Goal: Information Seeking & Learning: Learn about a topic

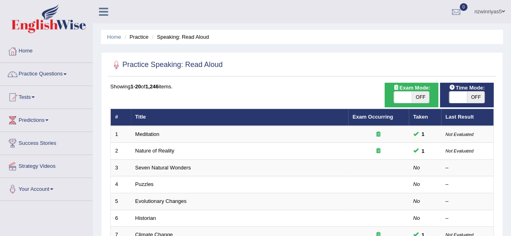
click at [425, 98] on span "OFF" at bounding box center [421, 97] width 18 height 11
checkbox input "true"
click at [461, 96] on span at bounding box center [458, 97] width 18 height 11
checkbox input "true"
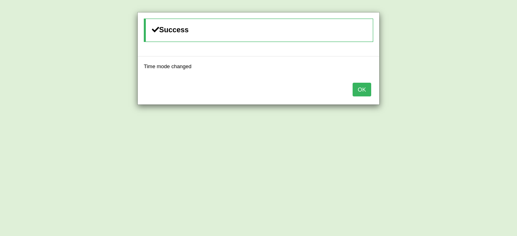
click at [363, 93] on button "OK" at bounding box center [362, 90] width 19 height 14
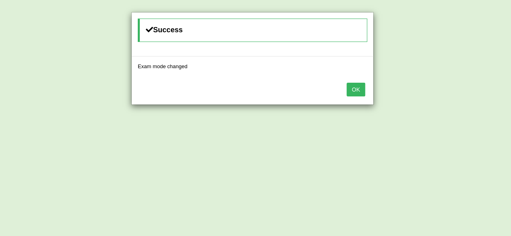
click at [363, 93] on button "OK" at bounding box center [356, 90] width 19 height 14
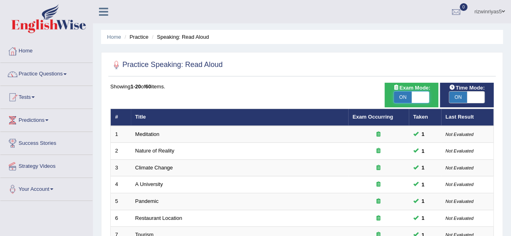
click at [422, 93] on span at bounding box center [421, 97] width 18 height 11
checkbox input "false"
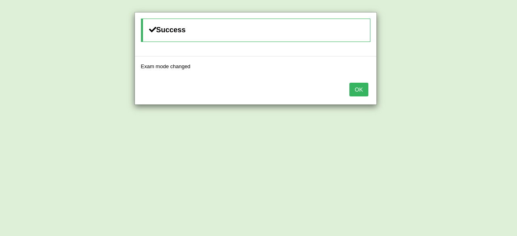
click at [456, 99] on body "Toggle navigation Home Practice Questions Speaking Practice Read Aloud Repeat S…" at bounding box center [258, 118] width 517 height 236
click at [361, 89] on button "OK" at bounding box center [359, 90] width 19 height 14
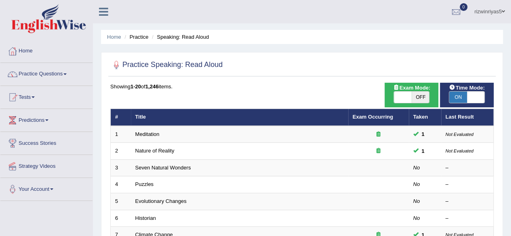
click at [462, 100] on span "ON" at bounding box center [458, 97] width 18 height 11
checkbox input "false"
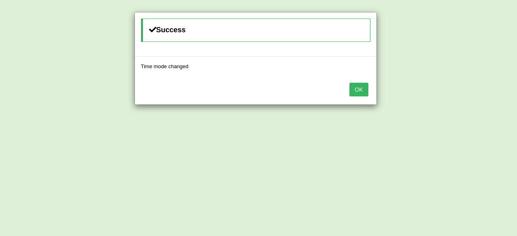
click at [366, 88] on button "OK" at bounding box center [359, 90] width 19 height 14
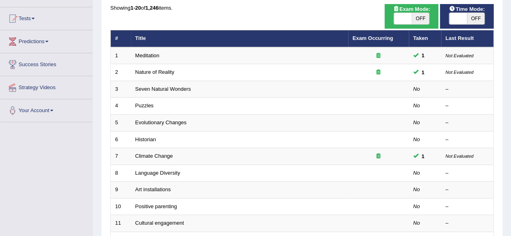
scroll to position [80, 0]
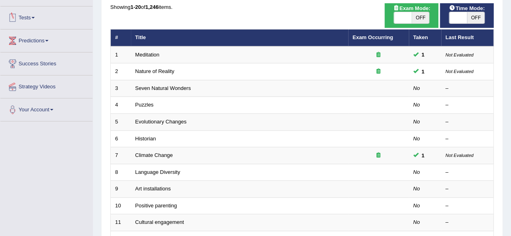
click at [38, 13] on link "Tests" at bounding box center [46, 16] width 92 height 20
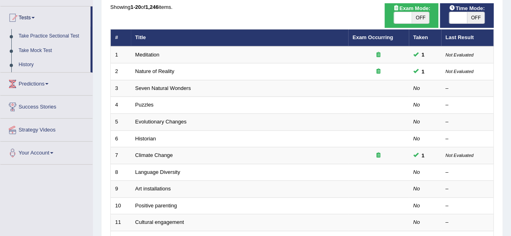
click at [37, 20] on link "Tests" at bounding box center [45, 16] width 90 height 20
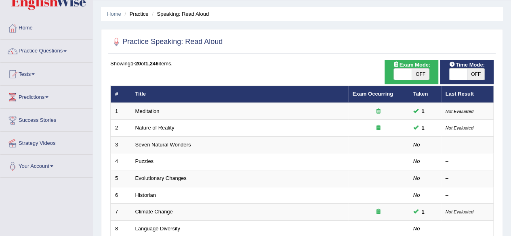
scroll to position [0, 0]
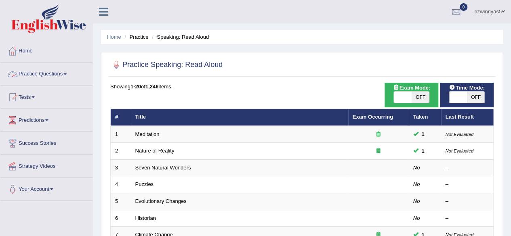
click at [56, 77] on link "Practice Questions" at bounding box center [46, 73] width 92 height 20
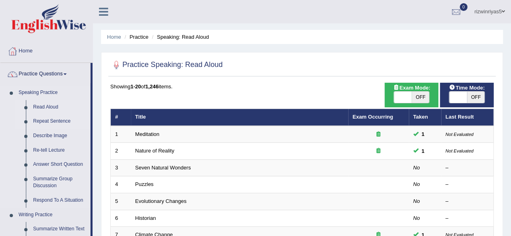
click at [50, 120] on link "Repeat Sentence" at bounding box center [60, 121] width 61 height 15
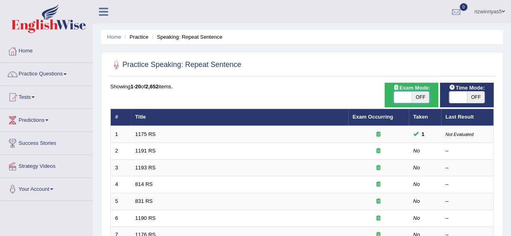
click at [403, 95] on span at bounding box center [403, 97] width 18 height 11
checkbox input "true"
click at [458, 97] on span at bounding box center [458, 97] width 18 height 11
checkbox input "true"
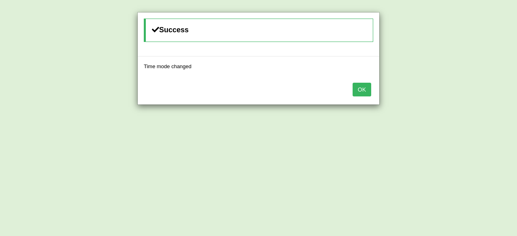
click at [365, 92] on button "OK" at bounding box center [362, 90] width 19 height 14
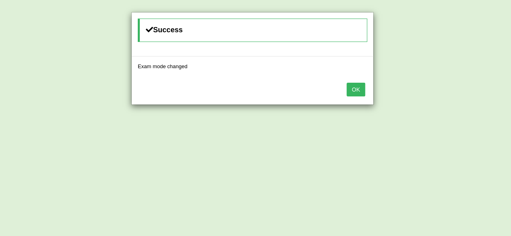
click at [365, 92] on button "OK" at bounding box center [356, 90] width 19 height 14
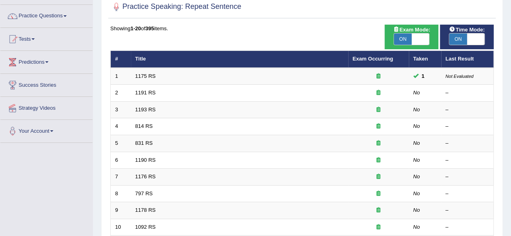
scroll to position [74, 0]
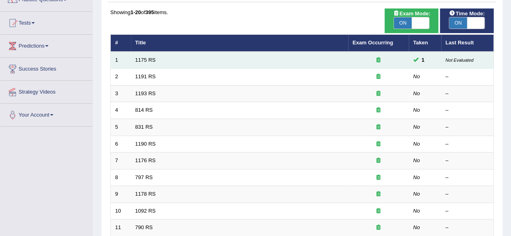
click at [153, 56] on td "1175 RS" at bounding box center [239, 60] width 217 height 17
click at [148, 59] on link "1175 RS" at bounding box center [145, 60] width 21 height 6
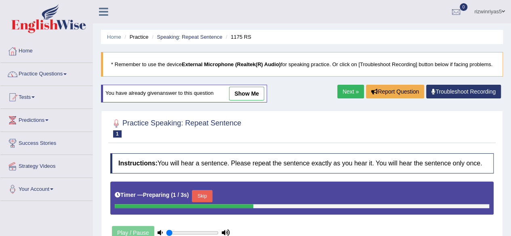
click at [241, 99] on link "show me" at bounding box center [246, 94] width 35 height 14
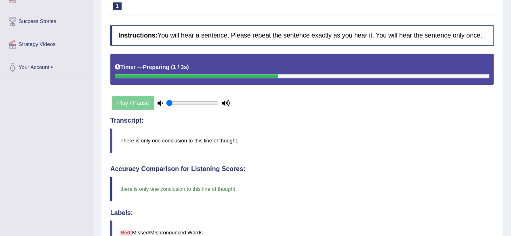
scroll to position [132, 0]
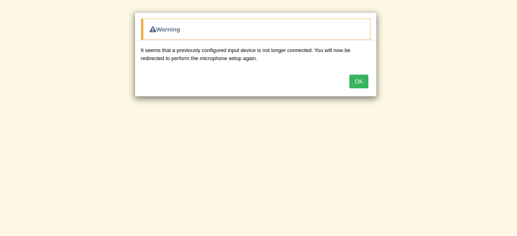
click at [363, 79] on button "OK" at bounding box center [359, 82] width 19 height 14
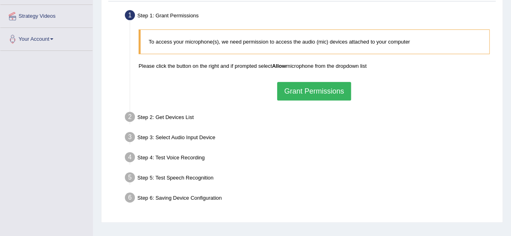
scroll to position [151, 0]
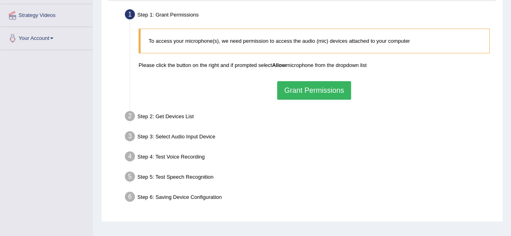
click at [319, 90] on button "Grant Permissions" at bounding box center [314, 90] width 74 height 19
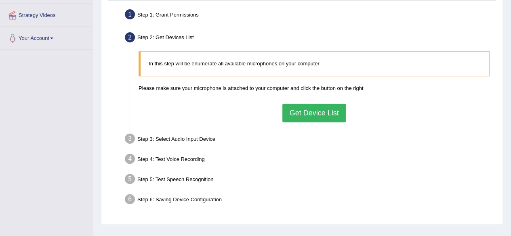
click at [319, 108] on button "Get Device List" at bounding box center [314, 113] width 63 height 19
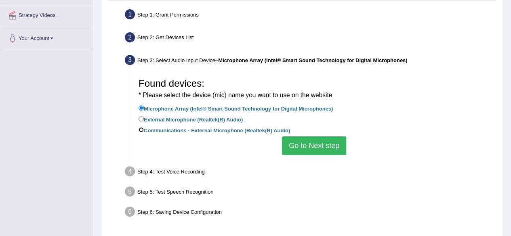
click at [139, 128] on input "Communications - External Microphone (Realtek(R) Audio)" at bounding box center [141, 129] width 5 height 5
radio input "true"
click at [316, 147] on button "Go to Next step" at bounding box center [314, 146] width 64 height 19
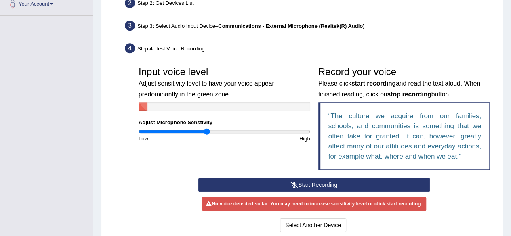
scroll to position [205, 0]
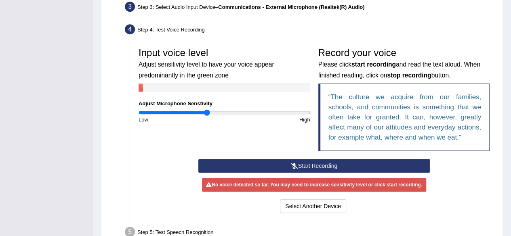
click at [337, 162] on button "Start Recording" at bounding box center [314, 166] width 232 height 14
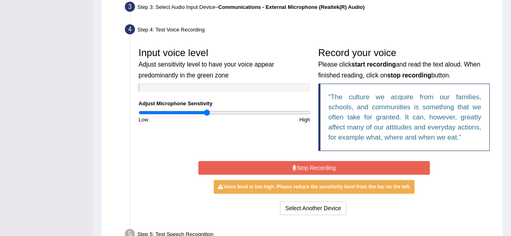
click at [332, 164] on button "Stop Recording" at bounding box center [314, 168] width 232 height 14
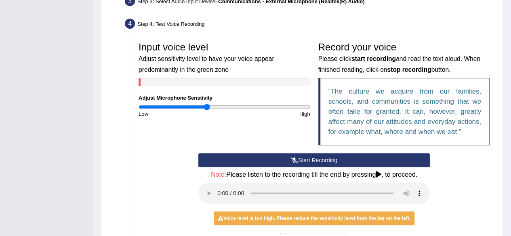
scroll to position [234, 0]
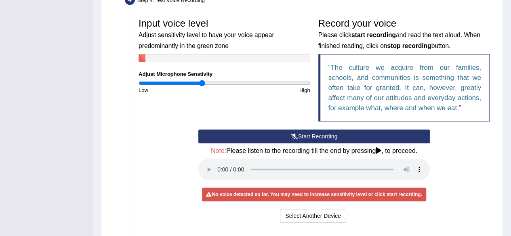
drag, startPoint x: 207, startPoint y: 82, endPoint x: 202, endPoint y: 83, distance: 4.6
type input "0.74"
click at [202, 83] on input "range" at bounding box center [225, 83] width 172 height 6
click at [289, 137] on button "Start Recording" at bounding box center [314, 137] width 232 height 14
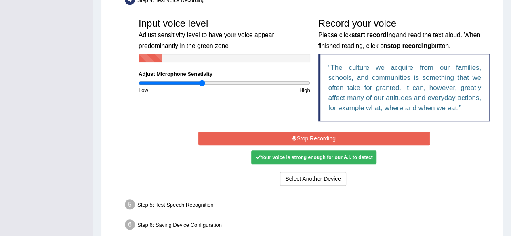
click at [289, 137] on button "Stop Recording" at bounding box center [314, 139] width 232 height 14
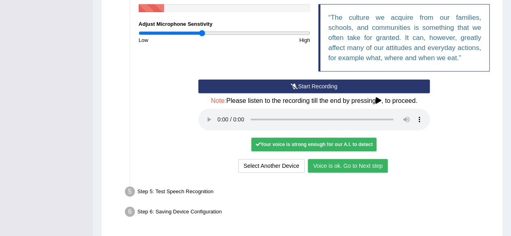
scroll to position [291, 0]
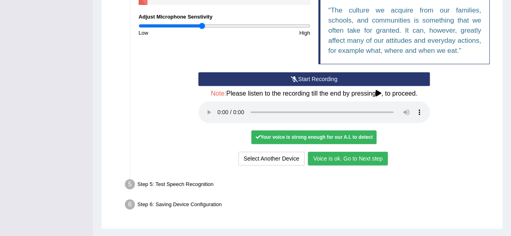
click at [368, 158] on button "Voice is ok. Go to Next step" at bounding box center [348, 159] width 80 height 14
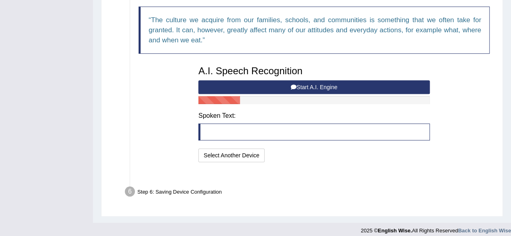
scroll to position [277, 0]
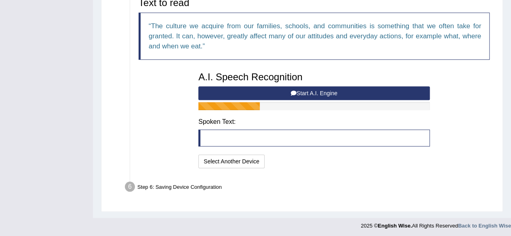
click at [340, 95] on button "Start A.I. Engine" at bounding box center [314, 93] width 232 height 14
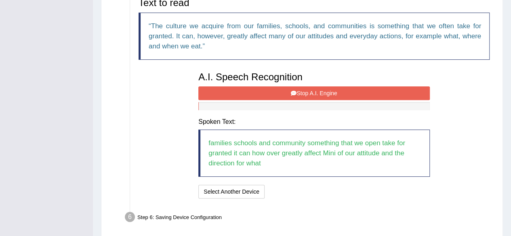
click at [340, 95] on button "Stop A.I. Engine" at bounding box center [314, 93] width 232 height 14
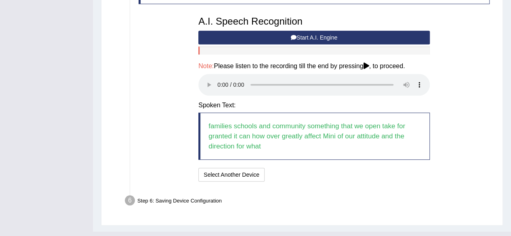
scroll to position [339, 0]
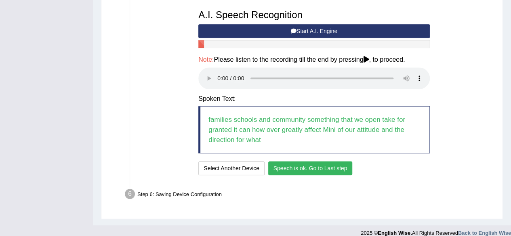
click at [321, 162] on button "Speech is ok. Go to Last step" at bounding box center [310, 169] width 84 height 14
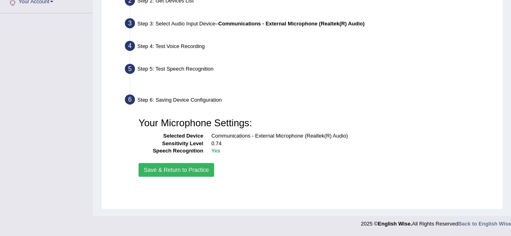
scroll to position [188, 0]
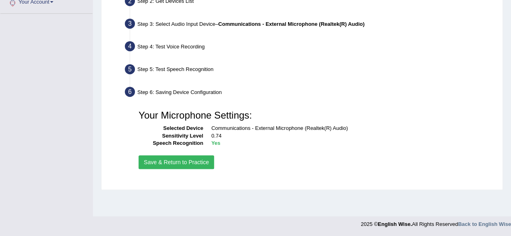
click at [201, 159] on button "Save & Return to Practice" at bounding box center [177, 163] width 76 height 14
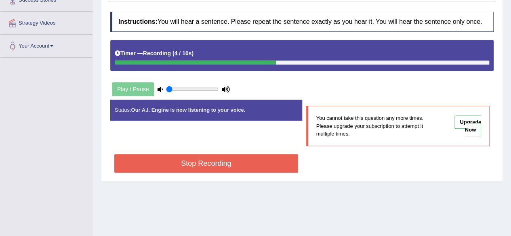
scroll to position [27, 0]
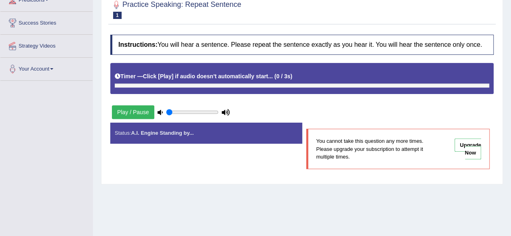
scroll to position [122, 0]
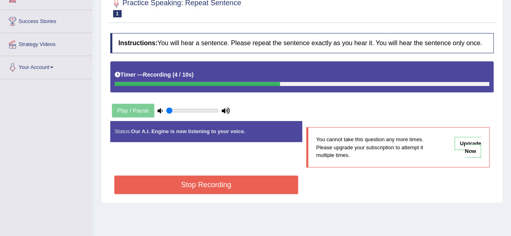
click at [237, 188] on button "Stop Recording" at bounding box center [206, 185] width 184 height 19
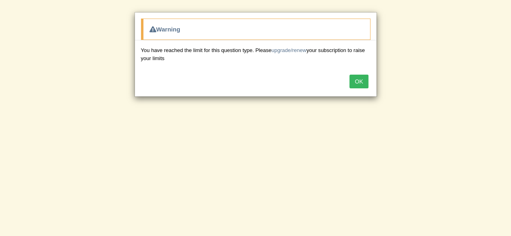
click at [353, 80] on button "OK" at bounding box center [359, 82] width 19 height 14
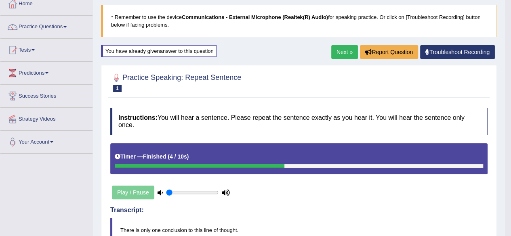
scroll to position [47, 0]
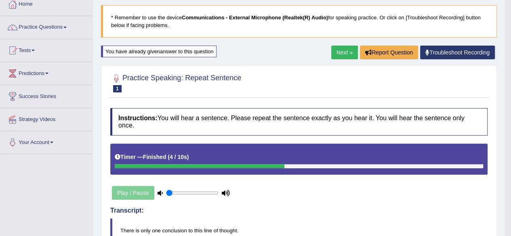
click at [346, 53] on link "Next »" at bounding box center [344, 53] width 27 height 14
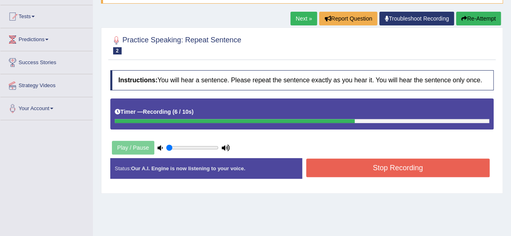
click at [362, 165] on button "Stop Recording" at bounding box center [398, 168] width 184 height 19
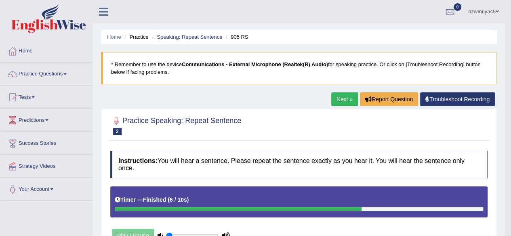
click at [334, 101] on link "Next »" at bounding box center [344, 100] width 27 height 14
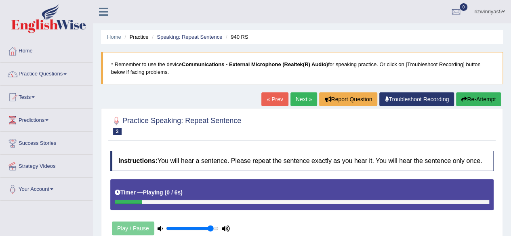
type input "0.9"
click at [211, 228] on input "range" at bounding box center [192, 229] width 53 height 6
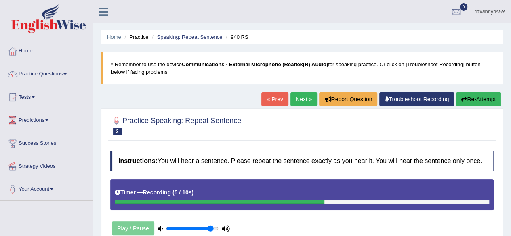
scroll to position [83, 0]
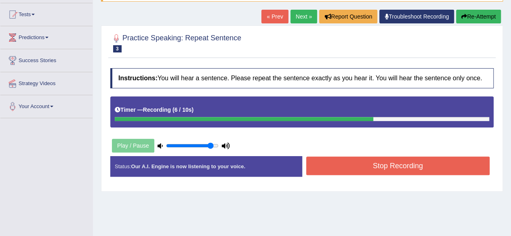
click at [372, 162] on button "Stop Recording" at bounding box center [398, 166] width 184 height 19
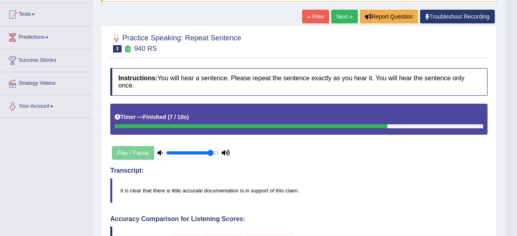
click at [511, 76] on body "Toggle navigation Home Practice Questions Speaking Practice Read Aloud Repeat S…" at bounding box center [258, 35] width 517 height 236
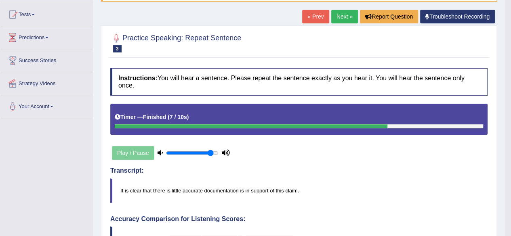
drag, startPoint x: 517, startPoint y: 76, endPoint x: 517, endPoint y: 115, distance: 38.8
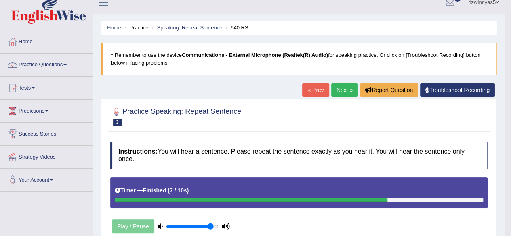
scroll to position [8, 0]
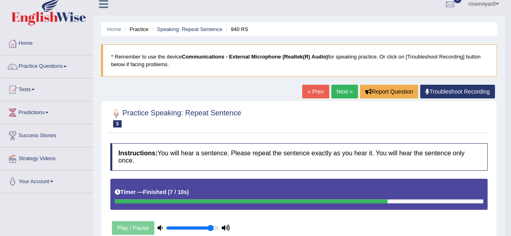
click at [348, 91] on link "Next »" at bounding box center [344, 92] width 27 height 14
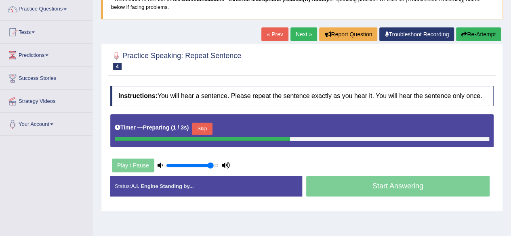
click at [511, 75] on html "Toggle navigation Home Practice Questions Speaking Practice Read Aloud Repeat S…" at bounding box center [255, 53] width 511 height 236
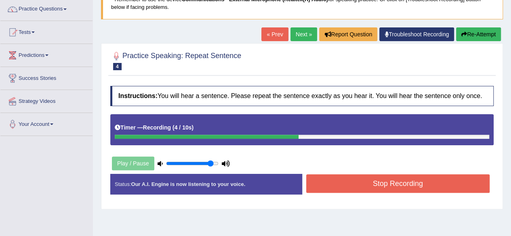
click at [424, 190] on button "Stop Recording" at bounding box center [398, 184] width 184 height 19
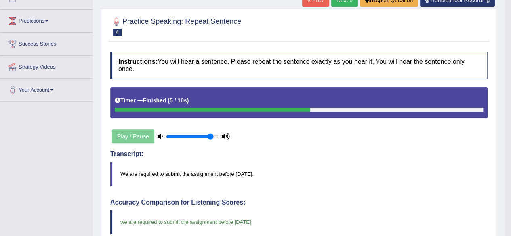
scroll to position [57, 0]
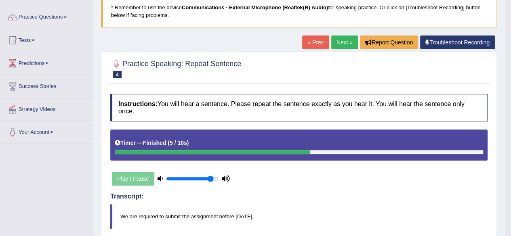
drag, startPoint x: 516, startPoint y: 75, endPoint x: 512, endPoint y: 104, distance: 29.4
click at [345, 38] on link "Next »" at bounding box center [344, 43] width 27 height 14
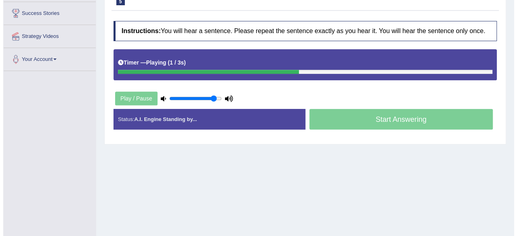
scroll to position [119, 0]
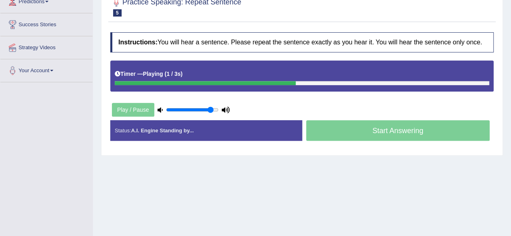
drag, startPoint x: 0, startPoint y: 0, endPoint x: 517, endPoint y: 143, distance: 536.3
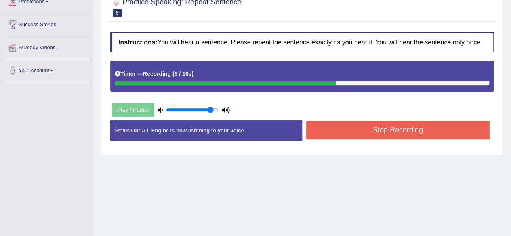
click at [425, 123] on button "Stop Recording" at bounding box center [398, 130] width 184 height 19
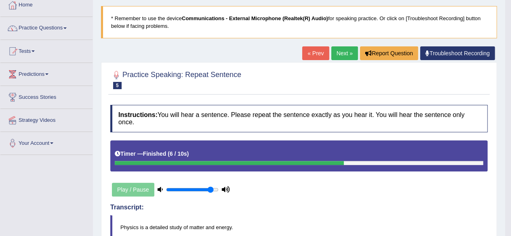
scroll to position [41, 0]
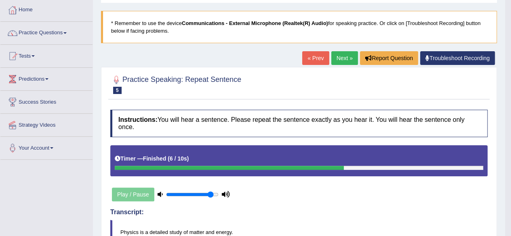
drag, startPoint x: 517, startPoint y: 104, endPoint x: 498, endPoint y: 77, distance: 32.7
click at [498, 77] on html "Toggle navigation Home Practice Questions Speaking Practice Read Aloud Repeat S…" at bounding box center [255, 77] width 511 height 236
click at [342, 56] on link "Next »" at bounding box center [344, 58] width 27 height 14
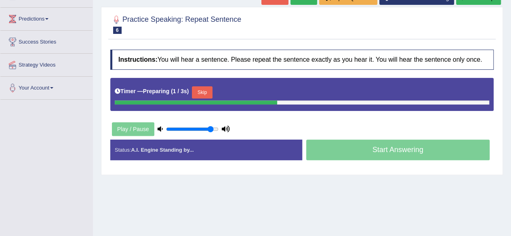
scroll to position [102, 0]
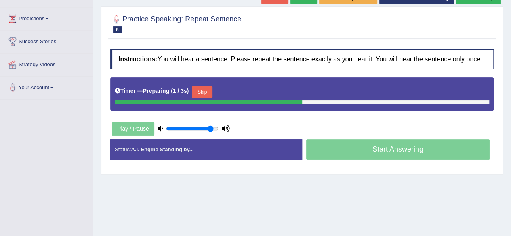
click at [511, 121] on html "Toggle navigation Home Practice Questions Speaking Practice Read Aloud Repeat S…" at bounding box center [255, 16] width 511 height 236
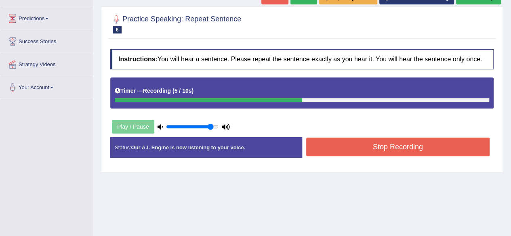
click at [439, 149] on button "Stop Recording" at bounding box center [398, 147] width 184 height 19
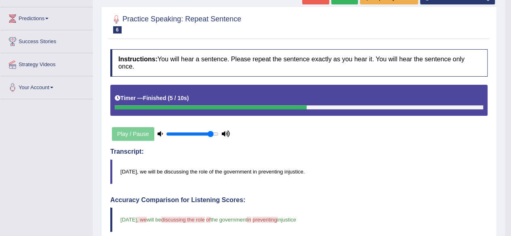
drag, startPoint x: 517, startPoint y: 115, endPoint x: 517, endPoint y: 153, distance: 38.0
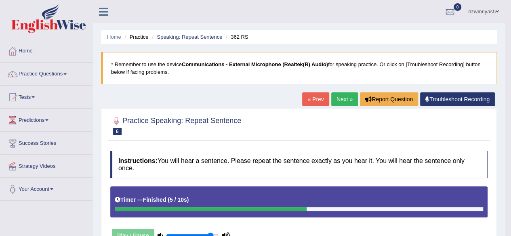
scroll to position [51, 0]
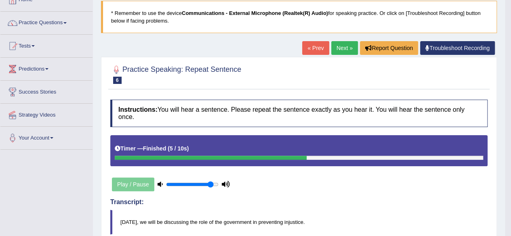
click at [350, 42] on link "Next »" at bounding box center [344, 48] width 27 height 14
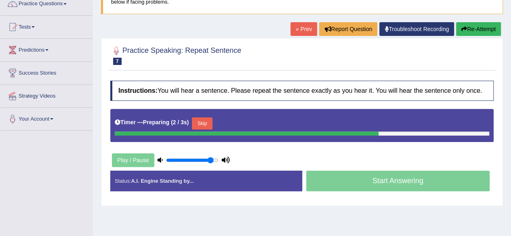
scroll to position [71, 0]
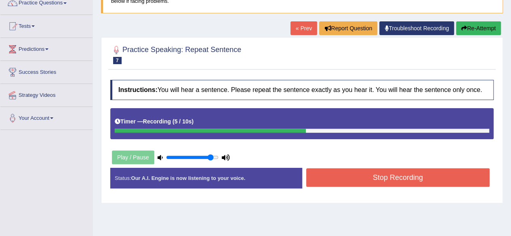
click at [441, 178] on button "Stop Recording" at bounding box center [398, 178] width 184 height 19
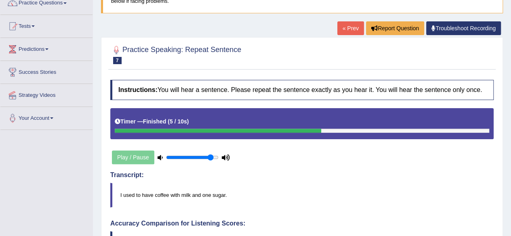
drag, startPoint x: 517, startPoint y: 78, endPoint x: 517, endPoint y: 127, distance: 49.3
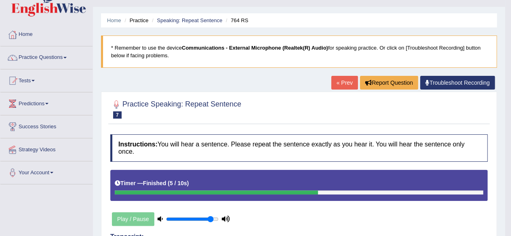
scroll to position [6, 0]
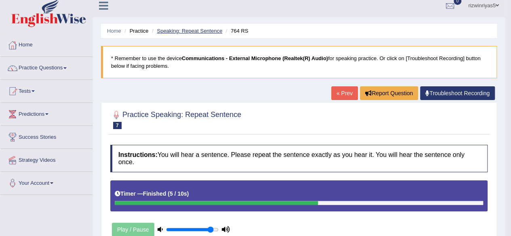
click at [181, 29] on link "Speaking: Repeat Sentence" at bounding box center [189, 31] width 65 height 6
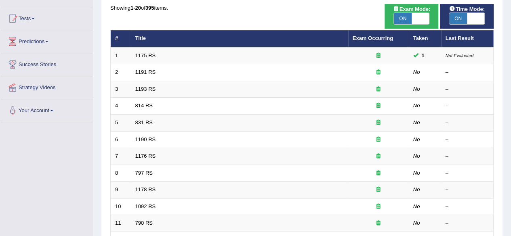
scroll to position [80, 0]
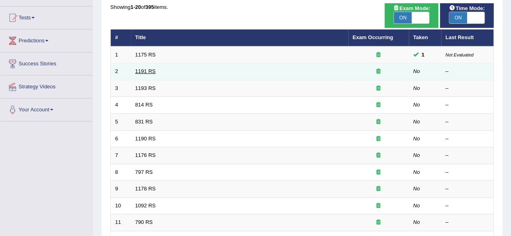
click at [151, 68] on link "1191 RS" at bounding box center [145, 71] width 21 height 6
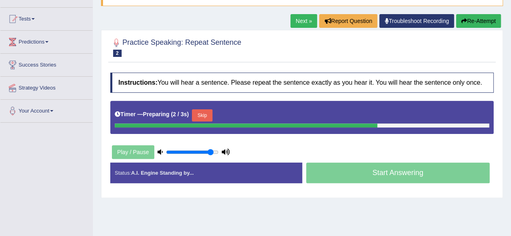
scroll to position [96, 0]
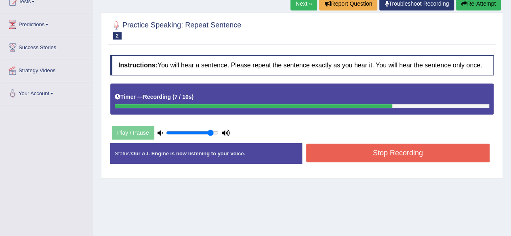
click at [430, 160] on button "Stop Recording" at bounding box center [398, 153] width 184 height 19
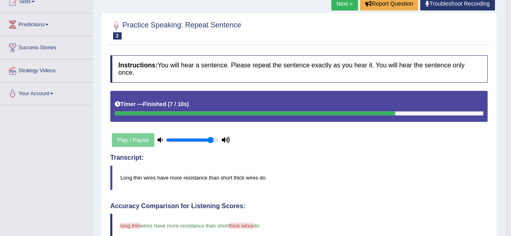
drag, startPoint x: 517, startPoint y: 102, endPoint x: 517, endPoint y: 124, distance: 22.2
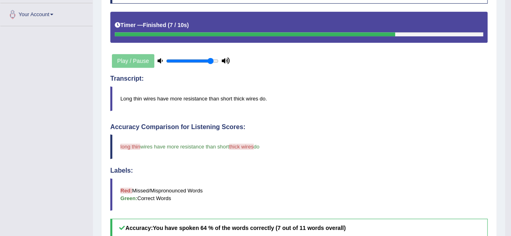
scroll to position [95, 0]
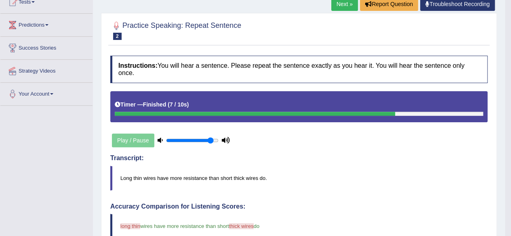
click at [349, 2] on link "Next »" at bounding box center [344, 4] width 27 height 14
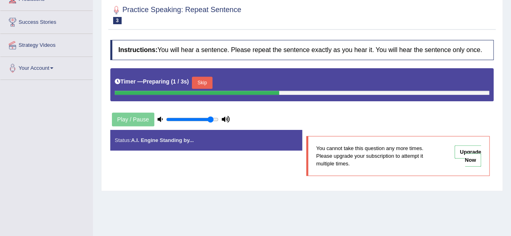
scroll to position [122, 0]
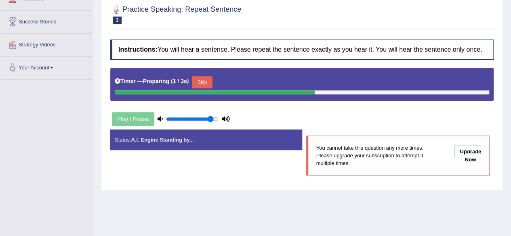
drag, startPoint x: 0, startPoint y: 0, endPoint x: 517, endPoint y: 120, distance: 530.6
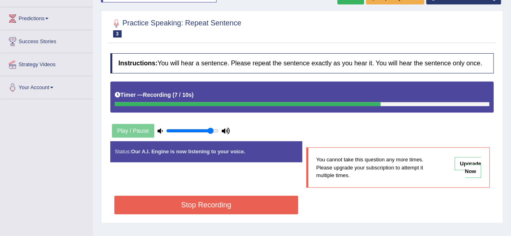
scroll to position [103, 0]
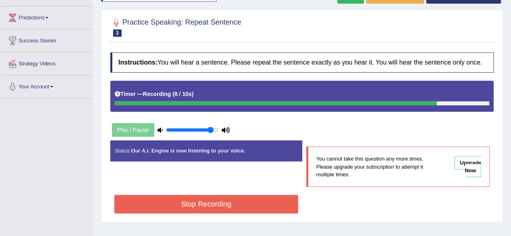
click at [230, 207] on button "Stop Recording" at bounding box center [206, 204] width 184 height 19
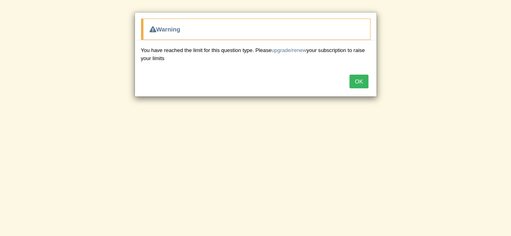
click at [363, 82] on button "OK" at bounding box center [359, 82] width 19 height 14
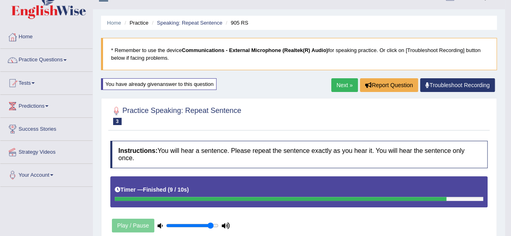
scroll to position [9, 0]
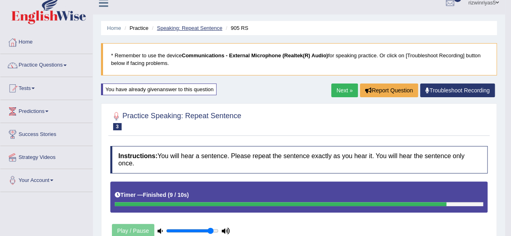
click at [175, 26] on link "Speaking: Repeat Sentence" at bounding box center [189, 28] width 65 height 6
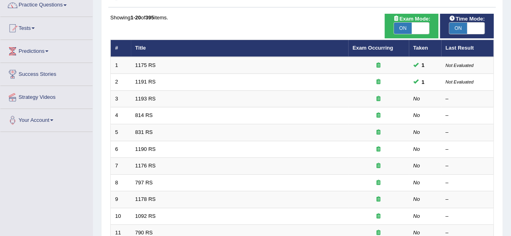
scroll to position [74, 0]
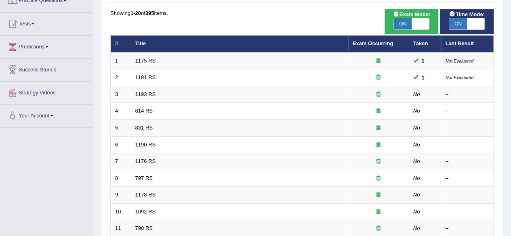
drag, startPoint x: 0, startPoint y: 0, endPoint x: 517, endPoint y: 101, distance: 526.6
click at [511, 101] on html "Toggle navigation Home Practice Questions Speaking Practice Read Aloud Repeat S…" at bounding box center [255, 44] width 511 height 236
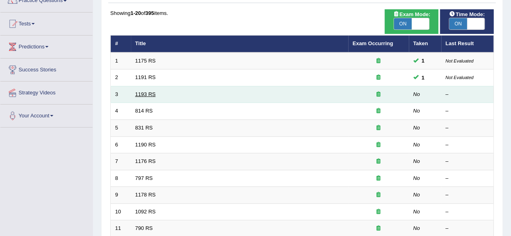
click at [149, 94] on link "1193 RS" at bounding box center [145, 94] width 21 height 6
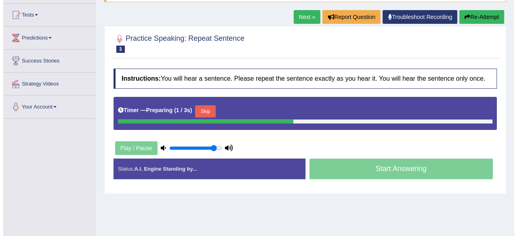
scroll to position [86, 0]
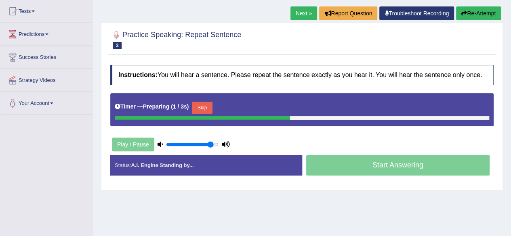
drag, startPoint x: 517, startPoint y: 58, endPoint x: 517, endPoint y: 103, distance: 45.3
click at [511, 103] on html "Toggle navigation Home Practice Questions Speaking Practice Read Aloud Repeat S…" at bounding box center [255, 32] width 511 height 236
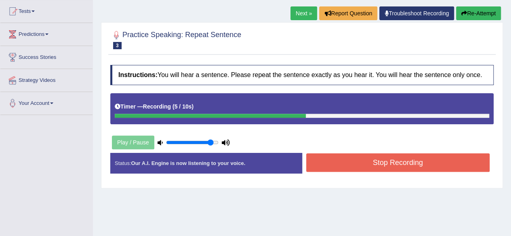
click at [425, 169] on button "Stop Recording" at bounding box center [398, 163] width 184 height 19
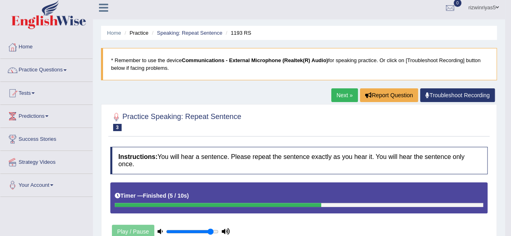
scroll to position [0, 0]
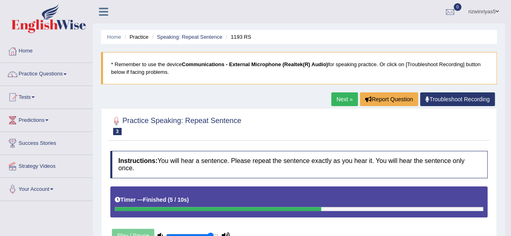
drag, startPoint x: 517, startPoint y: 93, endPoint x: 515, endPoint y: 76, distance: 17.5
click at [511, 76] on html "Toggle navigation Home Practice Questions Speaking Practice Read Aloud Repeat S…" at bounding box center [255, 118] width 511 height 236
click at [339, 101] on link "Next »" at bounding box center [344, 100] width 27 height 14
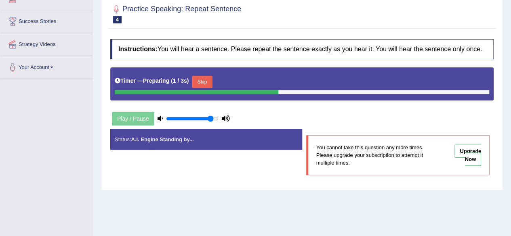
scroll to position [124, 0]
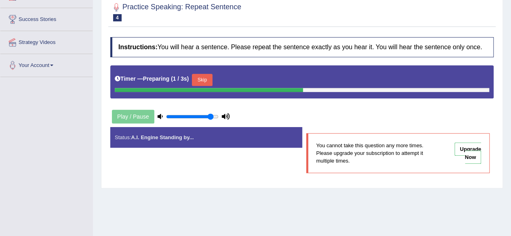
drag, startPoint x: 0, startPoint y: 0, endPoint x: 517, endPoint y: 122, distance: 531.2
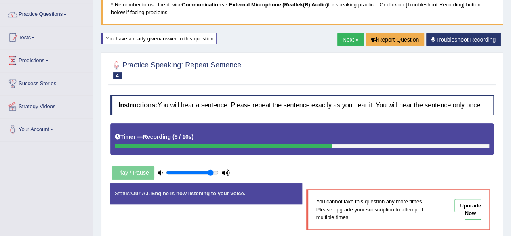
scroll to position [120, 0]
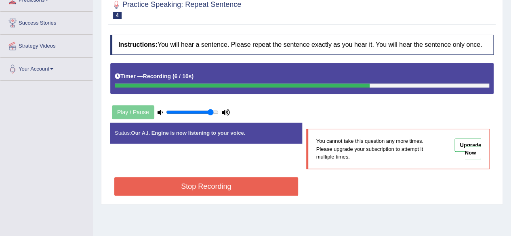
click at [266, 187] on button "Stop Recording" at bounding box center [206, 186] width 184 height 19
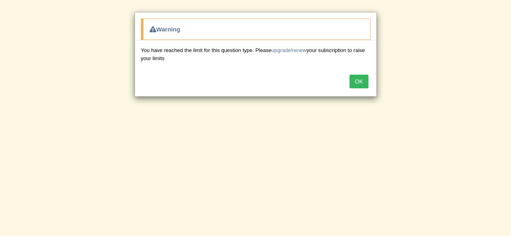
click at [362, 78] on button "OK" at bounding box center [359, 82] width 19 height 14
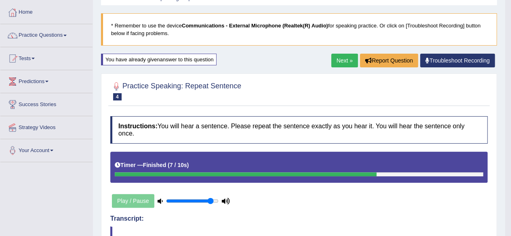
scroll to position [0, 0]
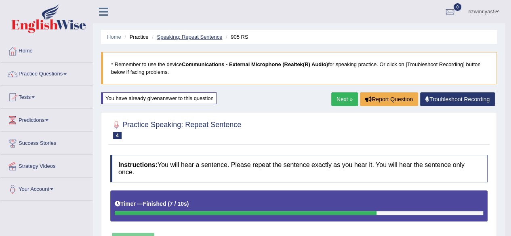
click at [202, 38] on link "Speaking: Repeat Sentence" at bounding box center [189, 37] width 65 height 6
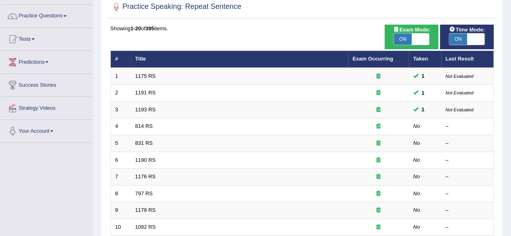
drag, startPoint x: 0, startPoint y: 0, endPoint x: 517, endPoint y: 72, distance: 522.0
click at [511, 72] on html "Toggle navigation Home Practice Questions Speaking Practice Read Aloud Repeat S…" at bounding box center [255, 60] width 511 height 236
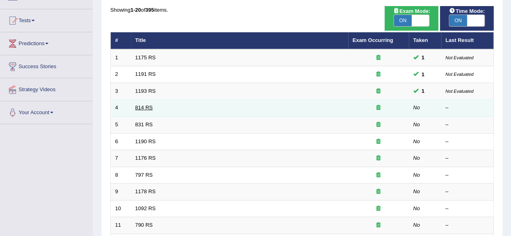
click at [137, 105] on link "814 RS" at bounding box center [143, 108] width 17 height 6
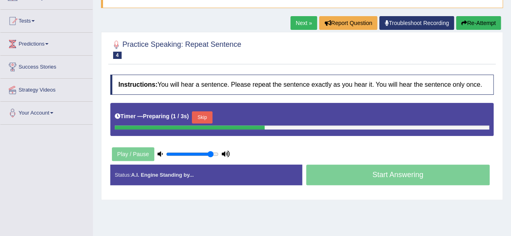
scroll to position [77, 0]
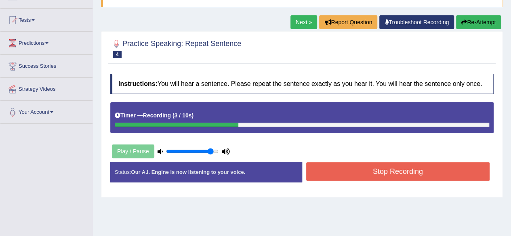
click at [480, 25] on button "Re-Attempt" at bounding box center [478, 22] width 45 height 14
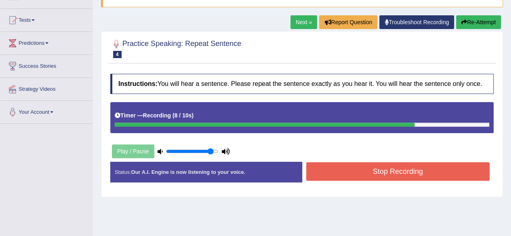
click at [368, 170] on button "Stop Recording" at bounding box center [398, 171] width 184 height 19
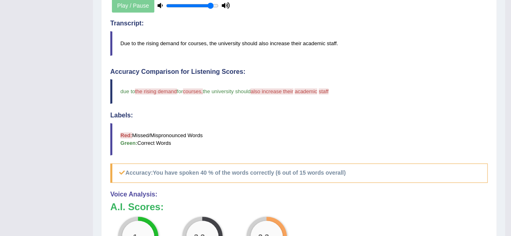
scroll to position [228, 0]
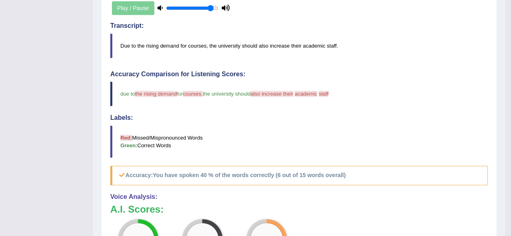
drag, startPoint x: 517, startPoint y: 56, endPoint x: 516, endPoint y: 135, distance: 79.6
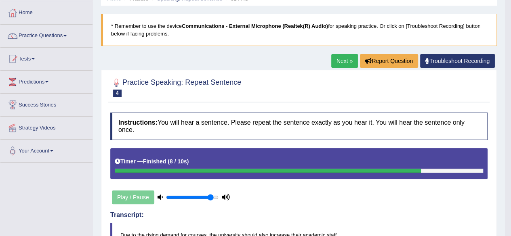
scroll to position [0, 0]
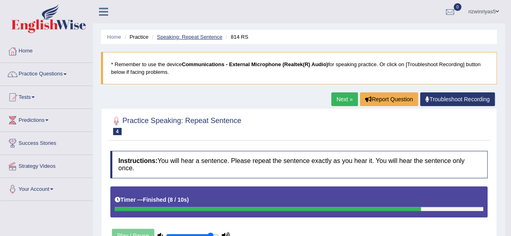
click at [196, 38] on link "Speaking: Repeat Sentence" at bounding box center [189, 37] width 65 height 6
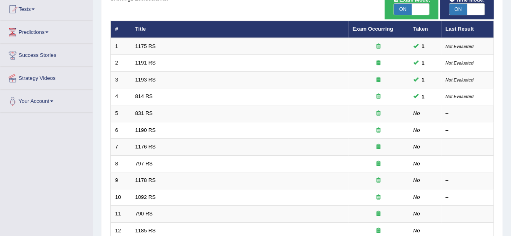
scroll to position [96, 0]
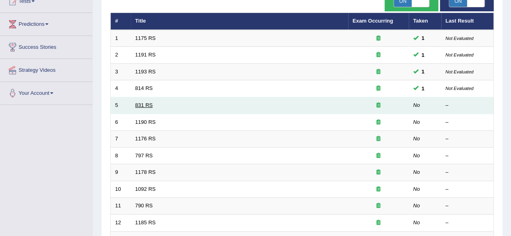
click at [145, 105] on link "831 RS" at bounding box center [143, 105] width 17 height 6
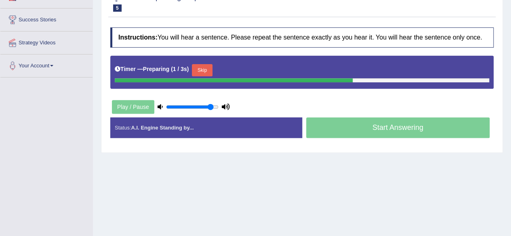
scroll to position [126, 0]
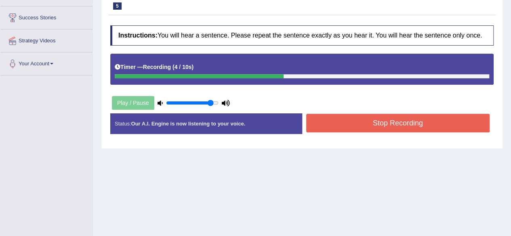
click at [438, 114] on button "Stop Recording" at bounding box center [398, 123] width 184 height 19
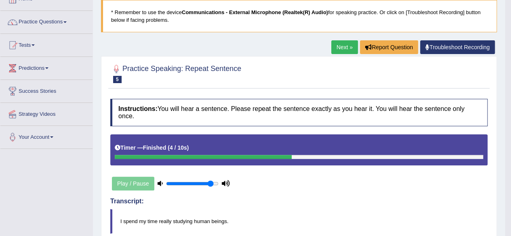
scroll to position [35, 0]
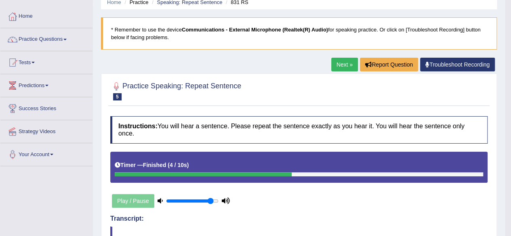
click at [345, 63] on link "Next »" at bounding box center [344, 65] width 27 height 14
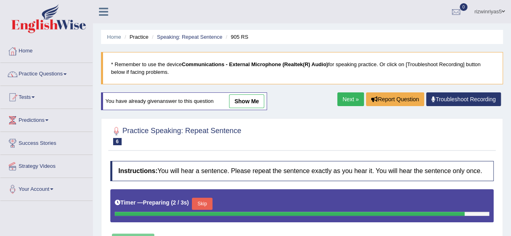
click at [203, 203] on button "Skip" at bounding box center [202, 204] width 20 height 12
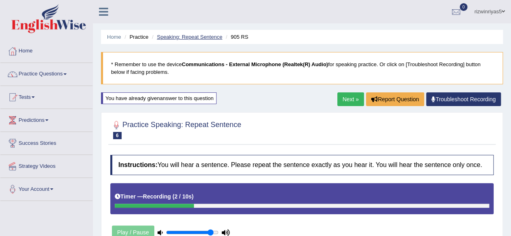
click at [175, 34] on link "Speaking: Repeat Sentence" at bounding box center [189, 37] width 65 height 6
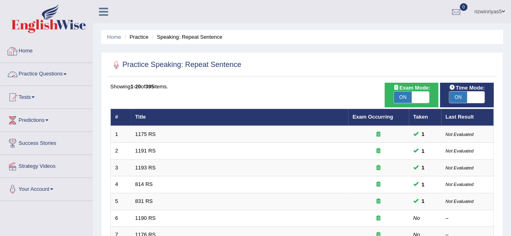
click at [55, 81] on link "Practice Questions" at bounding box center [46, 73] width 92 height 20
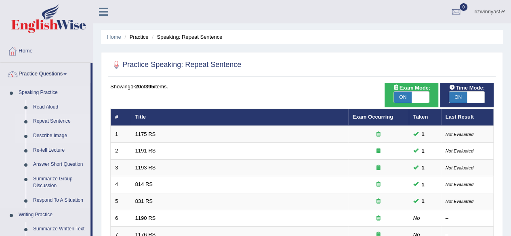
click at [56, 138] on link "Describe Image" at bounding box center [60, 136] width 61 height 15
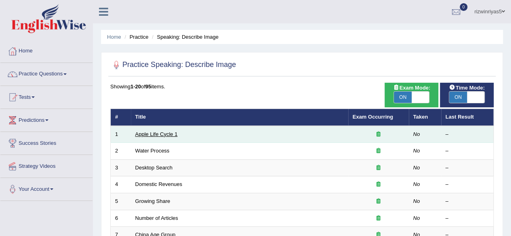
click at [175, 134] on link "Apple Life Cycle 1" at bounding box center [156, 134] width 42 height 6
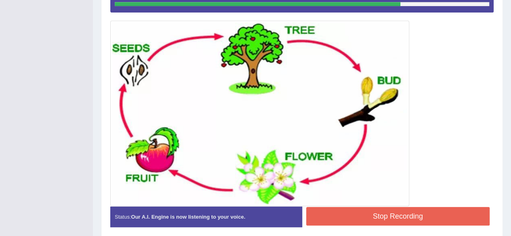
scroll to position [208, 0]
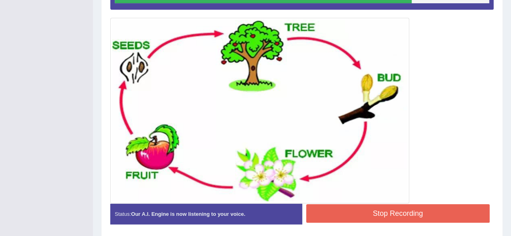
click at [429, 218] on button "Stop Recording" at bounding box center [398, 214] width 184 height 19
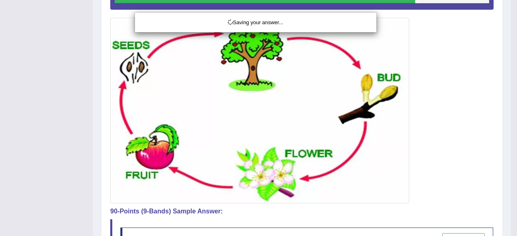
drag, startPoint x: 517, startPoint y: 93, endPoint x: 506, endPoint y: 121, distance: 29.6
click at [511, 147] on div "Saving your answer..." at bounding box center [258, 118] width 517 height 236
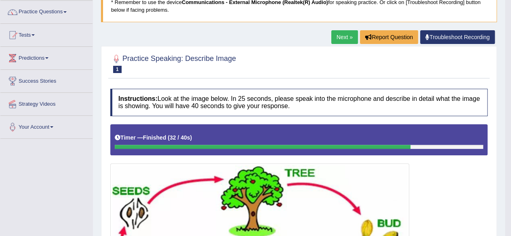
scroll to position [0, 0]
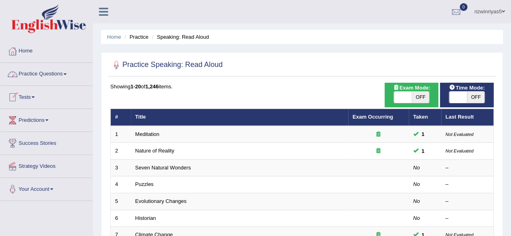
click at [38, 77] on link "Practice Questions" at bounding box center [46, 73] width 92 height 20
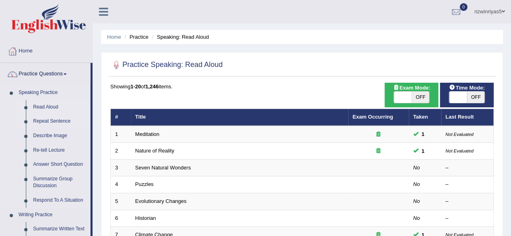
click at [50, 123] on link "Repeat Sentence" at bounding box center [60, 121] width 61 height 15
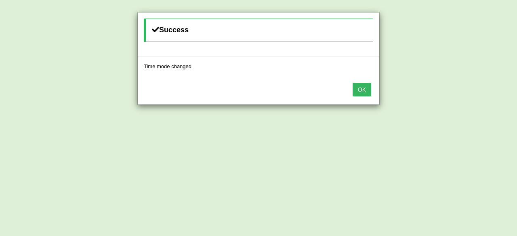
click at [365, 91] on button "OK" at bounding box center [362, 90] width 19 height 14
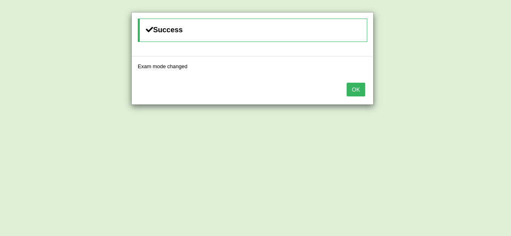
click at [365, 91] on div "OK" at bounding box center [253, 90] width 242 height 28
click at [362, 91] on button "OK" at bounding box center [356, 90] width 19 height 14
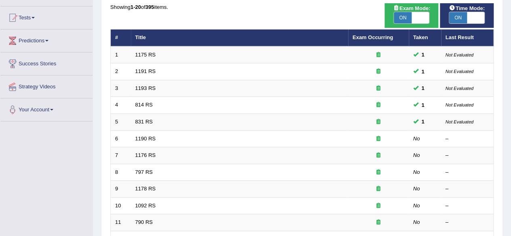
scroll to position [83, 0]
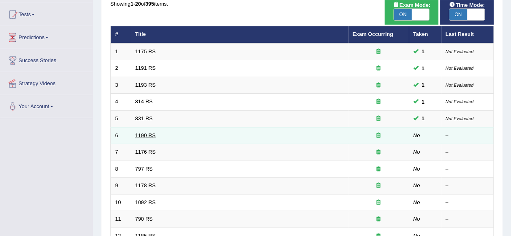
click at [152, 133] on link "1190 RS" at bounding box center [145, 136] width 21 height 6
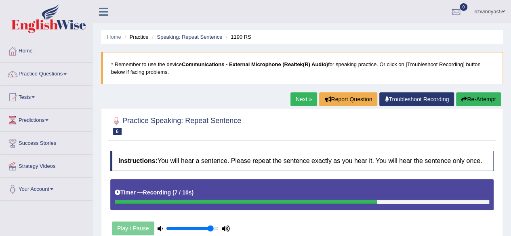
scroll to position [70, 0]
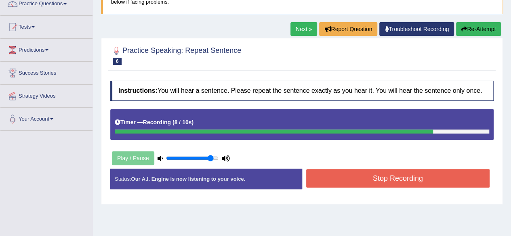
click at [390, 181] on button "Stop Recording" at bounding box center [398, 178] width 184 height 19
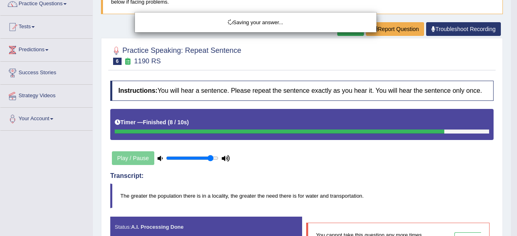
drag, startPoint x: 499, startPoint y: 83, endPoint x: 517, endPoint y: 139, distance: 58.3
click at [511, 139] on div "Saving your answer..." at bounding box center [258, 118] width 517 height 236
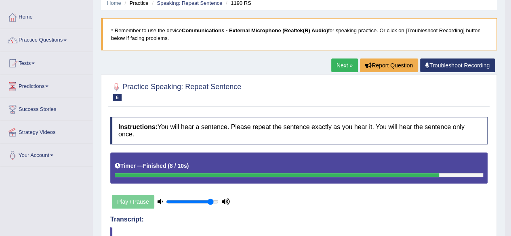
scroll to position [0, 0]
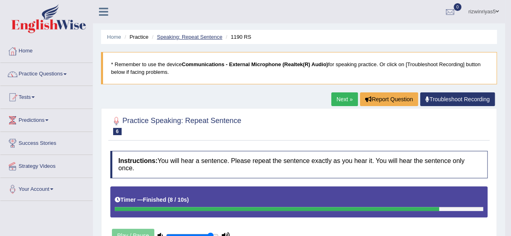
click at [196, 34] on link "Speaking: Repeat Sentence" at bounding box center [189, 37] width 65 height 6
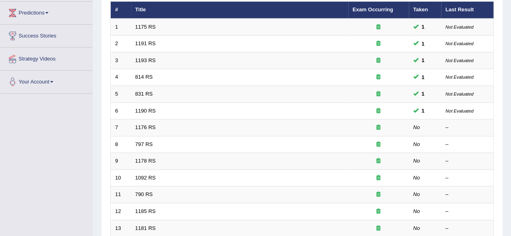
click at [511, 129] on html "Toggle navigation Home Practice Questions Speaking Practice Read Aloud Repeat S…" at bounding box center [255, 10] width 511 height 236
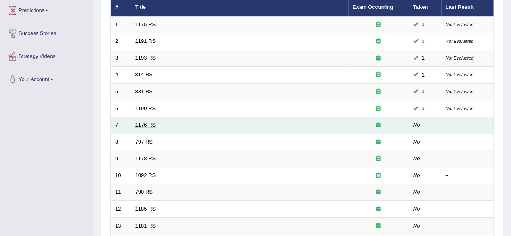
click at [147, 122] on link "1176 RS" at bounding box center [145, 125] width 21 height 6
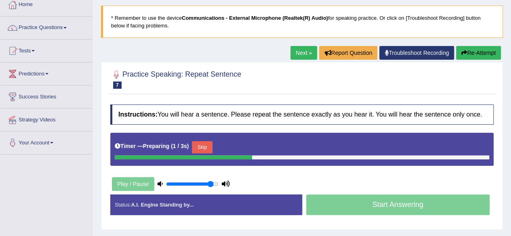
scroll to position [65, 0]
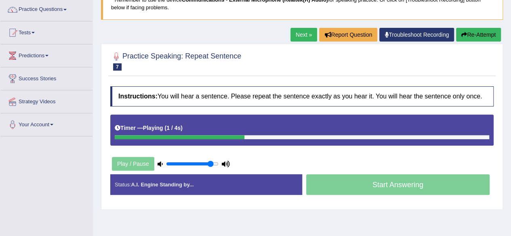
drag, startPoint x: 517, startPoint y: 97, endPoint x: 268, endPoint y: 162, distance: 257.8
click at [268, 162] on div "Instructions: You will hear a sentence. Please repeat the sentence exactly as y…" at bounding box center [302, 143] width 388 height 123
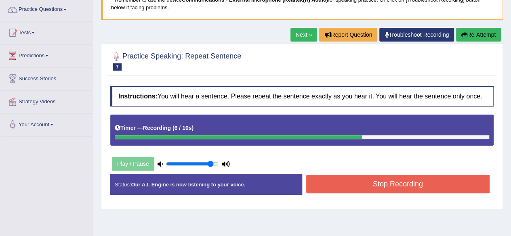
click at [384, 188] on button "Stop Recording" at bounding box center [398, 184] width 184 height 19
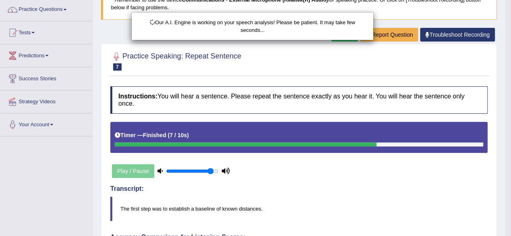
drag, startPoint x: 517, startPoint y: 86, endPoint x: 517, endPoint y: 114, distance: 27.5
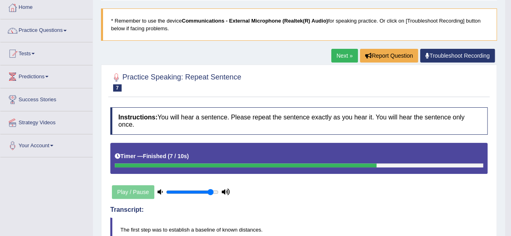
scroll to position [40, 0]
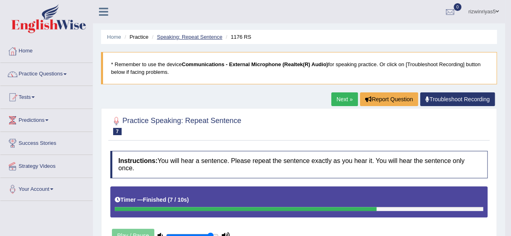
click at [205, 40] on link "Speaking: Repeat Sentence" at bounding box center [189, 37] width 65 height 6
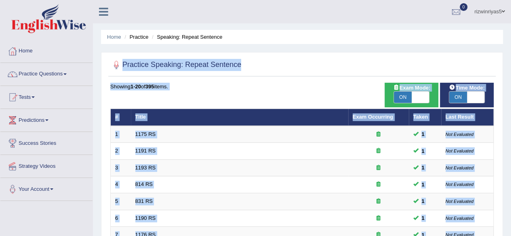
click at [511, 67] on html "Toggle navigation Home Practice Questions Speaking Practice Read Aloud Repeat S…" at bounding box center [255, 118] width 511 height 236
click at [470, 59] on div at bounding box center [302, 65] width 384 height 17
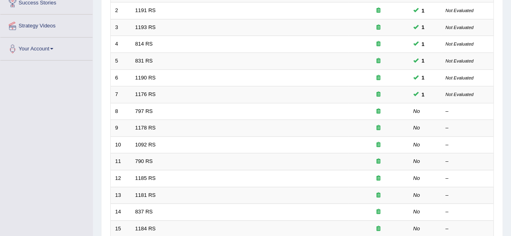
scroll to position [139, 0]
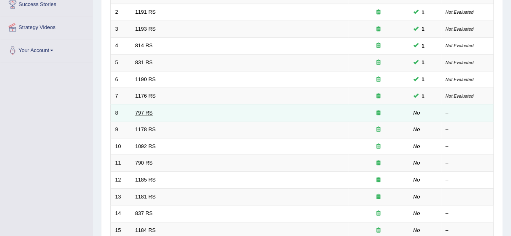
click at [145, 110] on link "797 RS" at bounding box center [143, 113] width 17 height 6
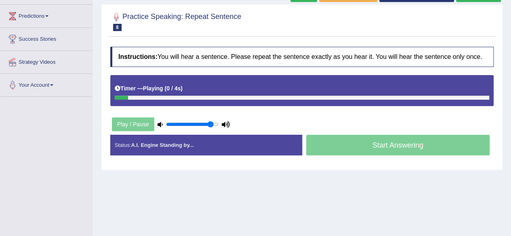
scroll to position [105, 0]
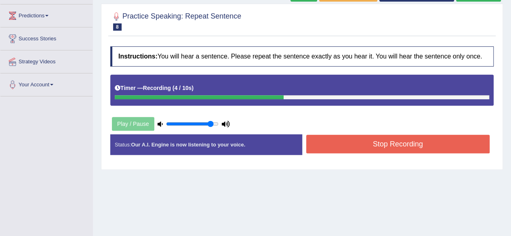
click at [433, 150] on button "Stop Recording" at bounding box center [398, 144] width 184 height 19
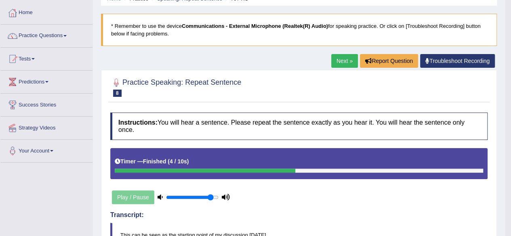
scroll to position [0, 0]
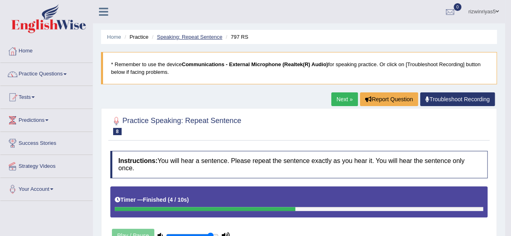
click at [196, 35] on link "Speaking: Repeat Sentence" at bounding box center [189, 37] width 65 height 6
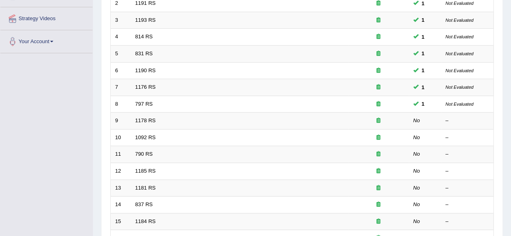
scroll to position [156, 0]
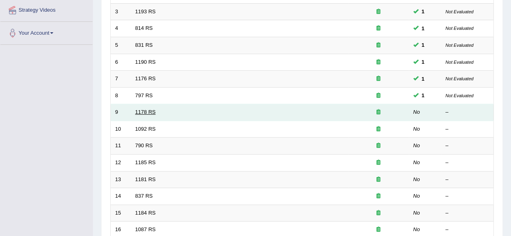
click at [150, 109] on link "1178 RS" at bounding box center [145, 112] width 21 height 6
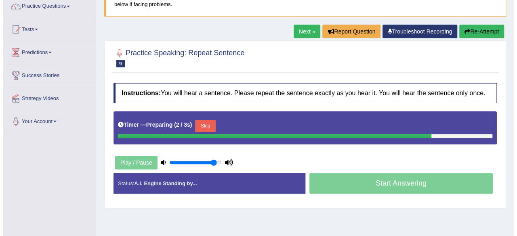
scroll to position [71, 0]
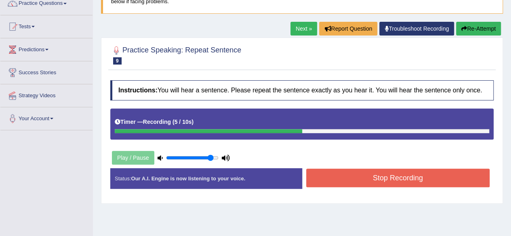
click at [430, 176] on button "Stop Recording" at bounding box center [398, 178] width 184 height 19
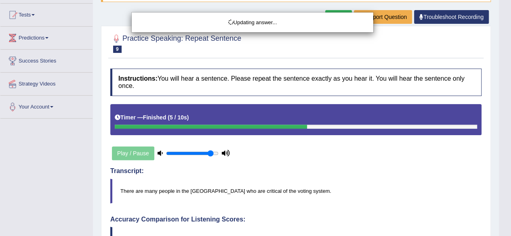
drag, startPoint x: 517, startPoint y: 114, endPoint x: 517, endPoint y: 153, distance: 38.4
click at [511, 153] on html "Toggle navigation Home Practice Questions Speaking Practice Read Aloud Repeat S…" at bounding box center [255, 36] width 511 height 236
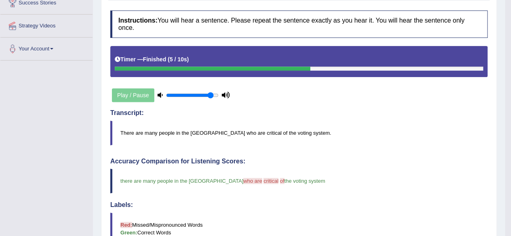
scroll to position [0, 0]
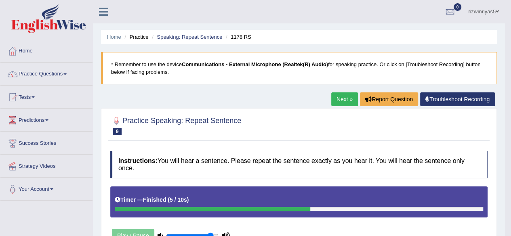
click at [206, 40] on li "Speaking: Repeat Sentence" at bounding box center [186, 37] width 72 height 8
click at [209, 38] on link "Speaking: Repeat Sentence" at bounding box center [189, 37] width 65 height 6
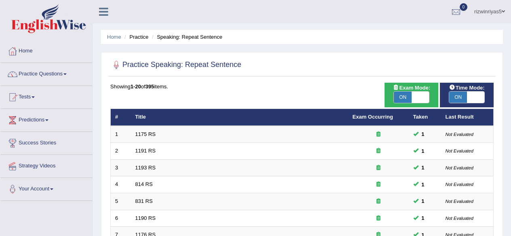
scroll to position [187, 0]
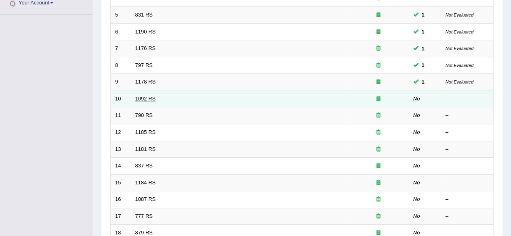
click at [153, 96] on link "1092 RS" at bounding box center [145, 99] width 21 height 6
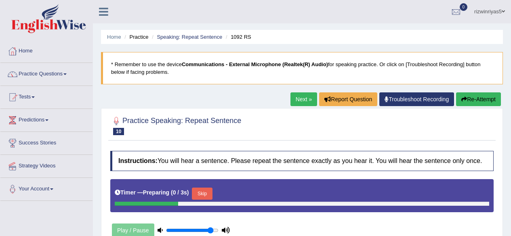
scroll to position [103, 0]
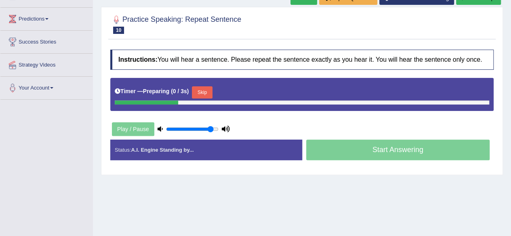
click at [511, 129] on html "Toggle navigation Home Practice Questions Speaking Practice Read Aloud Repeat S…" at bounding box center [255, 17] width 511 height 236
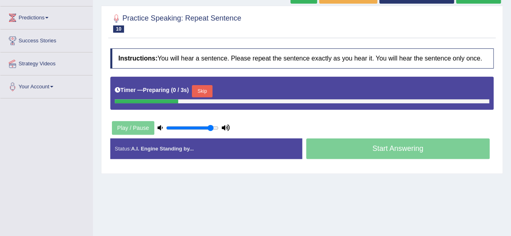
scroll to position [0, 0]
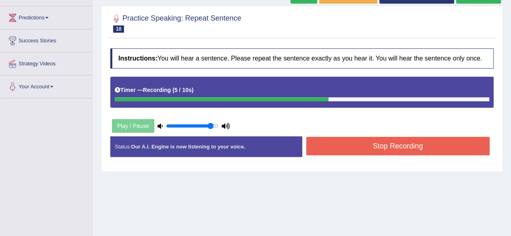
click at [386, 147] on button "Stop Recording" at bounding box center [398, 146] width 184 height 19
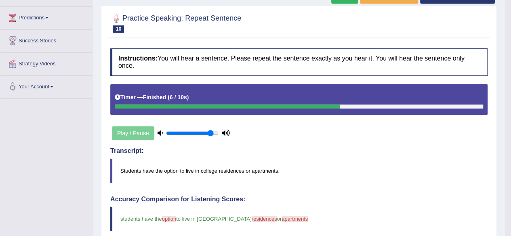
drag, startPoint x: 517, startPoint y: 92, endPoint x: 517, endPoint y: 126, distance: 33.9
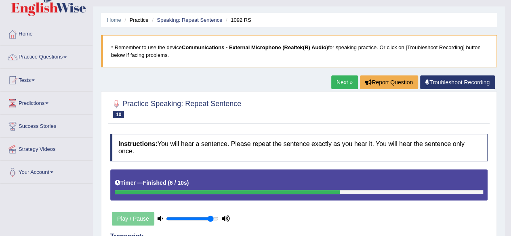
scroll to position [16, 0]
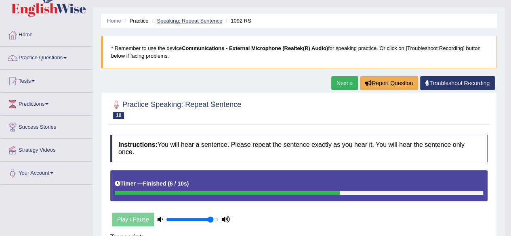
click at [192, 21] on link "Speaking: Repeat Sentence" at bounding box center [189, 21] width 65 height 6
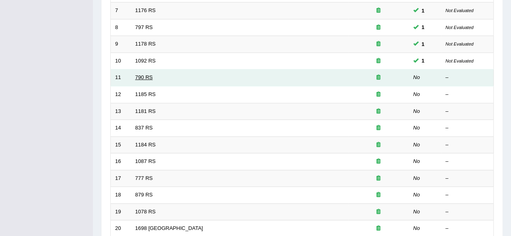
click at [147, 74] on link "790 RS" at bounding box center [143, 77] width 17 height 6
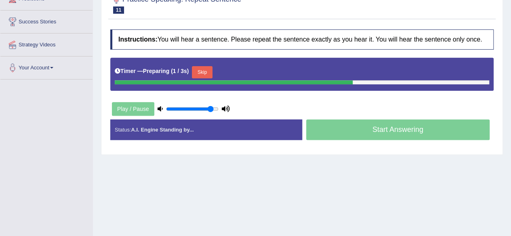
scroll to position [124, 0]
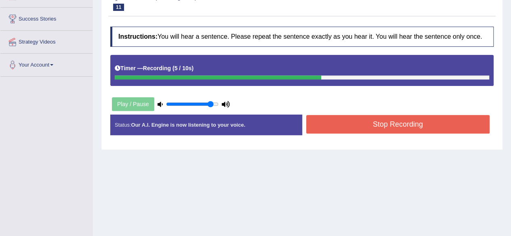
click at [419, 116] on button "Stop Recording" at bounding box center [398, 124] width 184 height 19
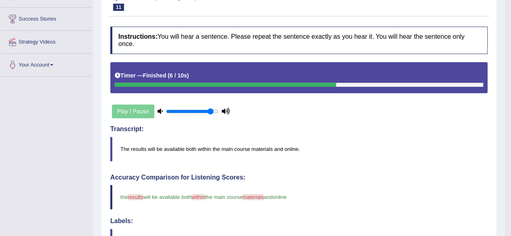
drag, startPoint x: 517, startPoint y: 74, endPoint x: 517, endPoint y: 118, distance: 44.5
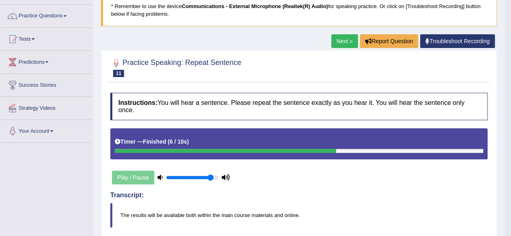
scroll to position [0, 0]
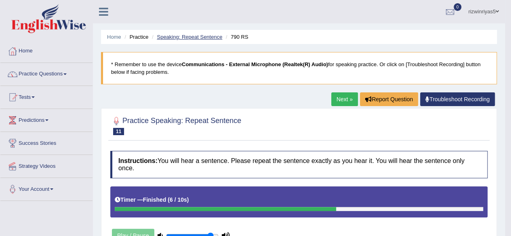
click at [205, 35] on link "Speaking: Repeat Sentence" at bounding box center [189, 37] width 65 height 6
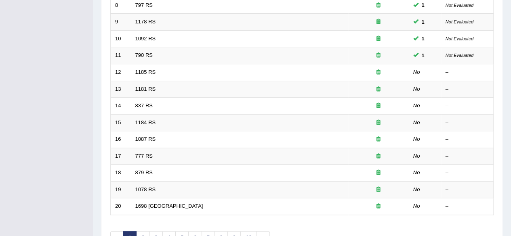
scroll to position [253, 0]
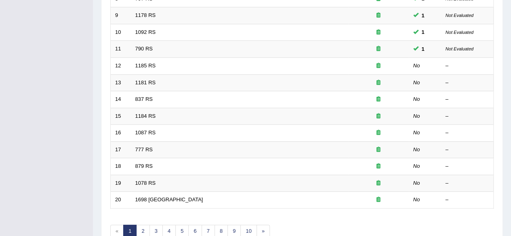
drag, startPoint x: 0, startPoint y: 0, endPoint x: 517, endPoint y: 146, distance: 537.1
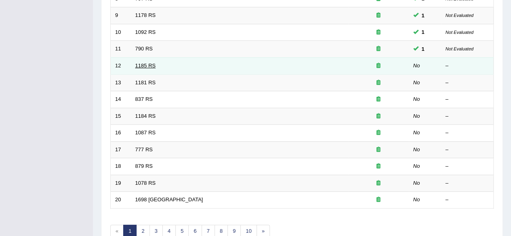
click at [154, 63] on link "1185 RS" at bounding box center [145, 66] width 21 height 6
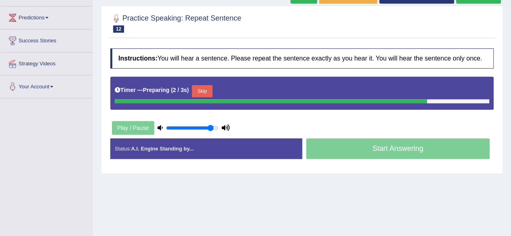
scroll to position [105, 0]
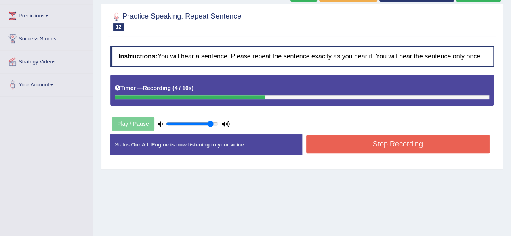
click at [428, 143] on button "Stop Recording" at bounding box center [398, 144] width 184 height 19
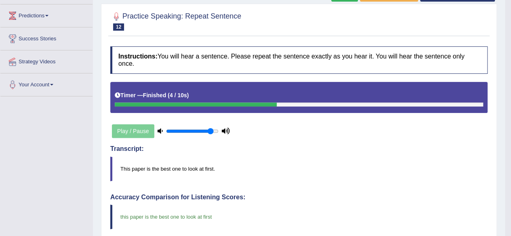
drag, startPoint x: 517, startPoint y: 83, endPoint x: 517, endPoint y: 164, distance: 80.8
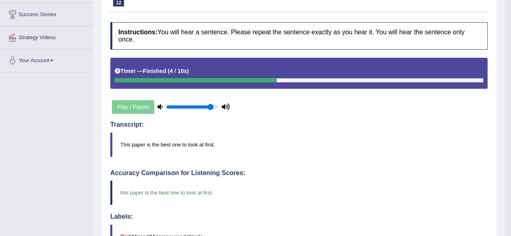
scroll to position [29, 0]
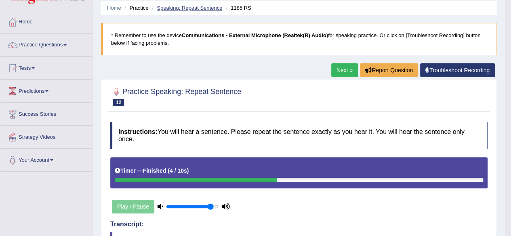
click at [197, 7] on link "Speaking: Repeat Sentence" at bounding box center [189, 8] width 65 height 6
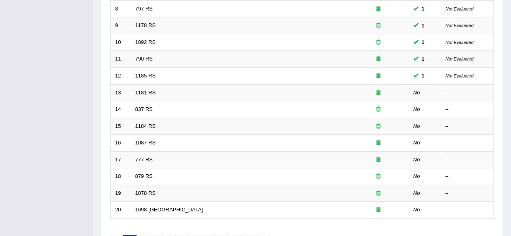
scroll to position [245, 0]
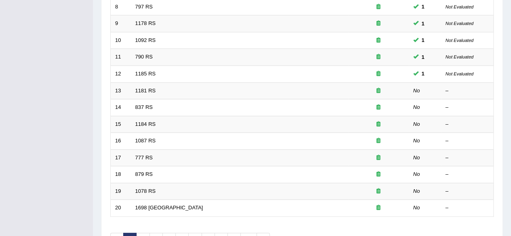
drag, startPoint x: 0, startPoint y: 0, endPoint x: 517, endPoint y: 158, distance: 540.4
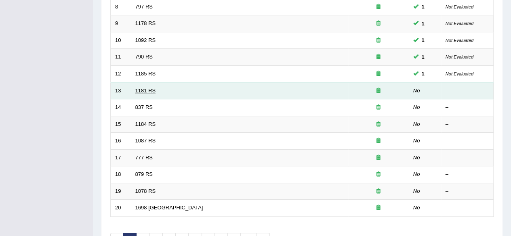
click at [150, 88] on link "1181 RS" at bounding box center [145, 91] width 21 height 6
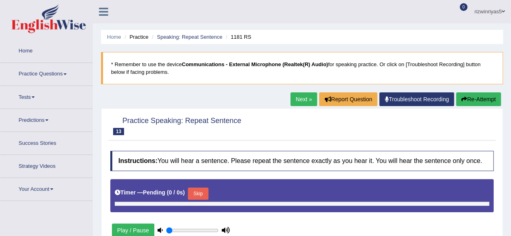
type input "0.9"
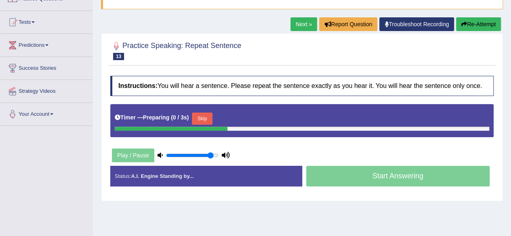
scroll to position [77, 0]
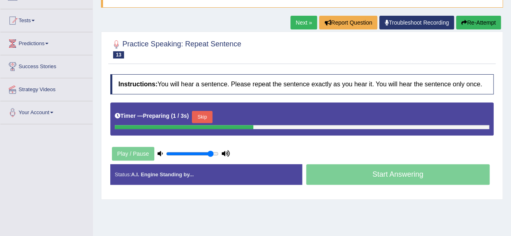
drag, startPoint x: 517, startPoint y: 56, endPoint x: 517, endPoint y: 97, distance: 40.4
click at [511, 97] on html "Toggle navigation Home Practice Questions Speaking Practice Read Aloud Repeat S…" at bounding box center [255, 41] width 511 height 236
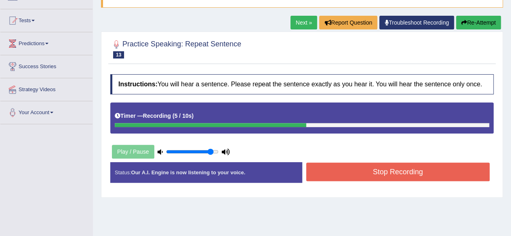
click at [411, 168] on button "Stop Recording" at bounding box center [398, 172] width 184 height 19
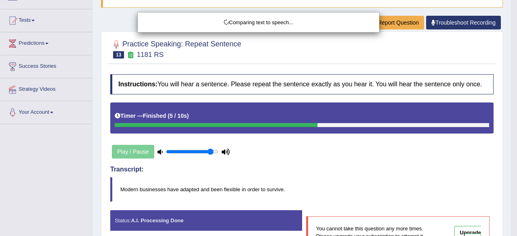
drag, startPoint x: 517, startPoint y: 121, endPoint x: 517, endPoint y: 184, distance: 63.0
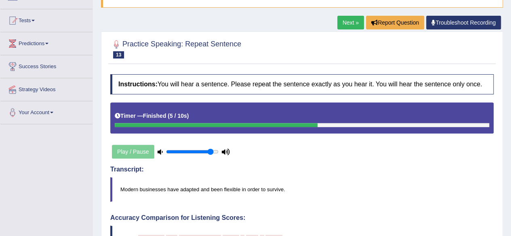
drag, startPoint x: 517, startPoint y: 98, endPoint x: 517, endPoint y: 169, distance: 71.1
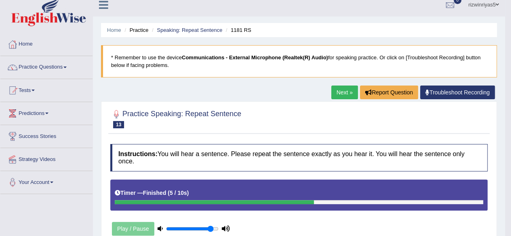
scroll to position [0, 0]
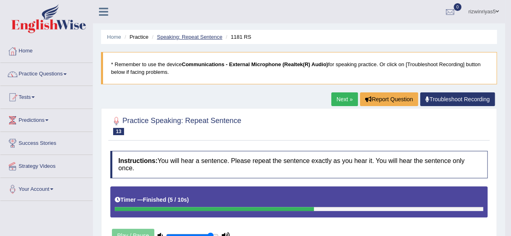
click at [175, 36] on link "Speaking: Repeat Sentence" at bounding box center [189, 37] width 65 height 6
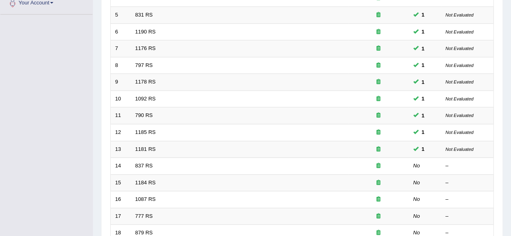
scroll to position [266, 0]
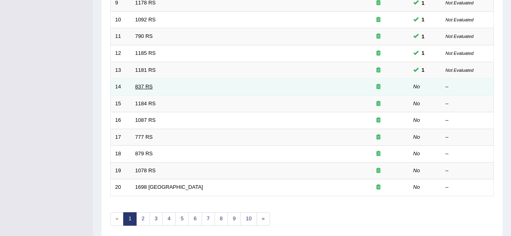
click at [143, 86] on link "837 RS" at bounding box center [143, 87] width 17 height 6
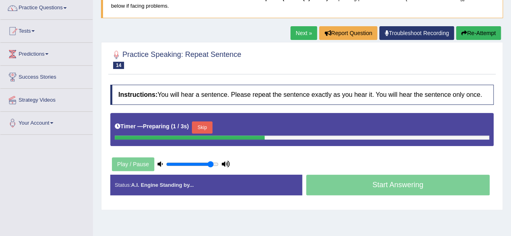
scroll to position [82, 0]
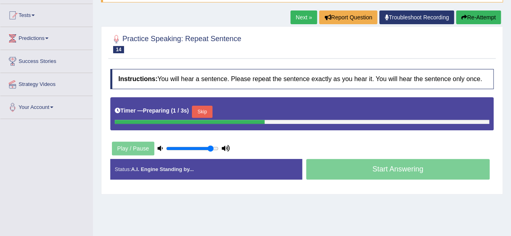
drag, startPoint x: 517, startPoint y: 97, endPoint x: 517, endPoint y: 140, distance: 43.2
click at [511, 140] on html "Toggle navigation Home Practice Questions Speaking Practice Read Aloud Repeat S…" at bounding box center [255, 36] width 511 height 236
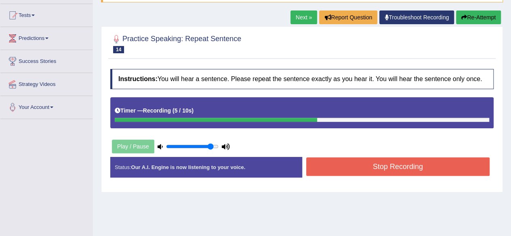
click at [395, 170] on button "Stop Recording" at bounding box center [398, 167] width 184 height 19
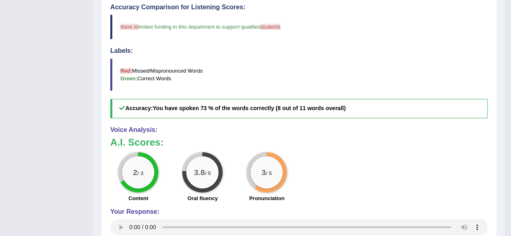
scroll to position [301, 0]
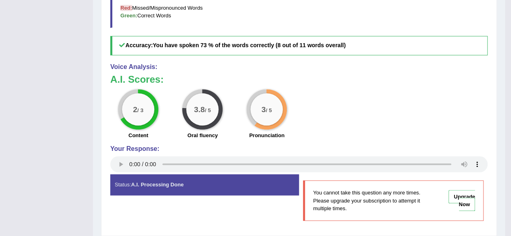
drag, startPoint x: 517, startPoint y: 97, endPoint x: 517, endPoint y: 211, distance: 113.2
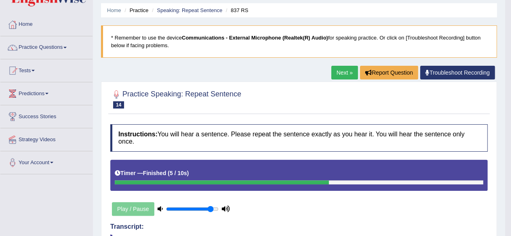
scroll to position [24, 0]
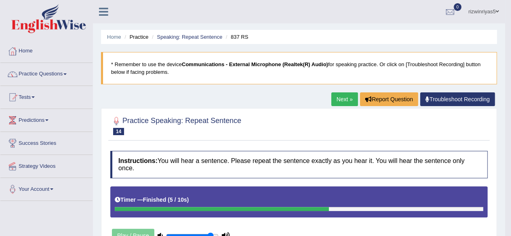
scroll to position [0, 0]
click at [205, 38] on link "Speaking: Repeat Sentence" at bounding box center [189, 37] width 65 height 6
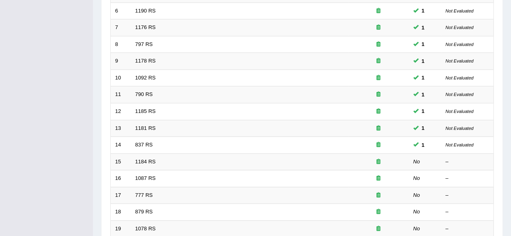
scroll to position [273, 0]
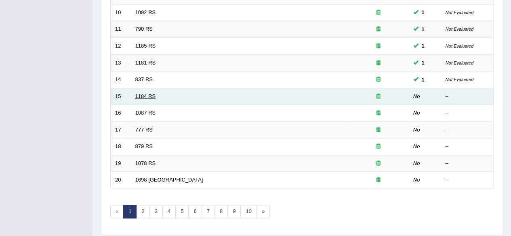
click at [154, 95] on link "1184 RS" at bounding box center [145, 96] width 21 height 6
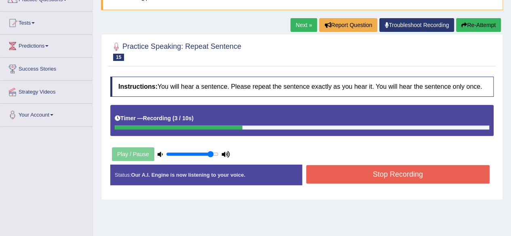
scroll to position [80, 0]
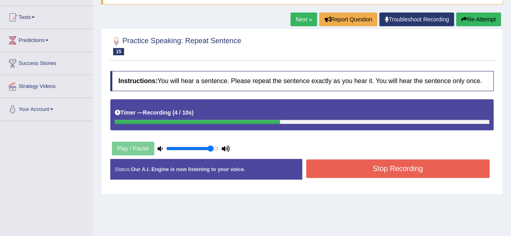
click at [411, 173] on button "Stop Recording" at bounding box center [398, 169] width 184 height 19
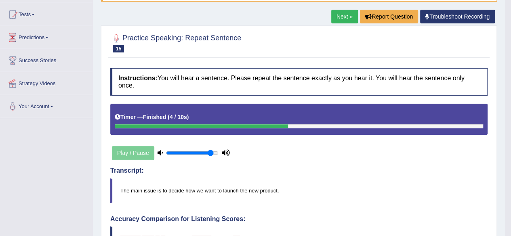
scroll to position [78, 0]
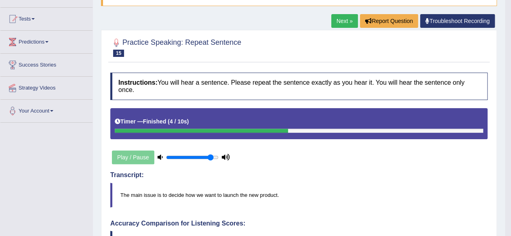
click at [504, 85] on div "Home Practice Speaking: Repeat Sentence 1184 RS * Remember to use the device Co…" at bounding box center [299, 222] width 412 height 601
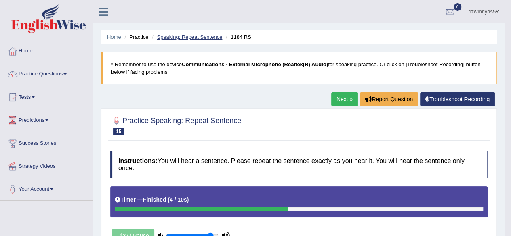
click at [186, 36] on link "Speaking: Repeat Sentence" at bounding box center [189, 37] width 65 height 6
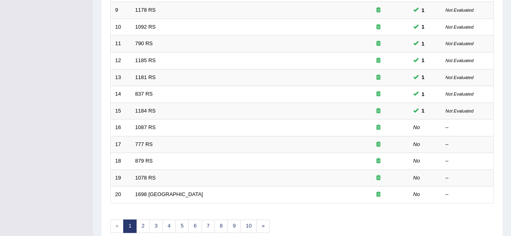
scroll to position [293, 0]
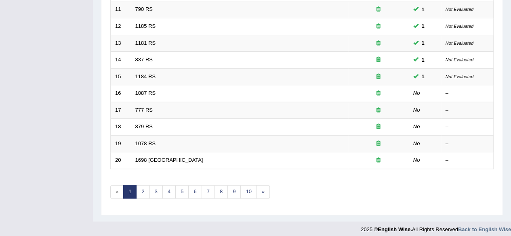
drag, startPoint x: 0, startPoint y: 0, endPoint x: 517, endPoint y: 185, distance: 548.9
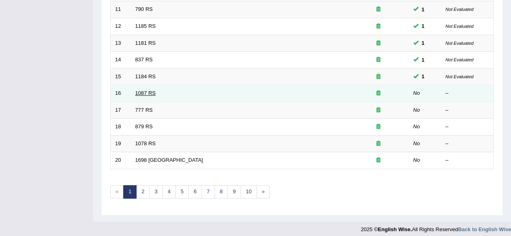
click at [149, 90] on link "1087 RS" at bounding box center [145, 93] width 21 height 6
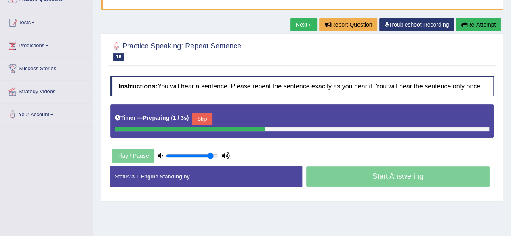
scroll to position [83, 0]
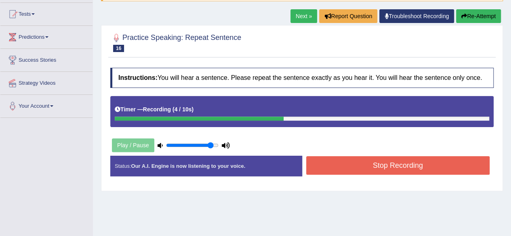
click at [397, 164] on button "Stop Recording" at bounding box center [398, 165] width 184 height 19
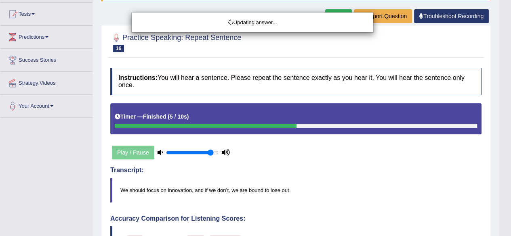
drag, startPoint x: 517, startPoint y: 68, endPoint x: 517, endPoint y: 106, distance: 38.0
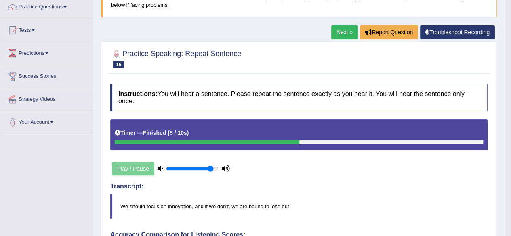
scroll to position [24, 0]
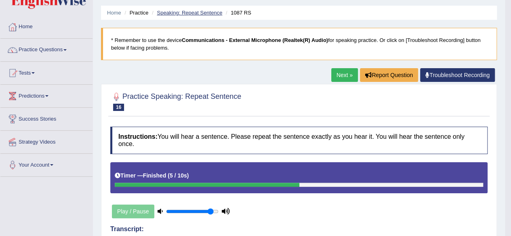
click at [204, 14] on link "Speaking: Repeat Sentence" at bounding box center [189, 13] width 65 height 6
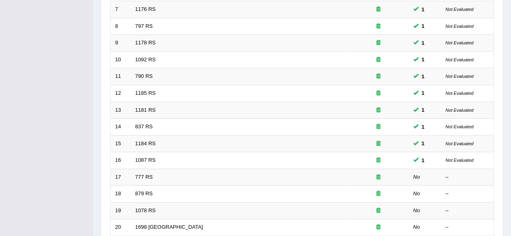
scroll to position [295, 0]
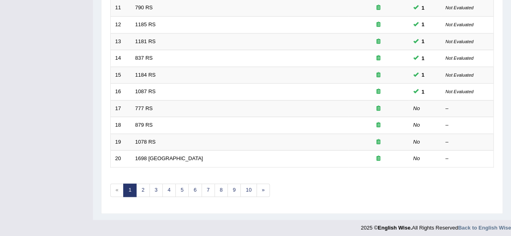
drag, startPoint x: 0, startPoint y: 0, endPoint x: 517, endPoint y: 184, distance: 548.7
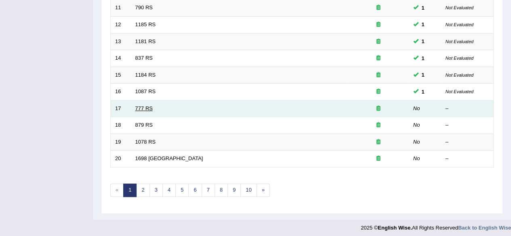
click at [147, 105] on link "777 RS" at bounding box center [143, 108] width 17 height 6
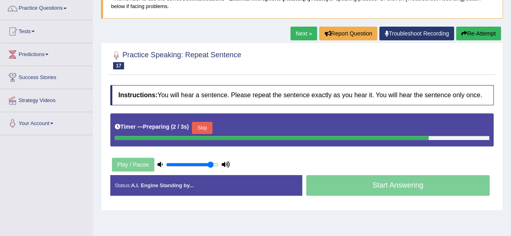
scroll to position [69, 0]
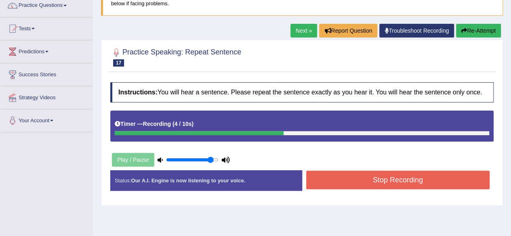
click at [412, 173] on button "Stop Recording" at bounding box center [398, 180] width 184 height 19
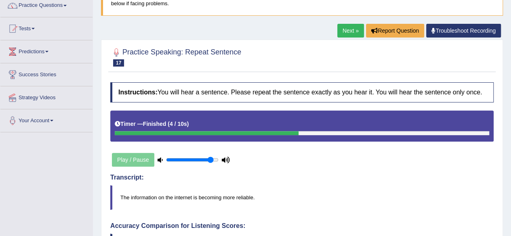
drag, startPoint x: 517, startPoint y: 97, endPoint x: 517, endPoint y: 164, distance: 67.5
click at [511, 164] on html "Toggle navigation Home Practice Questions Speaking Practice Read Aloud Repeat S…" at bounding box center [255, 49] width 511 height 236
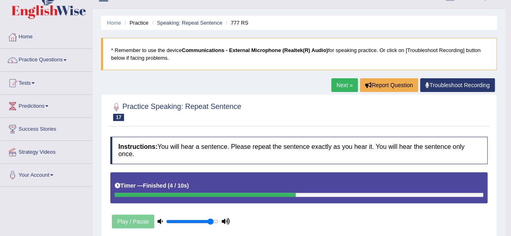
scroll to position [0, 0]
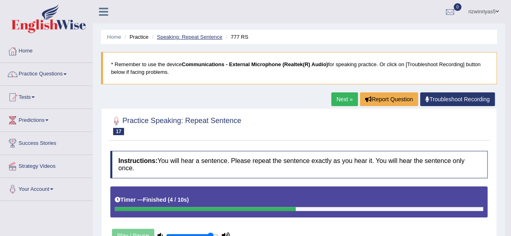
click at [196, 39] on link "Speaking: Repeat Sentence" at bounding box center [189, 37] width 65 height 6
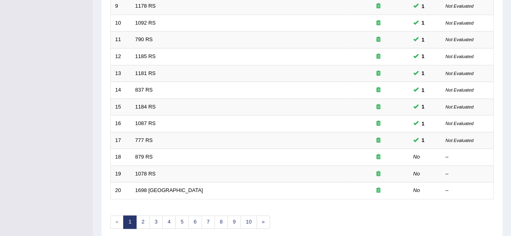
drag, startPoint x: 517, startPoint y: 62, endPoint x: 517, endPoint y: 173, distance: 111.5
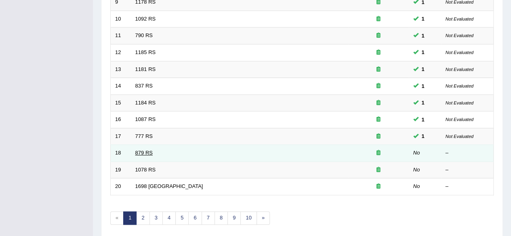
click at [146, 151] on link "879 RS" at bounding box center [143, 153] width 17 height 6
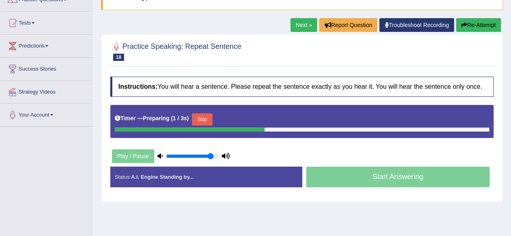
click at [511, 136] on html "Toggle navigation Home Practice Questions Speaking Practice Read Aloud Repeat S…" at bounding box center [255, 44] width 511 height 236
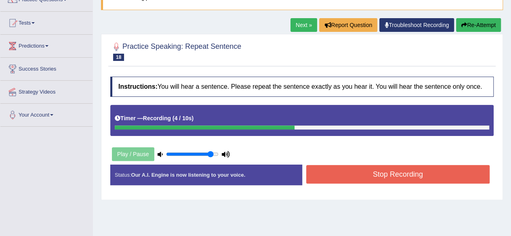
click at [424, 171] on button "Stop Recording" at bounding box center [398, 174] width 184 height 19
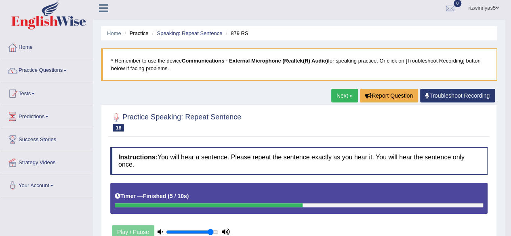
scroll to position [3, 0]
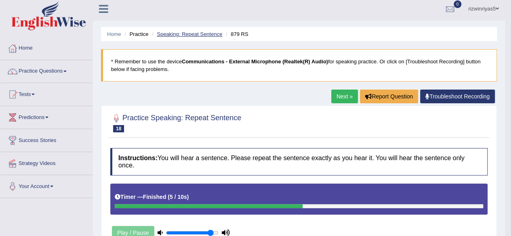
click at [210, 33] on link "Speaking: Repeat Sentence" at bounding box center [189, 34] width 65 height 6
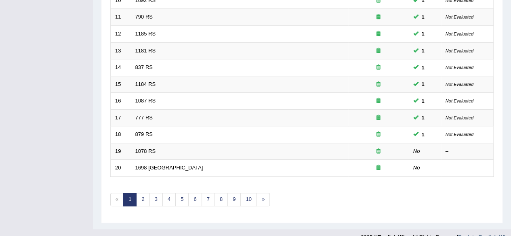
scroll to position [286, 0]
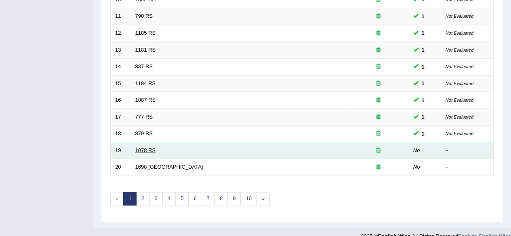
click at [141, 149] on link "1078 RS" at bounding box center [145, 151] width 21 height 6
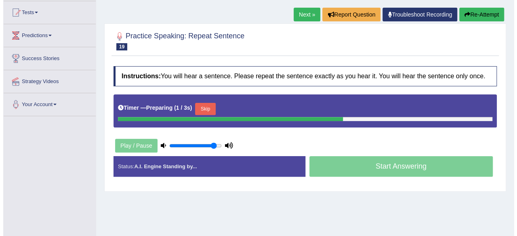
scroll to position [93, 0]
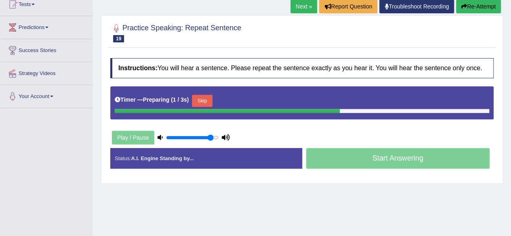
drag, startPoint x: 517, startPoint y: 70, endPoint x: 517, endPoint y: 119, distance: 48.9
click at [511, 119] on html "Toggle navigation Home Practice Questions Speaking Practice Read Aloud Repeat S…" at bounding box center [255, 25] width 511 height 236
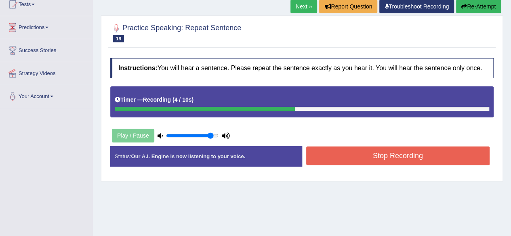
click at [437, 160] on button "Stop Recording" at bounding box center [398, 156] width 184 height 19
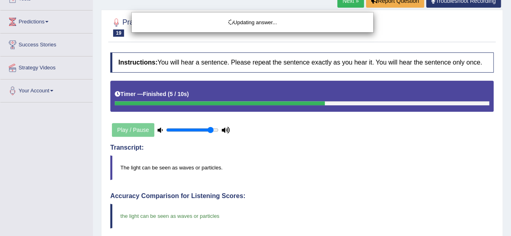
drag, startPoint x: 516, startPoint y: 71, endPoint x: 517, endPoint y: 101, distance: 29.9
click at [511, 101] on html "Toggle navigation Home Practice Questions Speaking Practice Read Aloud Repeat S…" at bounding box center [255, 19] width 511 height 236
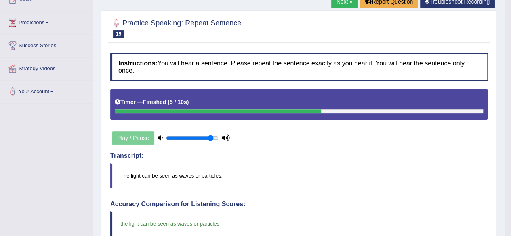
scroll to position [0, 0]
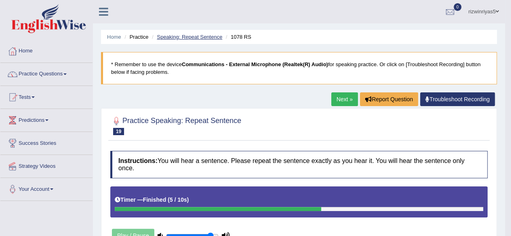
click at [204, 34] on link "Speaking: Repeat Sentence" at bounding box center [189, 37] width 65 height 6
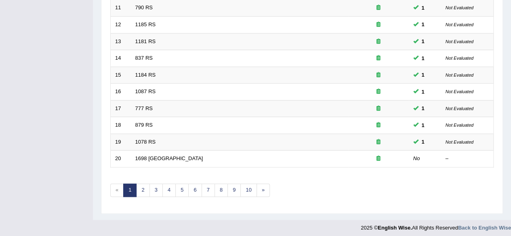
click at [151, 156] on link "1698 [GEOGRAPHIC_DATA]" at bounding box center [169, 159] width 68 height 6
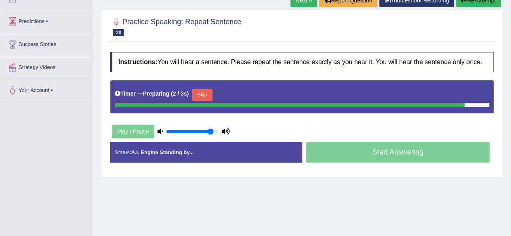
scroll to position [111, 0]
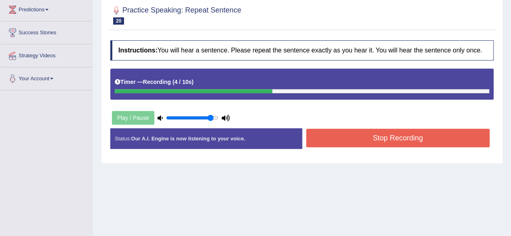
click at [359, 132] on button "Stop Recording" at bounding box center [398, 138] width 184 height 19
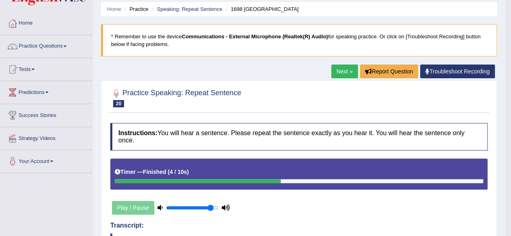
scroll to position [0, 0]
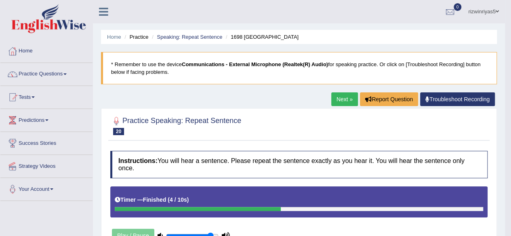
click at [207, 34] on link "Speaking: Repeat Sentence" at bounding box center [189, 37] width 65 height 6
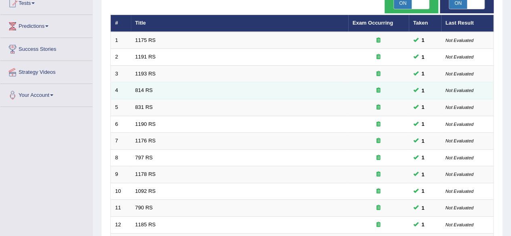
click at [489, 88] on html "Toggle navigation Home Practice Questions Speaking Practice Read Aloud Repeat S…" at bounding box center [255, 24] width 511 height 236
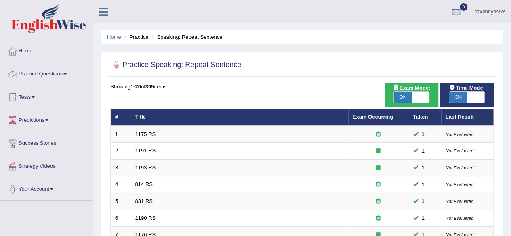
click at [71, 72] on link "Practice Questions" at bounding box center [46, 73] width 92 height 20
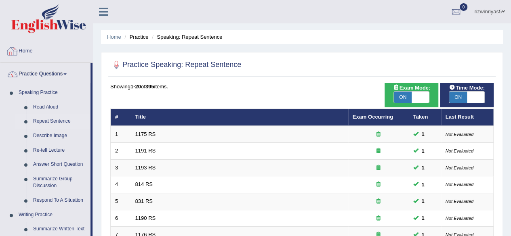
click at [33, 51] on link "Home" at bounding box center [46, 50] width 92 height 20
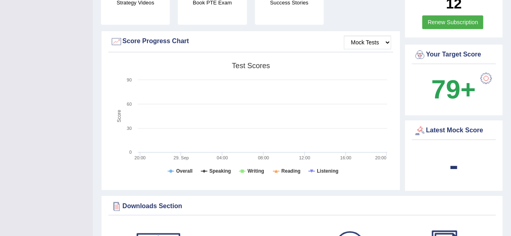
scroll to position [223, 0]
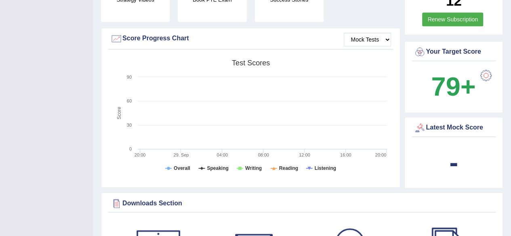
click at [376, 34] on select "Mock Tests" at bounding box center [367, 40] width 47 height 14
click at [344, 33] on select "Mock Tests" at bounding box center [367, 40] width 47 height 14
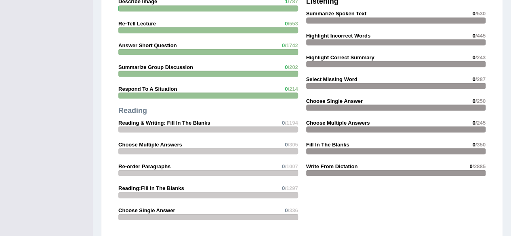
scroll to position [749, 0]
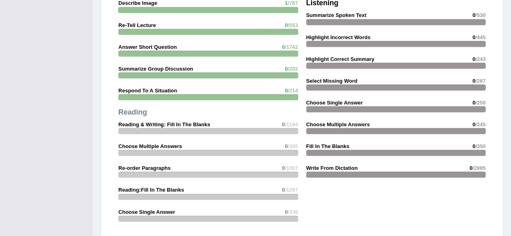
drag, startPoint x: 507, startPoint y: 152, endPoint x: 513, endPoint y: 130, distance: 22.8
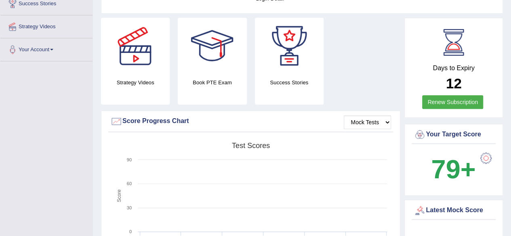
scroll to position [0, 0]
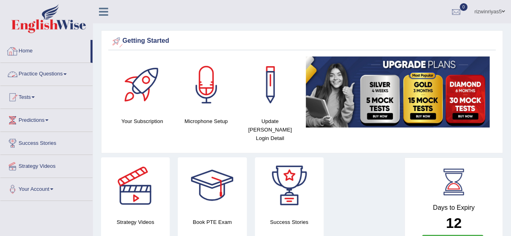
click at [38, 72] on link "Practice Questions" at bounding box center [46, 73] width 92 height 20
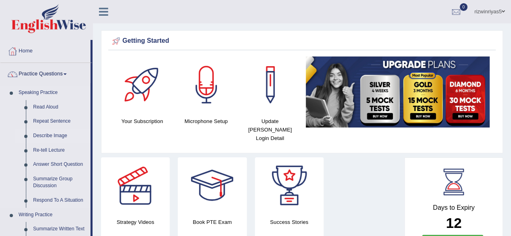
click at [53, 135] on link "Describe Image" at bounding box center [60, 136] width 61 height 15
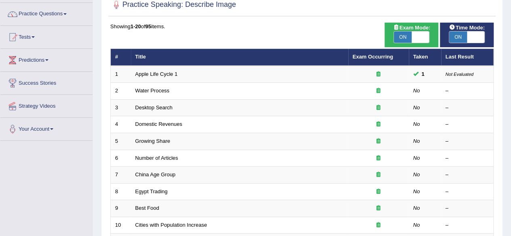
scroll to position [61, 0]
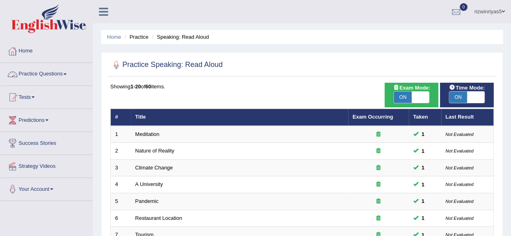
click at [57, 72] on link "Practice Questions" at bounding box center [46, 73] width 92 height 20
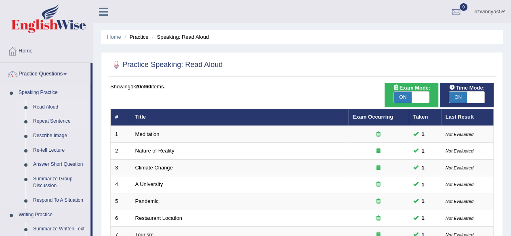
click at [56, 121] on link "Repeat Sentence" at bounding box center [60, 121] width 61 height 15
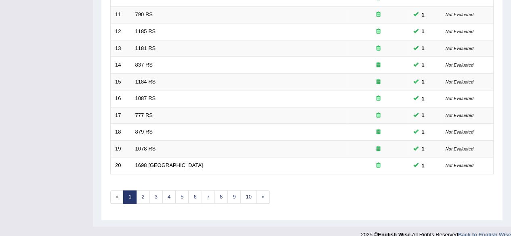
scroll to position [295, 0]
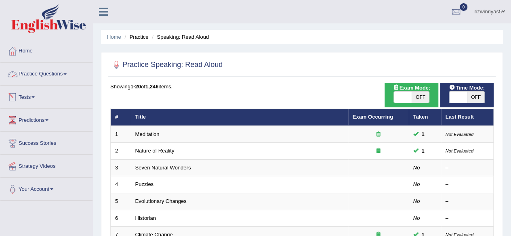
click at [30, 97] on link "Tests" at bounding box center [46, 96] width 92 height 20
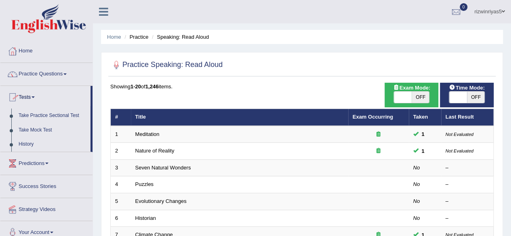
click at [30, 97] on link "Tests" at bounding box center [45, 96] width 90 height 20
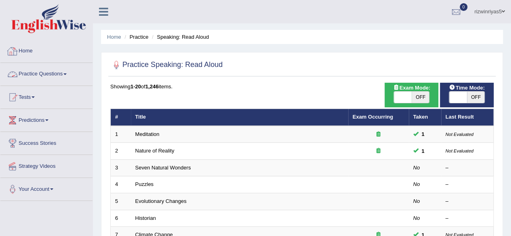
click at [28, 44] on link "Home" at bounding box center [46, 50] width 92 height 20
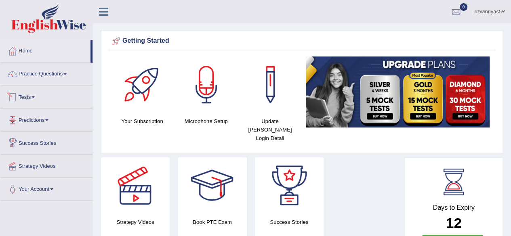
click at [36, 93] on link "Tests" at bounding box center [46, 96] width 92 height 20
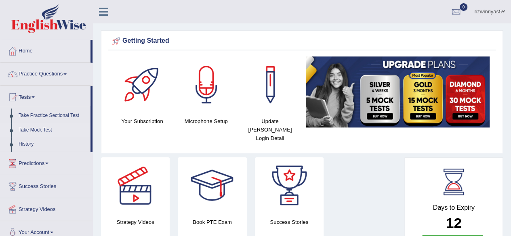
click at [43, 129] on link "Take Mock Test" at bounding box center [53, 130] width 76 height 15
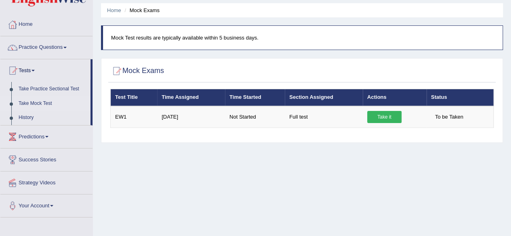
scroll to position [31, 0]
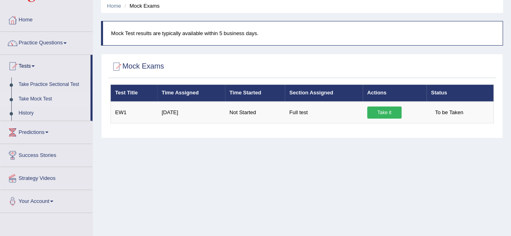
drag, startPoint x: 517, startPoint y: 64, endPoint x: 517, endPoint y: 80, distance: 16.6
click at [511, 80] on html "Toggle navigation Home Practice Questions Speaking Practice Read Aloud Repeat S…" at bounding box center [255, 87] width 511 height 236
click at [55, 80] on link "Take Practice Sectional Test" at bounding box center [53, 85] width 76 height 15
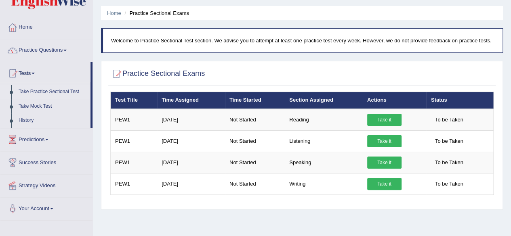
scroll to position [22, 0]
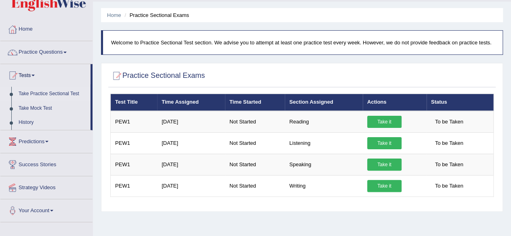
drag, startPoint x: 517, startPoint y: 85, endPoint x: 517, endPoint y: 97, distance: 11.7
click at [511, 97] on html "Toggle navigation Home Practice Questions Speaking Practice Read Aloud Repeat S…" at bounding box center [255, 96] width 511 height 236
click at [48, 110] on link "Take Mock Test" at bounding box center [53, 108] width 76 height 15
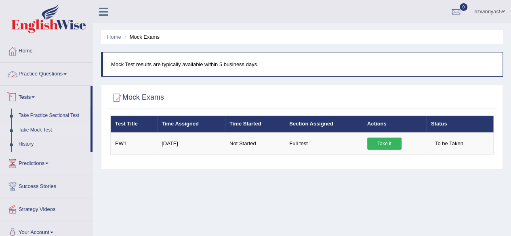
click at [46, 68] on link "Practice Questions" at bounding box center [46, 73] width 92 height 20
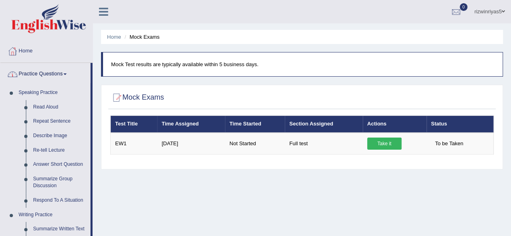
click at [46, 68] on link "Practice Questions" at bounding box center [45, 73] width 90 height 20
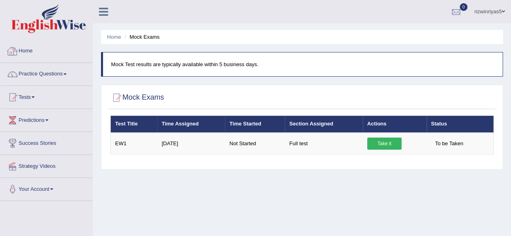
click at [33, 52] on link "Home" at bounding box center [46, 50] width 92 height 20
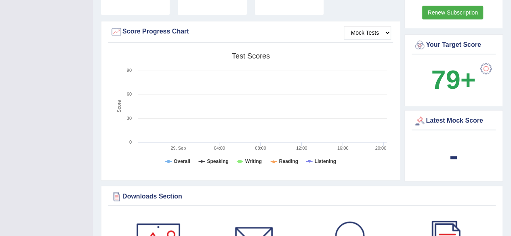
scroll to position [175, 0]
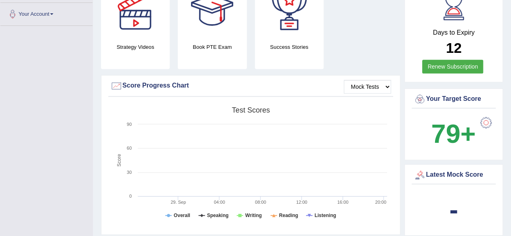
click at [464, 119] on b "79+" at bounding box center [453, 134] width 44 height 30
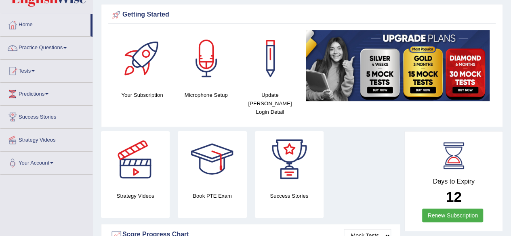
scroll to position [25, 0]
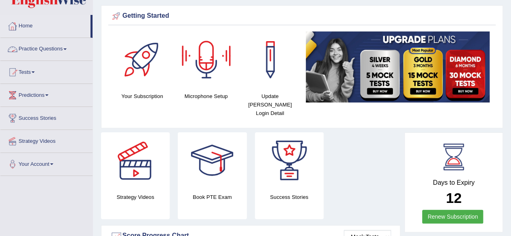
click at [57, 50] on link "Practice Questions" at bounding box center [46, 48] width 92 height 20
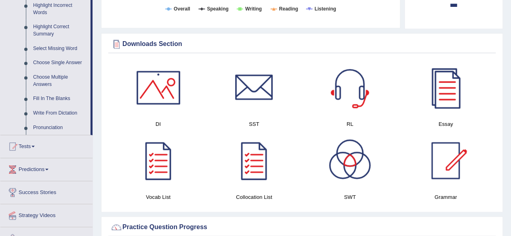
scroll to position [381, 0]
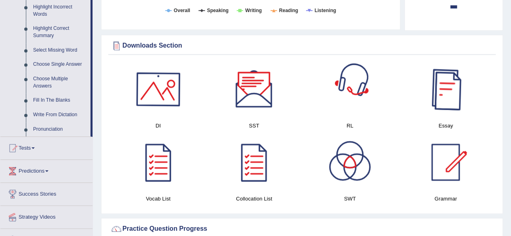
click at [163, 85] on div at bounding box center [158, 89] width 57 height 57
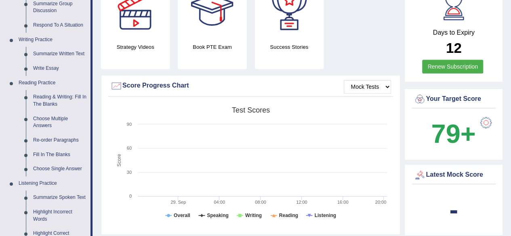
scroll to position [177, 0]
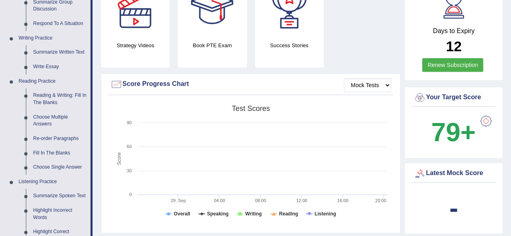
drag, startPoint x: 92, startPoint y: 13, endPoint x: 93, endPoint y: -3, distance: 16.6
drag, startPoint x: 93, startPoint y: 13, endPoint x: 94, endPoint y: 3, distance: 9.7
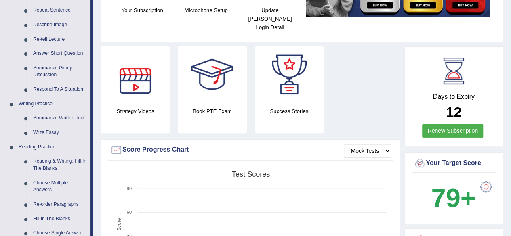
scroll to position [0, 0]
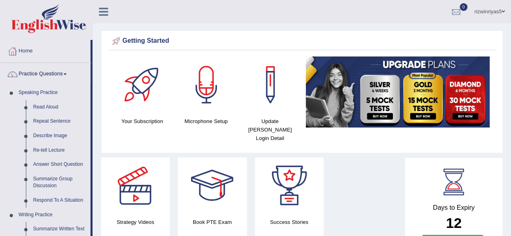
drag, startPoint x: 91, startPoint y: 61, endPoint x: 98, endPoint y: 79, distance: 18.9
click at [67, 46] on link "Home" at bounding box center [45, 50] width 90 height 20
click at [53, 136] on link "Describe Image" at bounding box center [60, 136] width 61 height 15
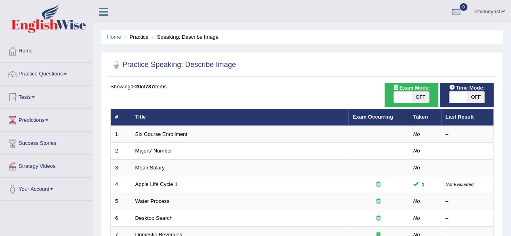
click at [423, 99] on span "OFF" at bounding box center [421, 97] width 18 height 11
checkbox input "true"
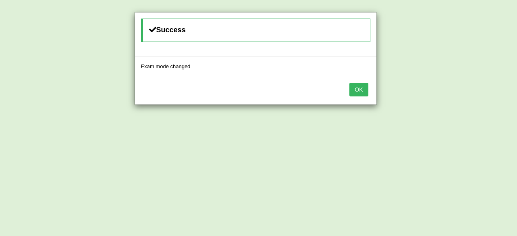
checkbox input "true"
click at [460, 101] on body "Toggle navigation Home Practice Questions Speaking Practice Read Aloud Repeat S…" at bounding box center [258, 118] width 517 height 236
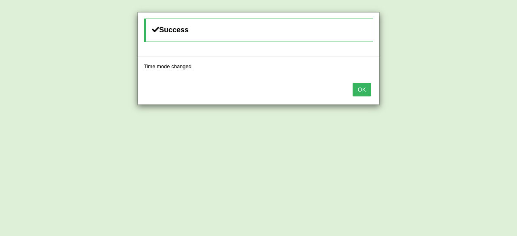
click at [365, 88] on button "OK" at bounding box center [362, 90] width 19 height 14
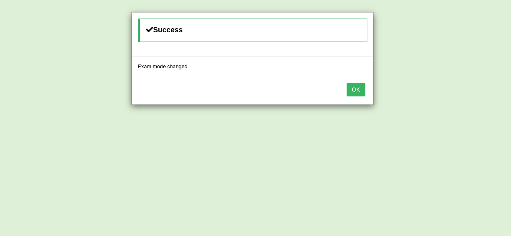
click at [365, 88] on button "OK" at bounding box center [356, 90] width 19 height 14
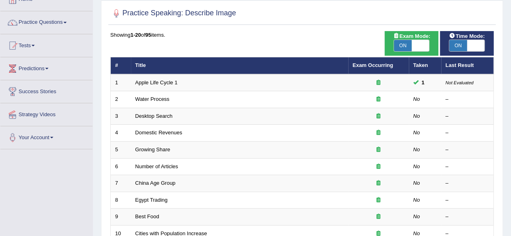
scroll to position [55, 0]
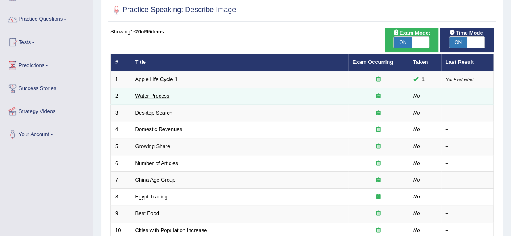
click at [167, 97] on link "Water Process" at bounding box center [152, 96] width 34 height 6
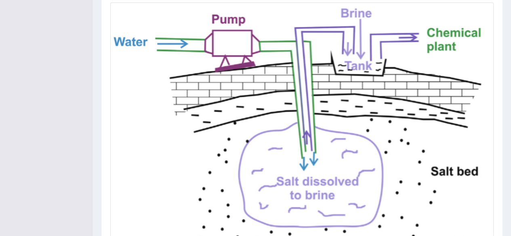
scroll to position [220, 0]
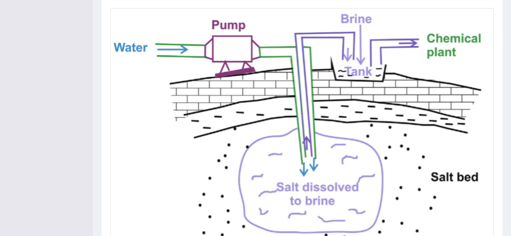
drag, startPoint x: 517, startPoint y: 69, endPoint x: 510, endPoint y: 158, distance: 89.6
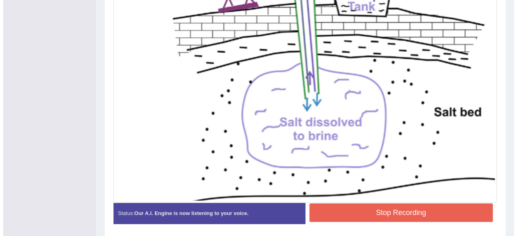
scroll to position [299, 0]
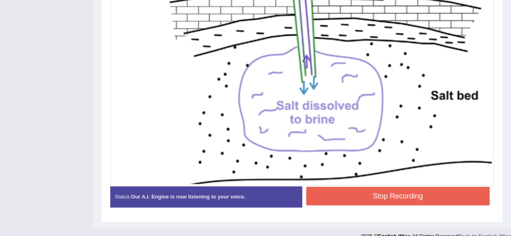
click at [352, 195] on button "Stop Recording" at bounding box center [398, 196] width 184 height 19
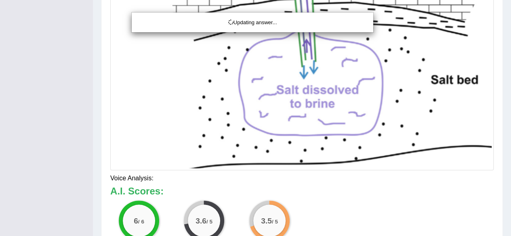
drag, startPoint x: 514, startPoint y: 114, endPoint x: 517, endPoint y: 162, distance: 48.6
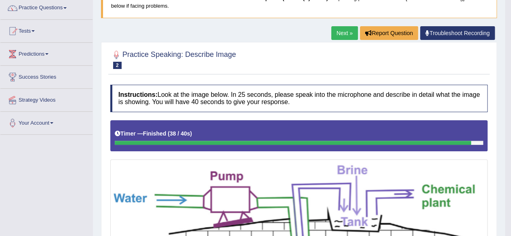
scroll to position [13, 0]
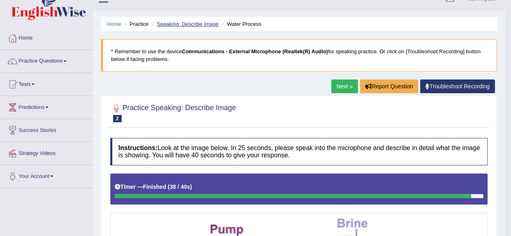
click at [194, 21] on link "Speaking: Describe Image" at bounding box center [187, 24] width 61 height 6
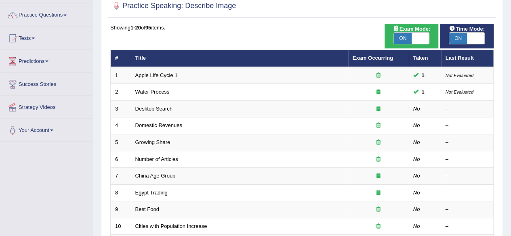
scroll to position [59, 0]
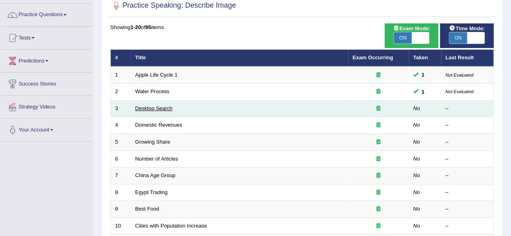
click at [163, 110] on link "Desktop Search" at bounding box center [154, 108] width 38 height 6
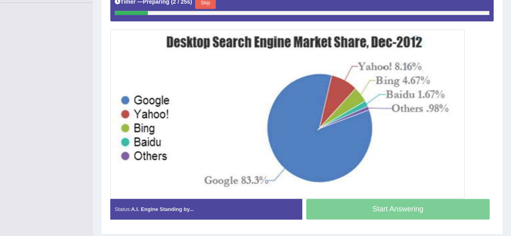
scroll to position [205, 0]
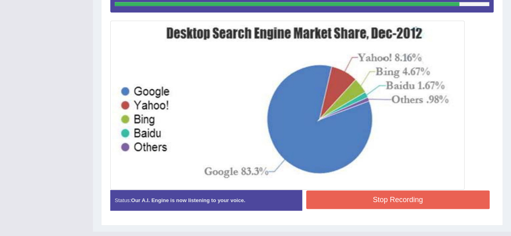
click at [445, 197] on button "Stop Recording" at bounding box center [398, 200] width 184 height 19
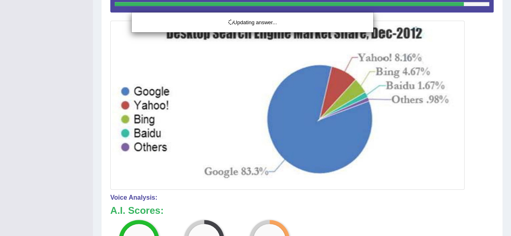
drag, startPoint x: 516, startPoint y: 98, endPoint x: 517, endPoint y: 127, distance: 29.1
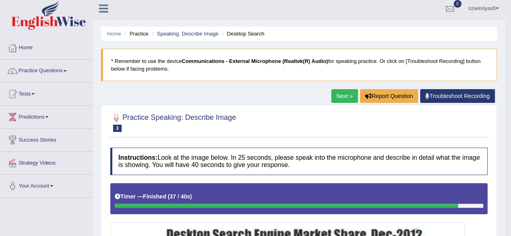
scroll to position [4, 0]
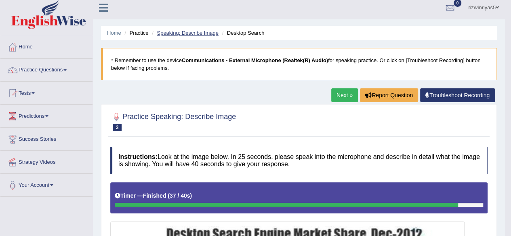
click at [204, 32] on link "Speaking: Describe Image" at bounding box center [187, 33] width 61 height 6
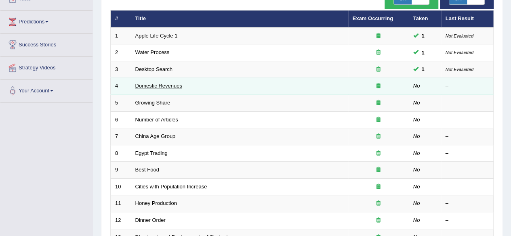
click at [171, 87] on link "Domestic Revenues" at bounding box center [158, 86] width 47 height 6
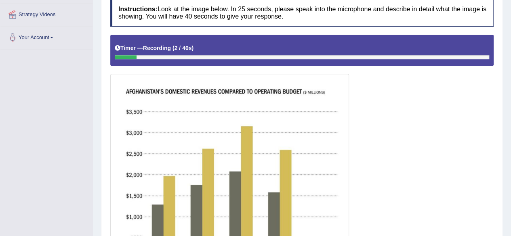
scroll to position [107, 0]
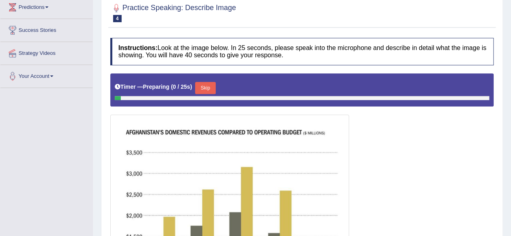
drag, startPoint x: 508, startPoint y: 97, endPoint x: 514, endPoint y: 111, distance: 14.5
click at [511, 111] on html "Toggle navigation Home Practice Questions Speaking Practice Read Aloud Repeat S…" at bounding box center [255, 5] width 511 height 236
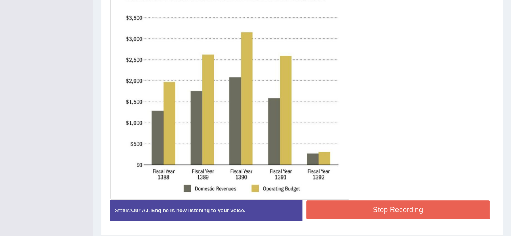
scroll to position [270, 0]
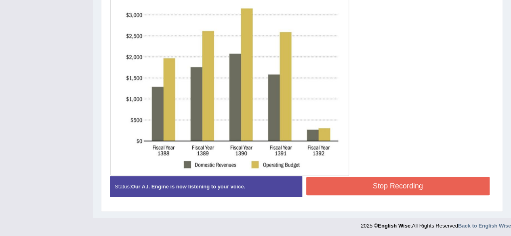
click at [432, 192] on button "Stop Recording" at bounding box center [398, 186] width 184 height 19
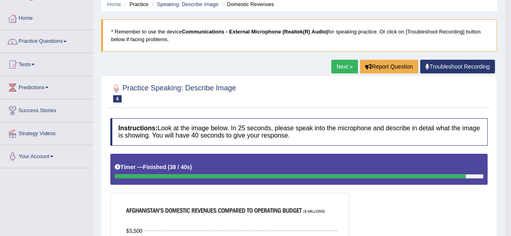
scroll to position [0, 0]
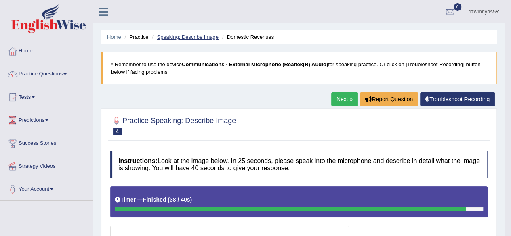
click at [203, 34] on link "Speaking: Describe Image" at bounding box center [187, 37] width 61 height 6
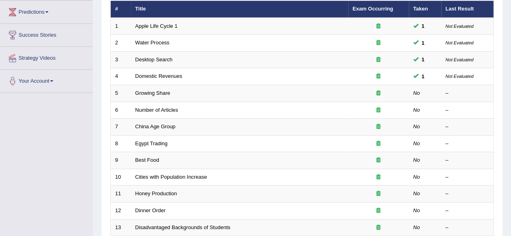
scroll to position [109, 0]
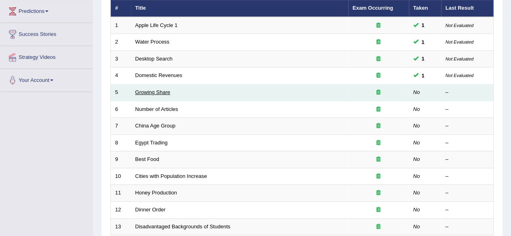
click at [153, 93] on link "Growing Share" at bounding box center [152, 92] width 35 height 6
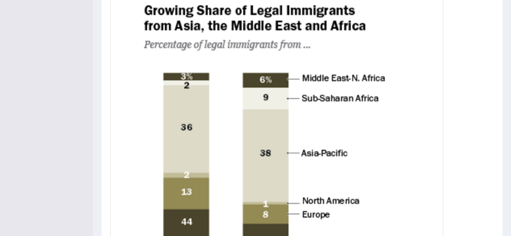
scroll to position [243, 0]
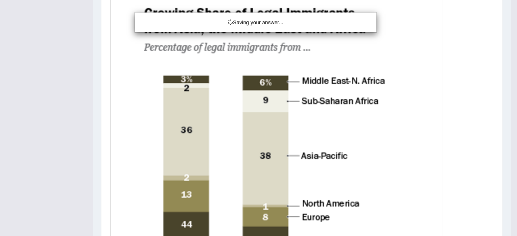
drag, startPoint x: 517, startPoint y: 120, endPoint x: 517, endPoint y: 125, distance: 4.8
click at [511, 125] on div "Saving your answer..." at bounding box center [258, 118] width 517 height 236
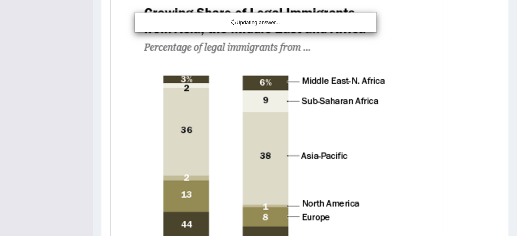
drag, startPoint x: 516, startPoint y: 121, endPoint x: 517, endPoint y: 135, distance: 13.8
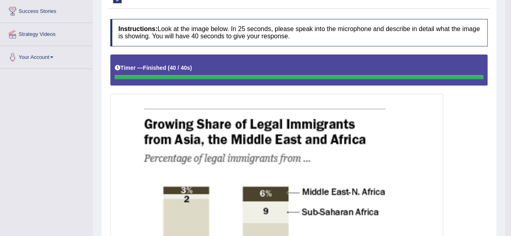
scroll to position [0, 0]
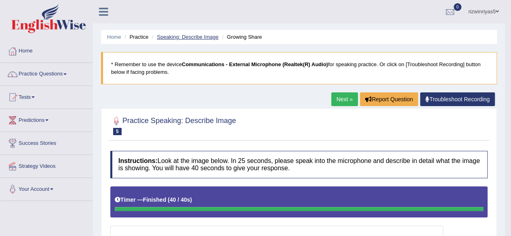
click at [185, 35] on link "Speaking: Describe Image" at bounding box center [187, 37] width 61 height 6
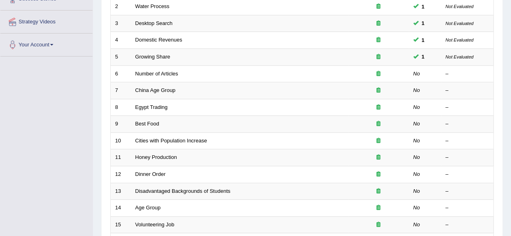
scroll to position [157, 0]
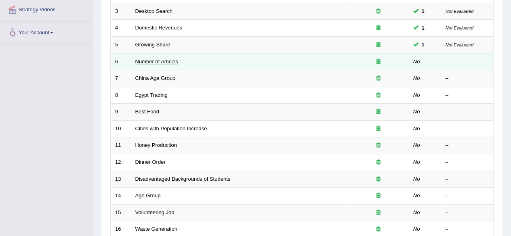
click at [175, 59] on link "Number of Articles" at bounding box center [156, 62] width 43 height 6
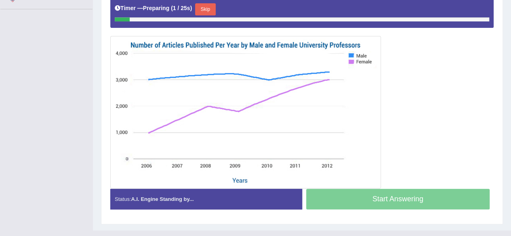
drag, startPoint x: 517, startPoint y: 63, endPoint x: 517, endPoint y: 162, distance: 99.8
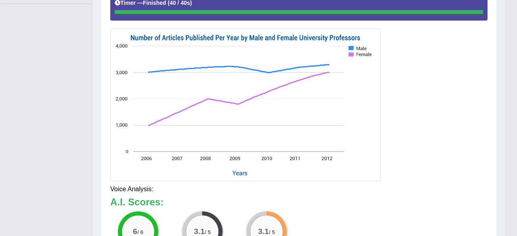
click at [0, 0] on div "Updating answer..." at bounding box center [0, 0] width 0 height 0
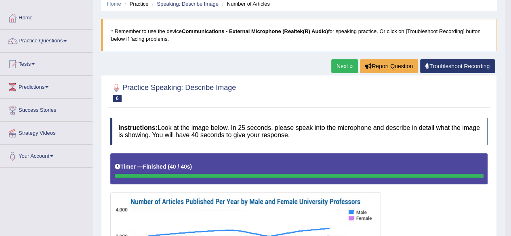
scroll to position [0, 0]
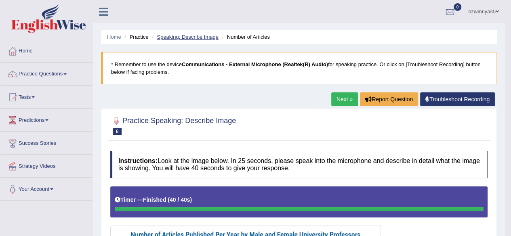
click at [202, 39] on link "Speaking: Describe Image" at bounding box center [187, 37] width 61 height 6
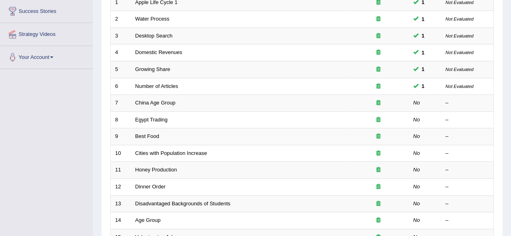
scroll to position [133, 0]
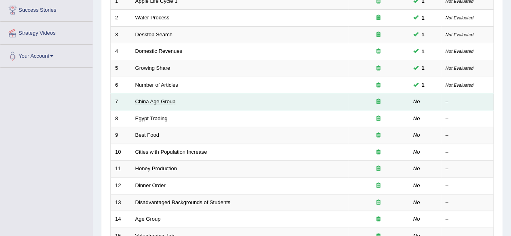
click at [169, 99] on link "China Age Group" at bounding box center [155, 102] width 40 height 6
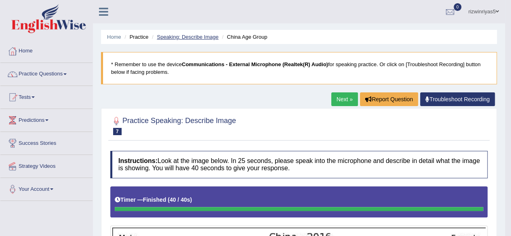
click at [205, 38] on link "Speaking: Describe Image" at bounding box center [187, 37] width 61 height 6
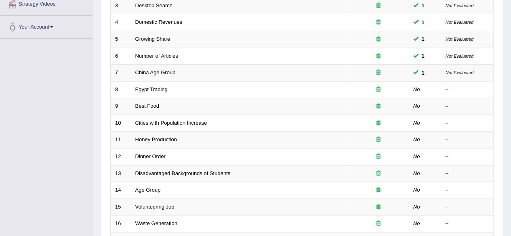
scroll to position [168, 0]
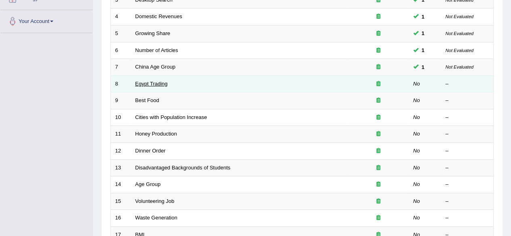
click at [156, 81] on link "Egypt Trading" at bounding box center [151, 84] width 32 height 6
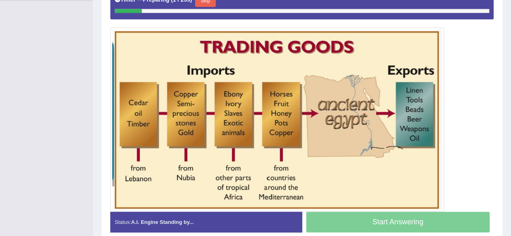
scroll to position [201, 0]
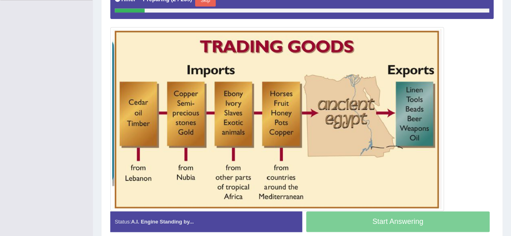
drag, startPoint x: 517, startPoint y: 101, endPoint x: 517, endPoint y: 196, distance: 94.6
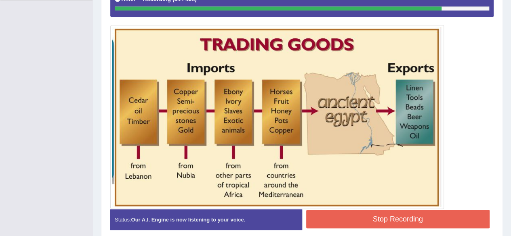
click at [418, 221] on button "Stop Recording" at bounding box center [398, 219] width 184 height 19
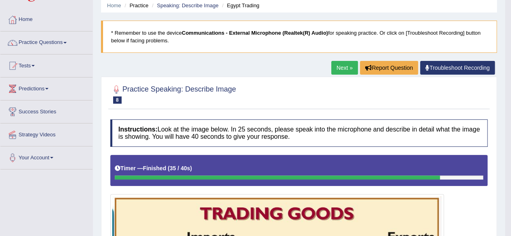
scroll to position [0, 0]
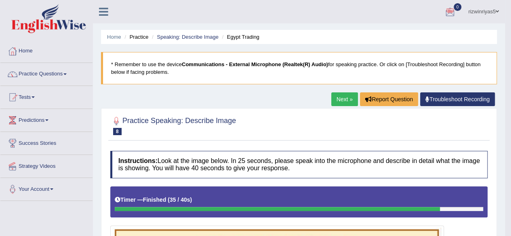
click at [213, 34] on li "Speaking: Describe Image" at bounding box center [184, 37] width 69 height 8
click at [211, 35] on link "Speaking: Describe Image" at bounding box center [187, 37] width 61 height 6
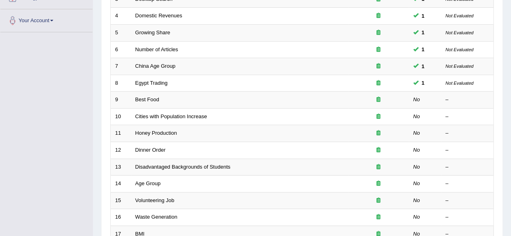
scroll to position [178, 0]
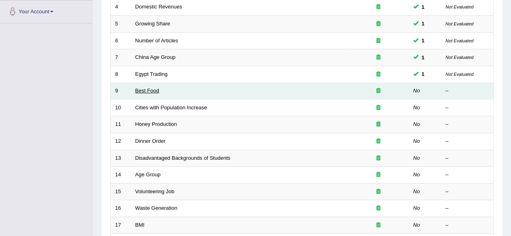
click at [155, 88] on link "Best Food" at bounding box center [147, 91] width 24 height 6
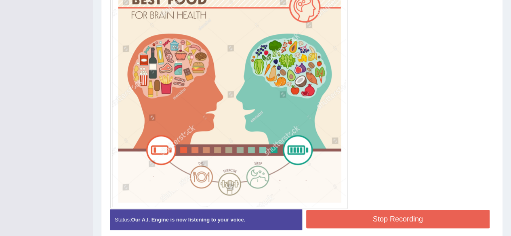
scroll to position [255, 0]
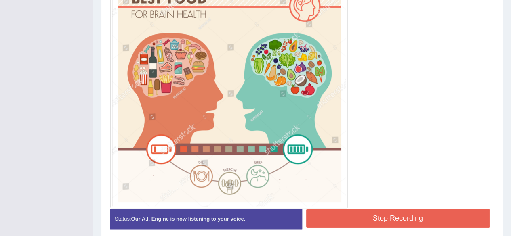
click at [402, 213] on button "Stop Recording" at bounding box center [398, 218] width 184 height 19
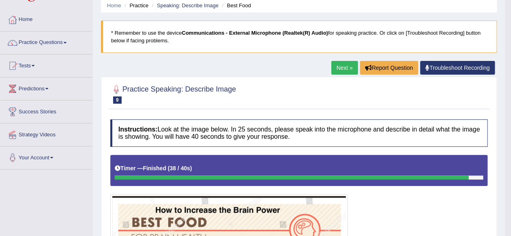
scroll to position [0, 0]
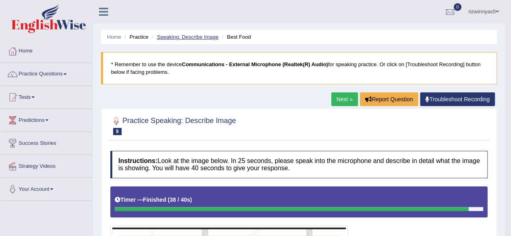
click at [202, 34] on link "Speaking: Describe Image" at bounding box center [187, 37] width 61 height 6
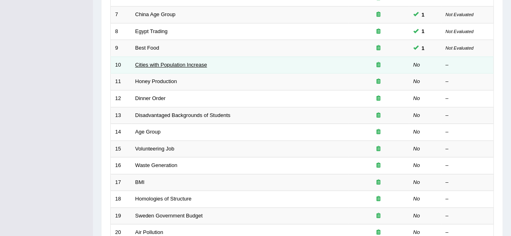
click at [206, 63] on link "Cities with Population Increase" at bounding box center [171, 65] width 72 height 6
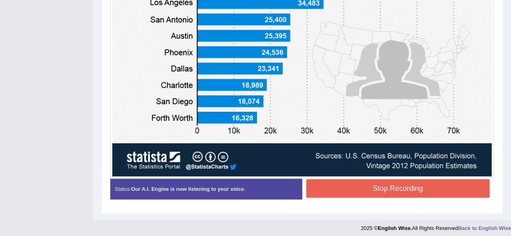
scroll to position [325, 0]
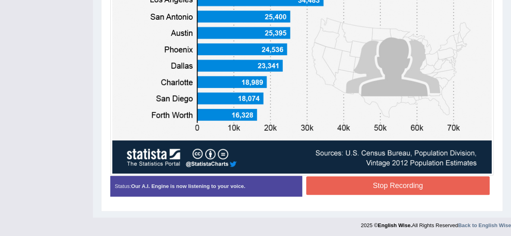
click at [441, 177] on button "Stop Recording" at bounding box center [398, 186] width 184 height 19
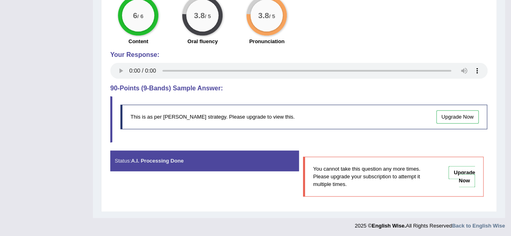
scroll to position [0, 0]
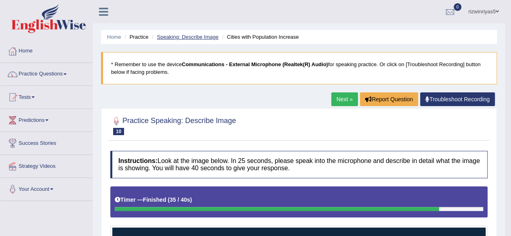
click at [195, 39] on link "Speaking: Describe Image" at bounding box center [187, 37] width 61 height 6
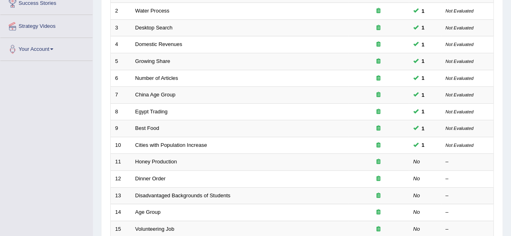
scroll to position [178, 0]
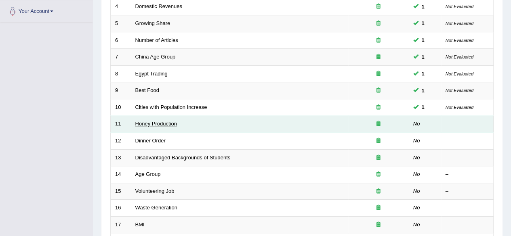
click at [173, 121] on link "Honey Production" at bounding box center [156, 124] width 42 height 6
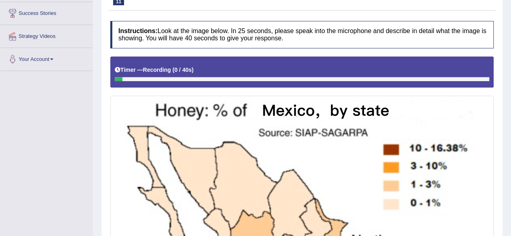
scroll to position [131, 0]
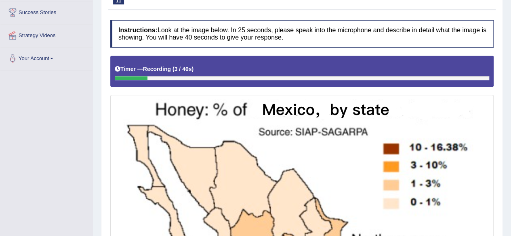
drag, startPoint x: 503, startPoint y: 121, endPoint x: 510, endPoint y: 167, distance: 47.0
click at [510, 167] on div "Home Practice Speaking: Describe Image Honey Production * Remember to use the d…" at bounding box center [302, 148] width 418 height 558
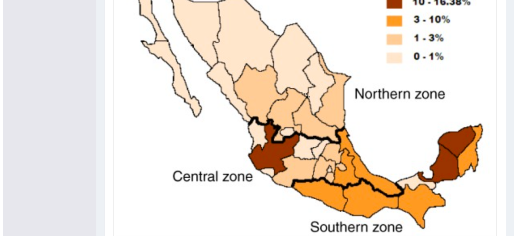
scroll to position [288, 0]
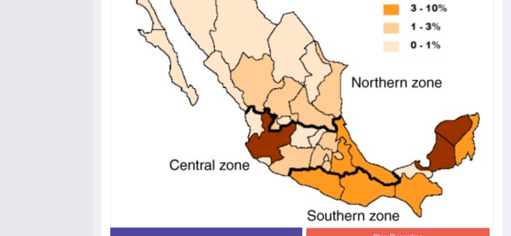
click at [434, 228] on button "Stop Recording" at bounding box center [398, 237] width 184 height 19
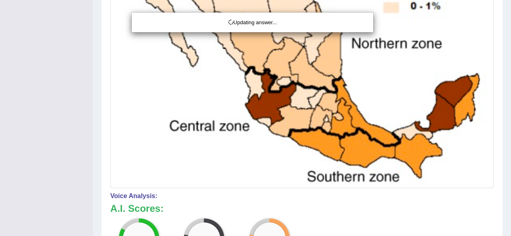
drag, startPoint x: 517, startPoint y: 123, endPoint x: 517, endPoint y: 176, distance: 53.3
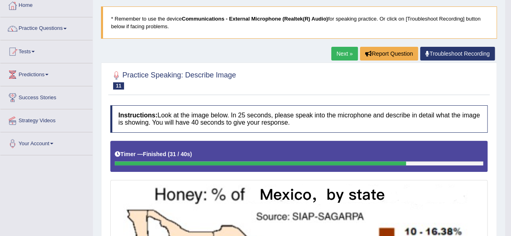
scroll to position [0, 0]
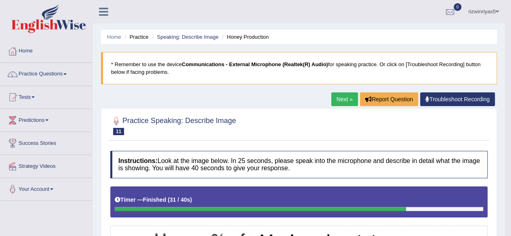
click at [196, 33] on li "Speaking: Describe Image" at bounding box center [184, 37] width 69 height 8
click at [197, 37] on link "Speaking: Describe Image" at bounding box center [187, 37] width 61 height 6
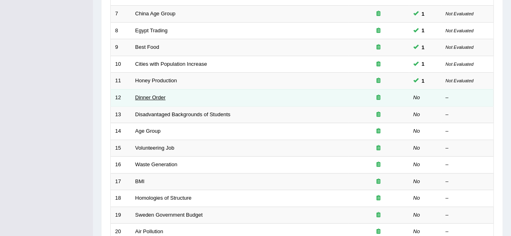
click at [157, 98] on td "Dinner Order" at bounding box center [239, 97] width 217 height 17
click at [164, 96] on link "Dinner Order" at bounding box center [150, 98] width 30 height 6
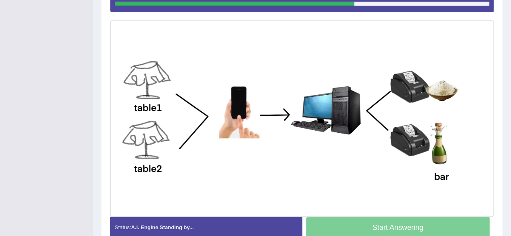
scroll to position [209, 0]
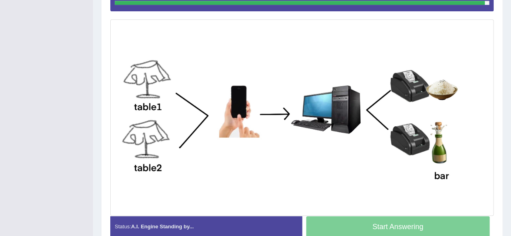
drag, startPoint x: 517, startPoint y: 70, endPoint x: 511, endPoint y: 166, distance: 96.0
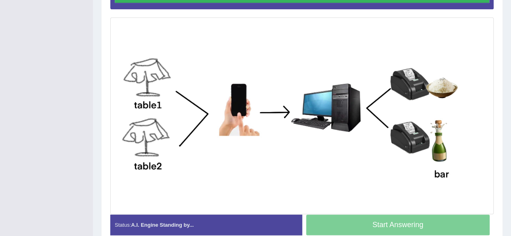
scroll to position [207, 0]
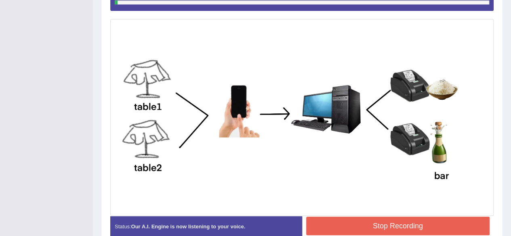
click at [511, 166] on div "Home Practice Speaking: Describe Image Dinner Order * Remember to use the devic…" at bounding box center [302, 25] width 418 height 465
drag, startPoint x: 511, startPoint y: 166, endPoint x: 517, endPoint y: 83, distance: 83.1
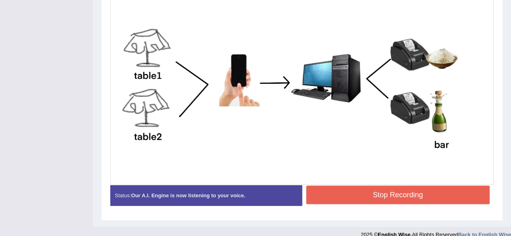
scroll to position [238, 0]
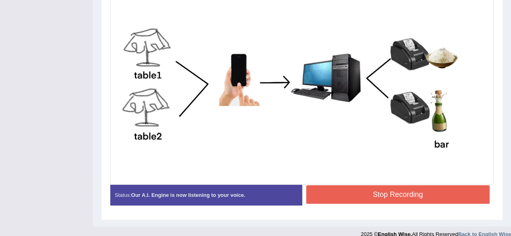
click at [407, 198] on button "Stop Recording" at bounding box center [398, 195] width 184 height 19
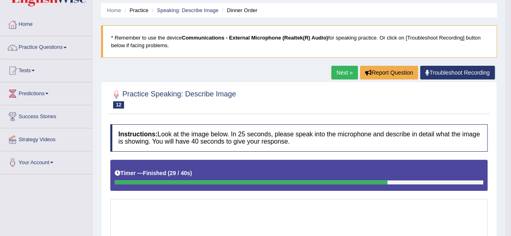
scroll to position [0, 0]
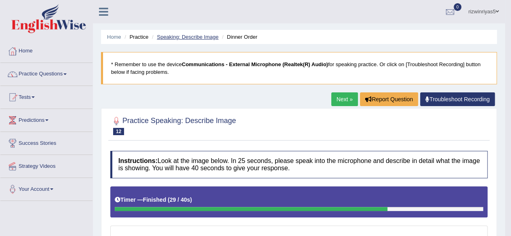
click at [185, 37] on link "Speaking: Describe Image" at bounding box center [187, 37] width 61 height 6
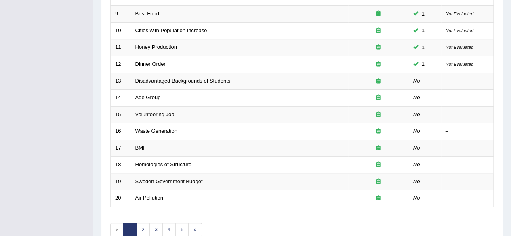
scroll to position [255, 0]
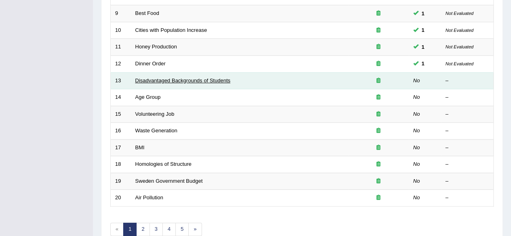
click at [199, 78] on link "Disadvantaged Backgrounds of Students" at bounding box center [182, 81] width 95 height 6
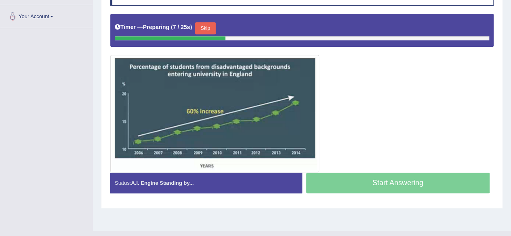
scroll to position [173, 0]
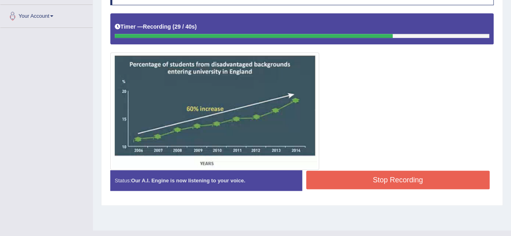
click at [429, 177] on button "Stop Recording" at bounding box center [398, 180] width 184 height 19
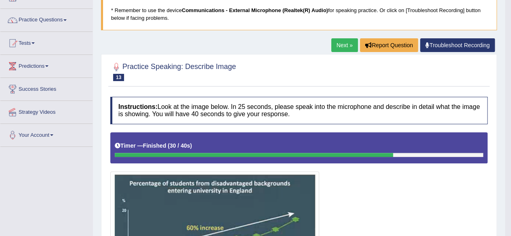
scroll to position [42, 0]
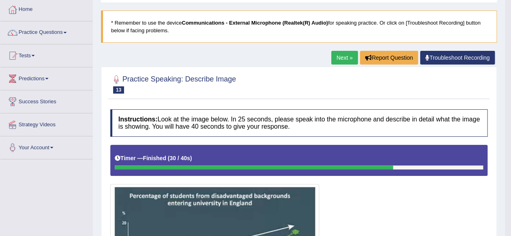
drag, startPoint x: 509, startPoint y: 49, endPoint x: 512, endPoint y: 15, distance: 34.5
click at [511, 15] on html "Toggle navigation Home Practice Questions Speaking Practice Read Aloud Repeat S…" at bounding box center [255, 76] width 511 height 236
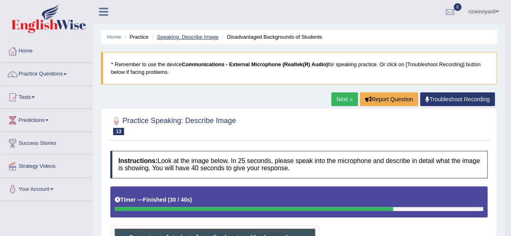
click at [208, 38] on link "Speaking: Describe Image" at bounding box center [187, 37] width 61 height 6
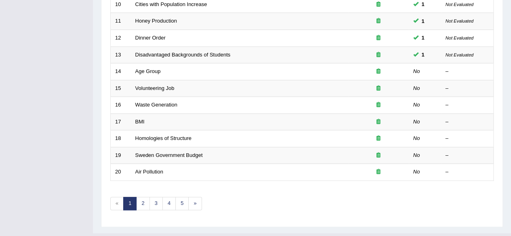
scroll to position [286, 0]
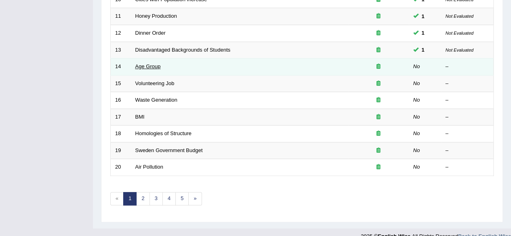
click at [155, 65] on link "Age Group" at bounding box center [147, 66] width 25 height 6
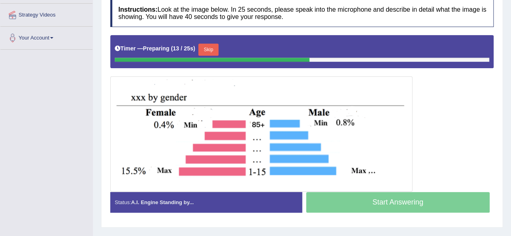
scroll to position [152, 0]
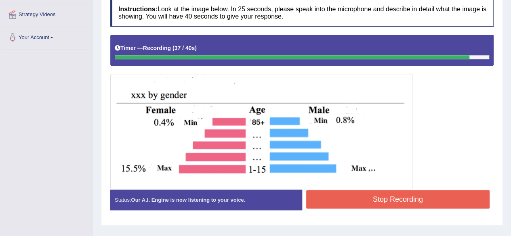
click at [445, 190] on button "Stop Recording" at bounding box center [398, 199] width 184 height 19
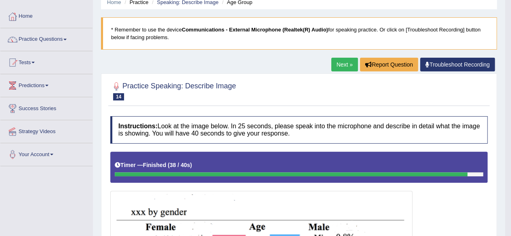
scroll to position [0, 0]
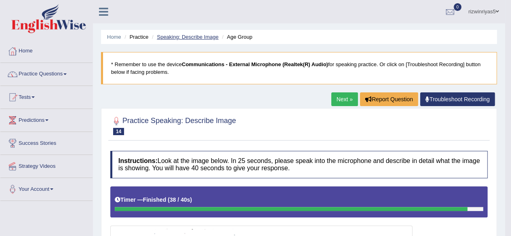
click at [197, 36] on link "Speaking: Describe Image" at bounding box center [187, 37] width 61 height 6
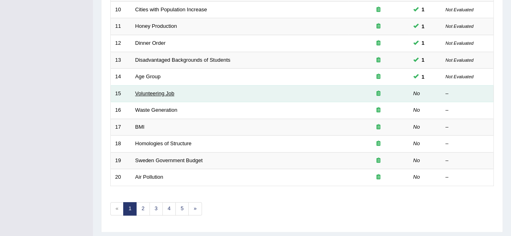
click at [165, 91] on link "Volunteering Job" at bounding box center [154, 94] width 39 height 6
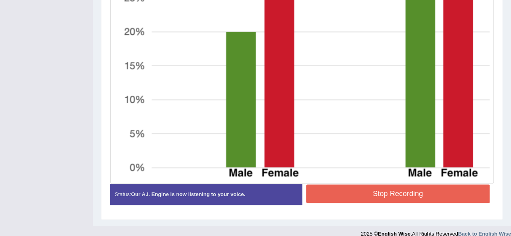
scroll to position [405, 0]
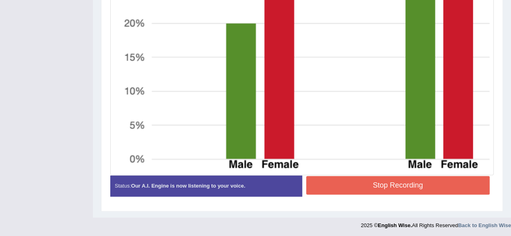
click at [448, 183] on button "Stop Recording" at bounding box center [398, 185] width 184 height 19
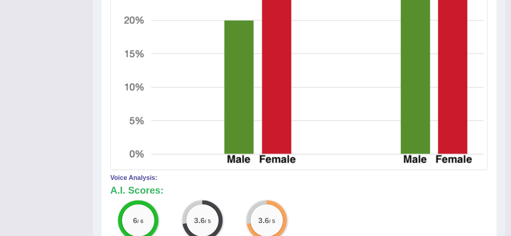
scroll to position [0, 0]
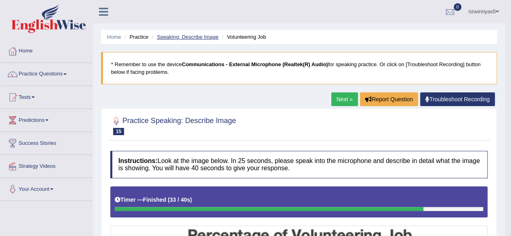
click at [187, 34] on link "Speaking: Describe Image" at bounding box center [187, 37] width 61 height 6
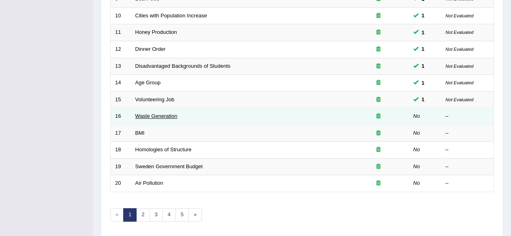
click at [171, 114] on link "Waste Generation" at bounding box center [156, 116] width 42 height 6
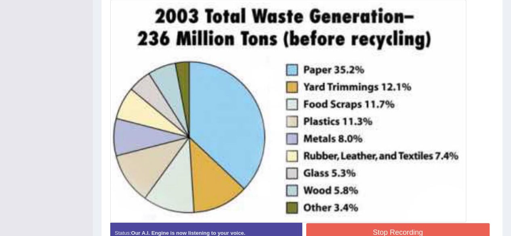
scroll to position [227, 0]
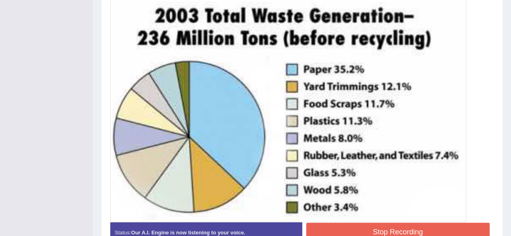
click at [422, 226] on button "Stop Recording" at bounding box center [398, 232] width 184 height 19
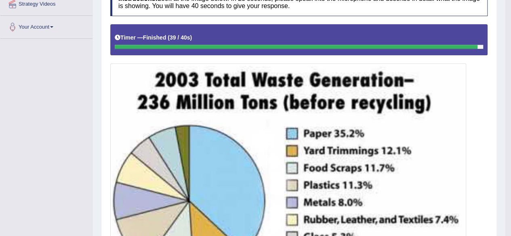
scroll to position [0, 0]
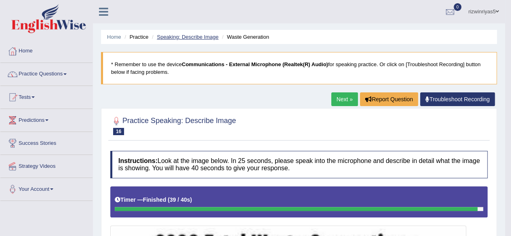
click at [200, 38] on link "Speaking: Describe Image" at bounding box center [187, 37] width 61 height 6
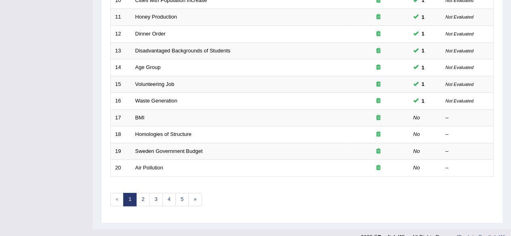
scroll to position [291, 0]
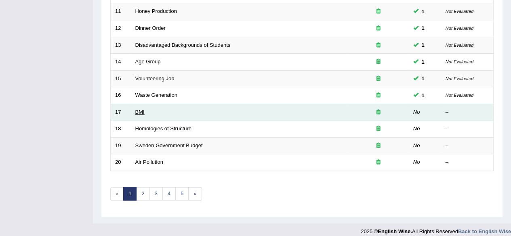
click at [143, 111] on link "BMI" at bounding box center [139, 112] width 9 height 6
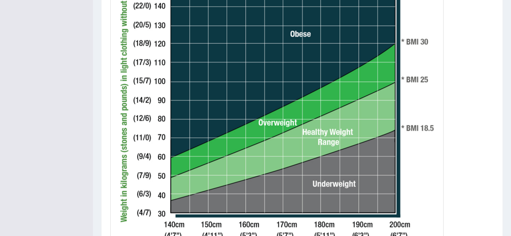
scroll to position [286, 0]
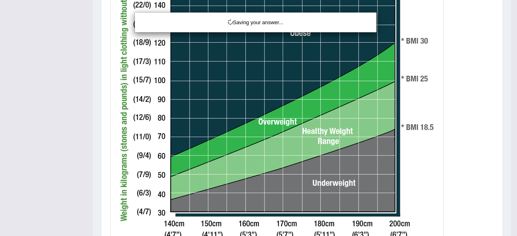
drag, startPoint x: 0, startPoint y: 0, endPoint x: 517, endPoint y: 156, distance: 539.8
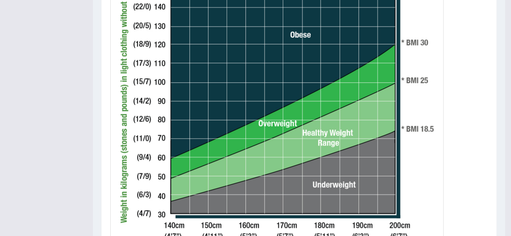
scroll to position [0, 0]
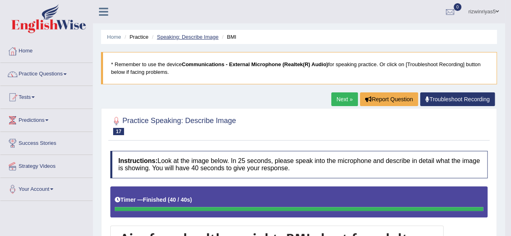
click at [197, 34] on link "Speaking: Describe Image" at bounding box center [187, 37] width 61 height 6
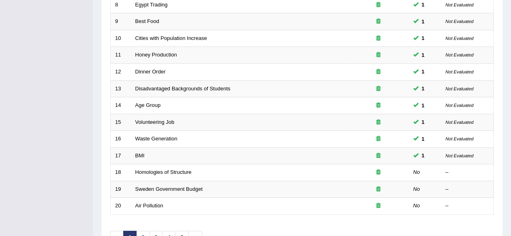
scroll to position [255, 0]
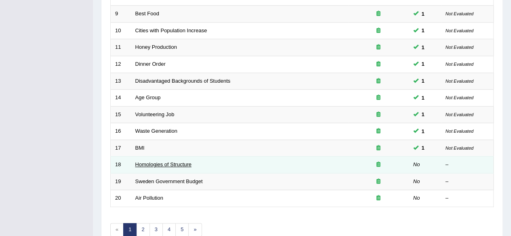
click at [161, 162] on link "Homologies of Structure" at bounding box center [163, 165] width 56 height 6
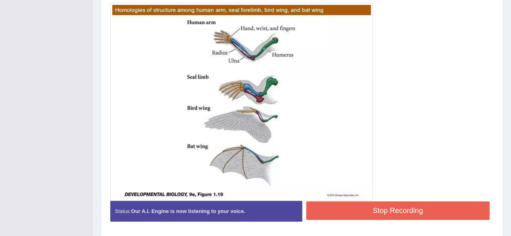
scroll to position [241, 0]
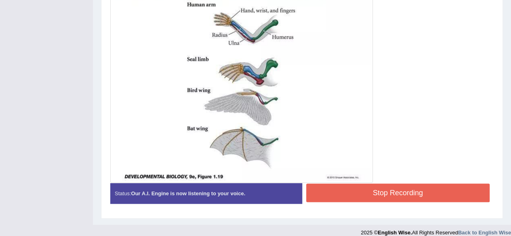
click at [432, 194] on button "Stop Recording" at bounding box center [398, 193] width 184 height 19
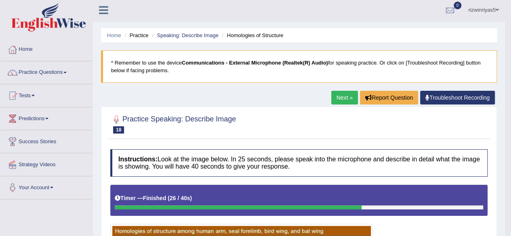
scroll to position [0, 0]
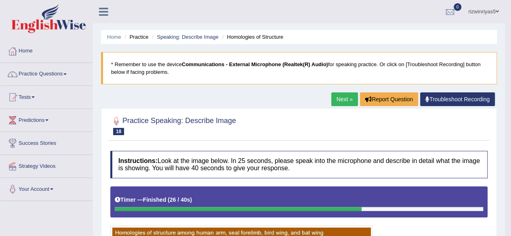
drag, startPoint x: 517, startPoint y: 122, endPoint x: 514, endPoint y: 23, distance: 98.6
click at [511, 23] on html "Toggle navigation Home Practice Questions Speaking Practice Read Aloud Repeat S…" at bounding box center [255, 118] width 511 height 236
click at [204, 36] on link "Speaking: Describe Image" at bounding box center [187, 37] width 61 height 6
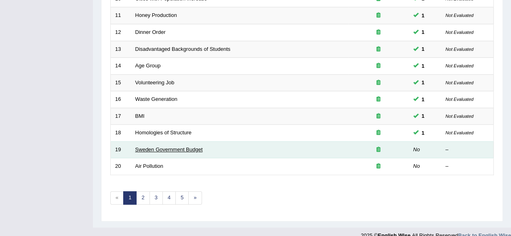
click at [181, 148] on link "Sweden Government Budget" at bounding box center [168, 150] width 67 height 6
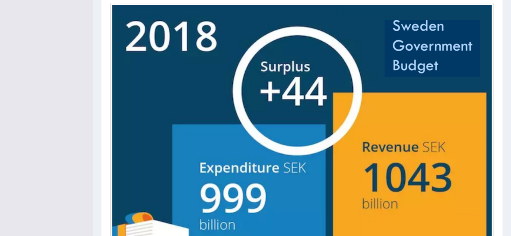
scroll to position [224, 0]
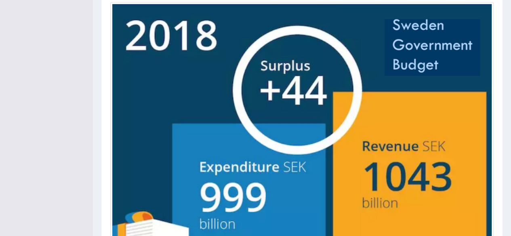
drag, startPoint x: 517, startPoint y: 69, endPoint x: 517, endPoint y: 164, distance: 95.4
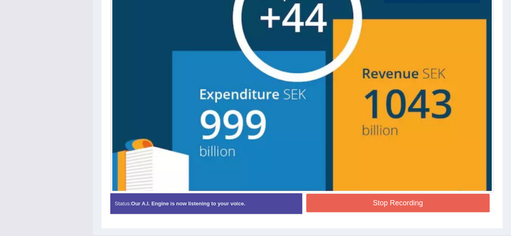
scroll to position [314, 0]
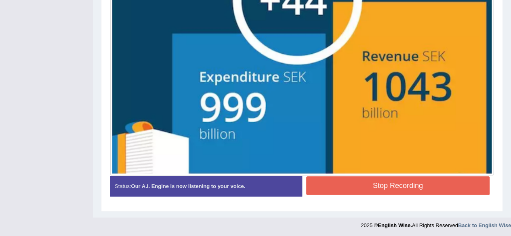
click at [455, 189] on button "Stop Recording" at bounding box center [398, 186] width 184 height 19
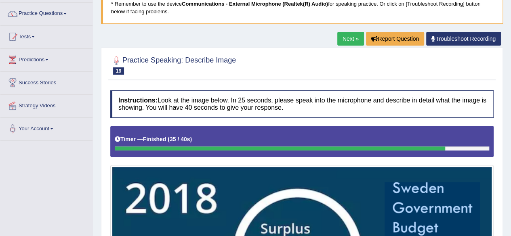
scroll to position [60, 0]
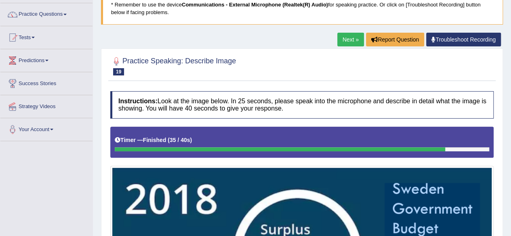
click at [461, 42] on link "Troubleshoot Recording" at bounding box center [463, 40] width 75 height 14
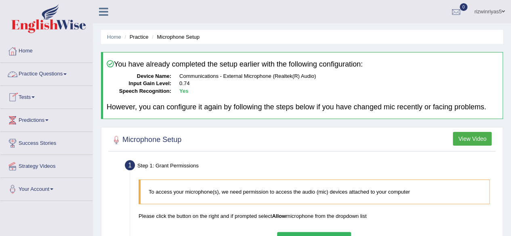
click at [58, 76] on link "Practice Questions" at bounding box center [46, 73] width 92 height 20
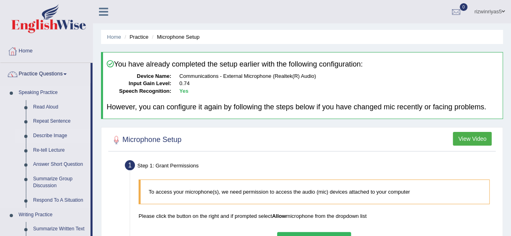
click at [54, 135] on link "Describe Image" at bounding box center [60, 136] width 61 height 15
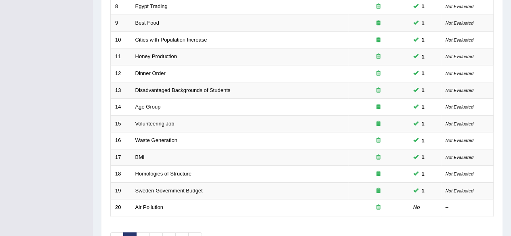
scroll to position [295, 0]
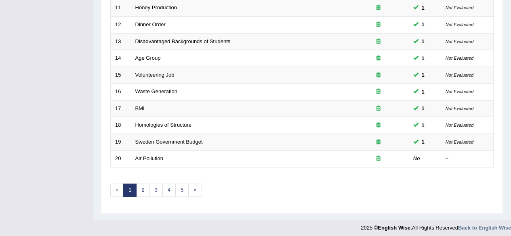
drag, startPoint x: 517, startPoint y: 81, endPoint x: 517, endPoint y: 206, distance: 124.5
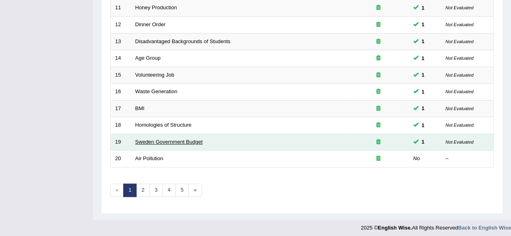
click at [174, 139] on link "Sweden Government Budget" at bounding box center [168, 142] width 67 height 6
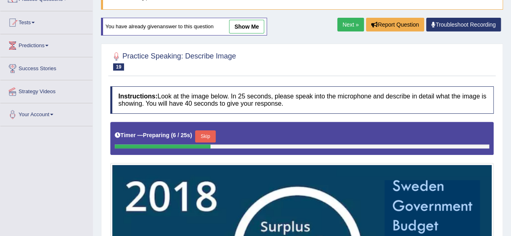
scroll to position [75, 0]
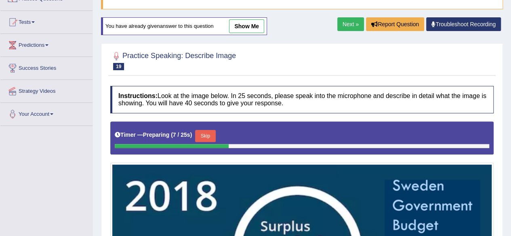
drag, startPoint x: 0, startPoint y: 0, endPoint x: 482, endPoint y: 130, distance: 499.3
click at [482, 130] on html "Toggle navigation Home Practice Questions Speaking Practice Read Aloud Repeat S…" at bounding box center [255, 43] width 511 height 236
click at [259, 21] on link "show me" at bounding box center [246, 26] width 35 height 14
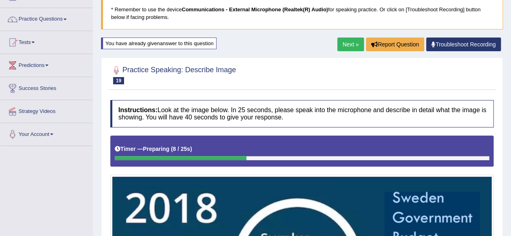
scroll to position [0, 0]
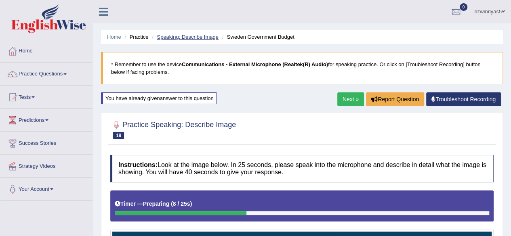
click at [207, 34] on link "Speaking: Describe Image" at bounding box center [187, 37] width 61 height 6
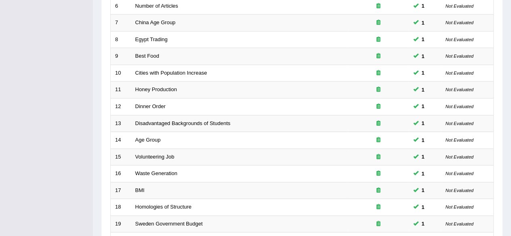
scroll to position [295, 0]
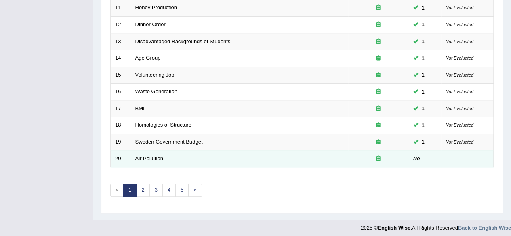
click at [148, 156] on link "Air Pollution" at bounding box center [149, 159] width 28 height 6
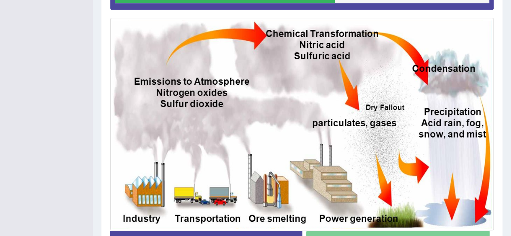
scroll to position [211, 0]
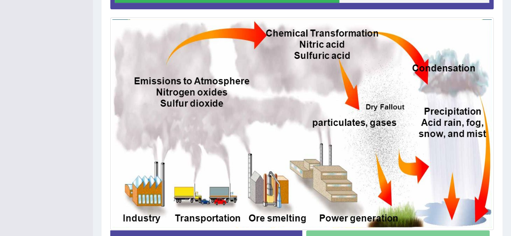
drag, startPoint x: 517, startPoint y: 93, endPoint x: 517, endPoint y: 201, distance: 108.3
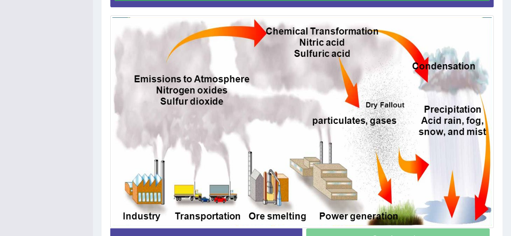
scroll to position [209, 0]
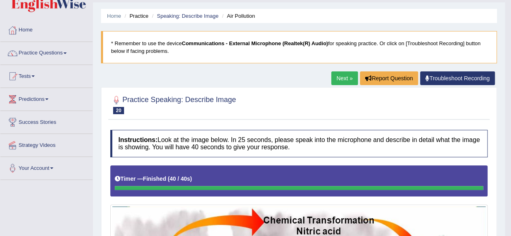
scroll to position [0, 0]
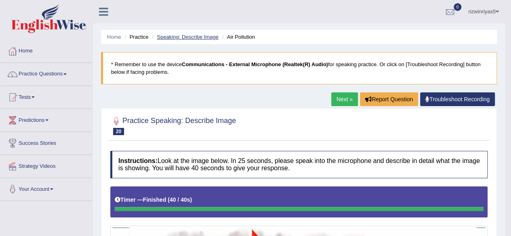
click at [210, 38] on link "Speaking: Describe Image" at bounding box center [187, 37] width 61 height 6
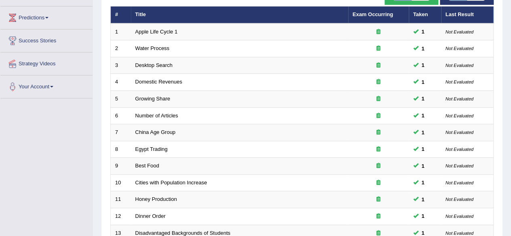
scroll to position [103, 0]
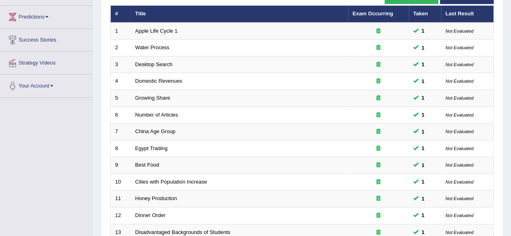
click at [499, 95] on html "Toggle navigation Home Practice Questions Speaking Practice Read Aloud Repeat S…" at bounding box center [255, 15] width 511 height 236
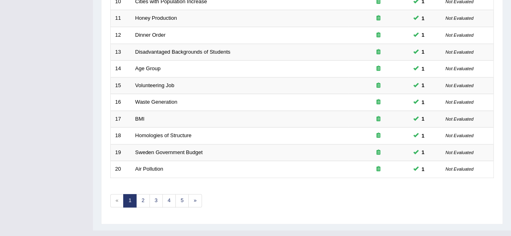
scroll to position [295, 0]
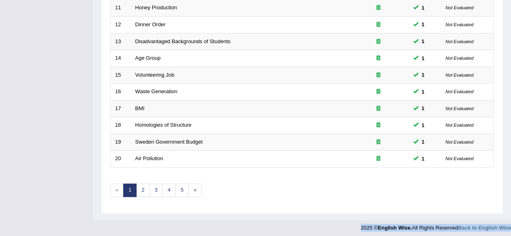
drag, startPoint x: 349, startPoint y: 223, endPoint x: 517, endPoint y: 134, distance: 190.2
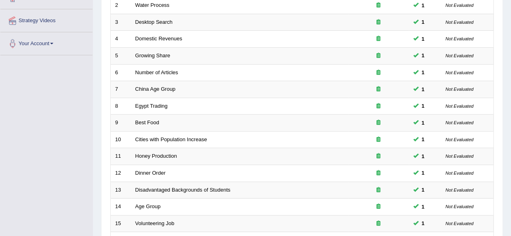
scroll to position [0, 0]
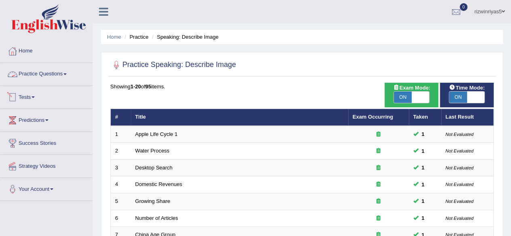
click at [50, 70] on link "Practice Questions" at bounding box center [46, 73] width 92 height 20
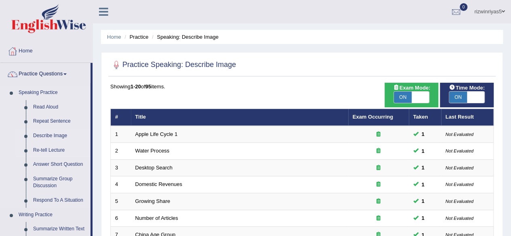
click at [63, 151] on link "Re-tell Lecture" at bounding box center [60, 150] width 61 height 15
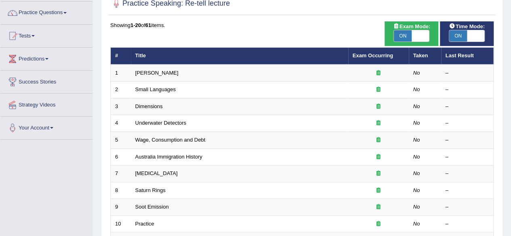
scroll to position [56, 0]
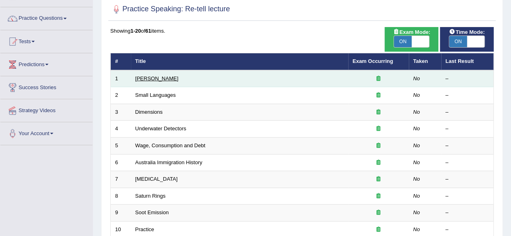
click at [161, 77] on link "Amory Lovins" at bounding box center [156, 79] width 43 height 6
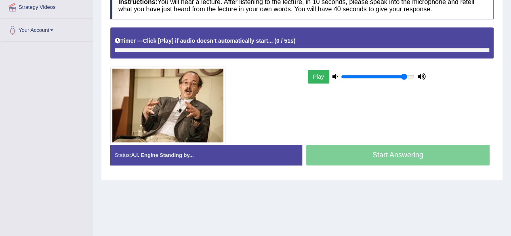
scroll to position [158, 0]
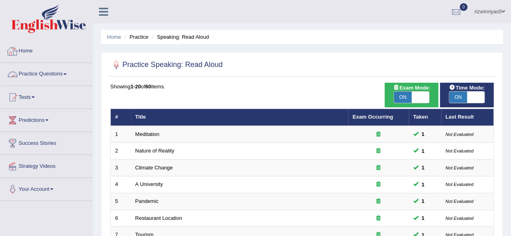
click at [71, 77] on link "Practice Questions" at bounding box center [46, 73] width 92 height 20
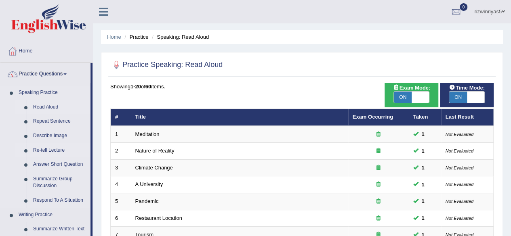
click at [58, 151] on link "Re-tell Lecture" at bounding box center [60, 150] width 61 height 15
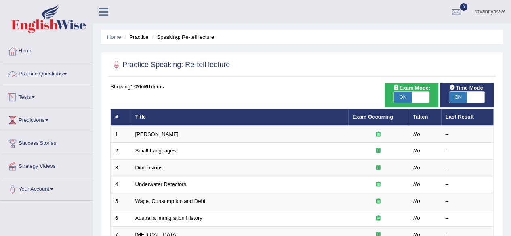
click at [55, 68] on link "Practice Questions" at bounding box center [46, 73] width 92 height 20
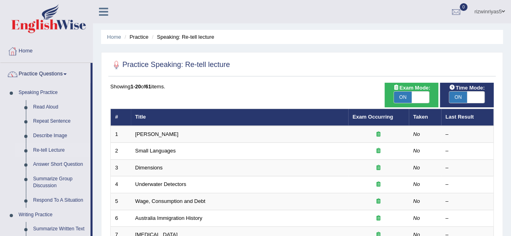
click at [55, 68] on link "Practice Questions" at bounding box center [45, 73] width 90 height 20
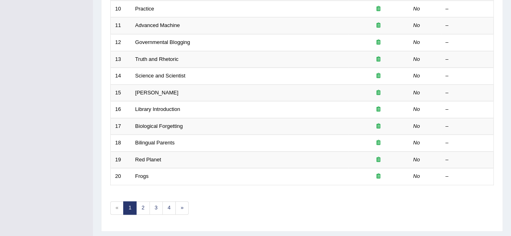
scroll to position [295, 0]
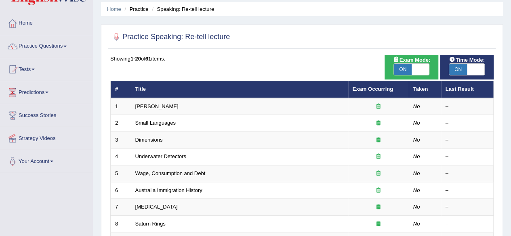
scroll to position [0, 0]
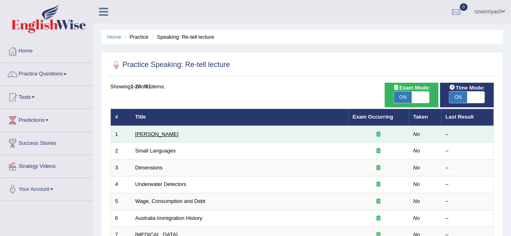
click at [155, 134] on link "[PERSON_NAME]" at bounding box center [156, 134] width 43 height 6
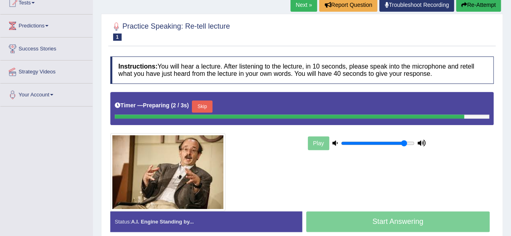
scroll to position [99, 0]
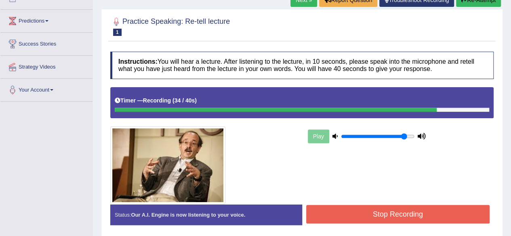
click at [409, 208] on button "Stop Recording" at bounding box center [398, 214] width 184 height 19
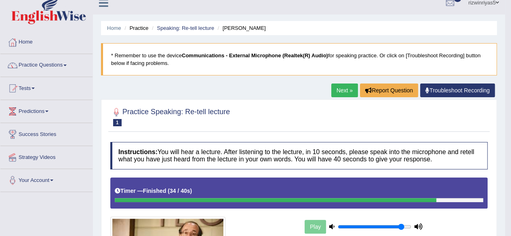
scroll to position [0, 0]
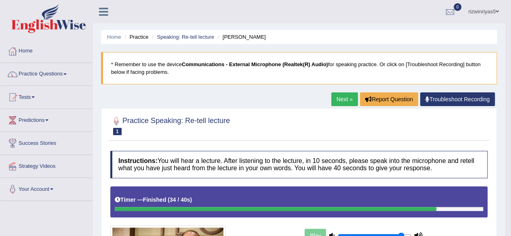
click at [352, 97] on link "Next »" at bounding box center [344, 100] width 27 height 14
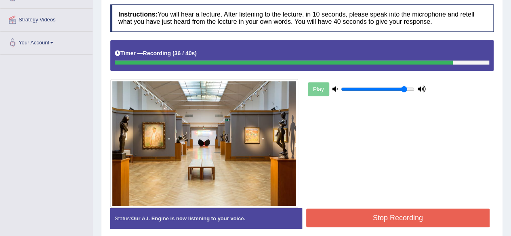
click at [442, 210] on button "Stop Recording" at bounding box center [398, 218] width 184 height 19
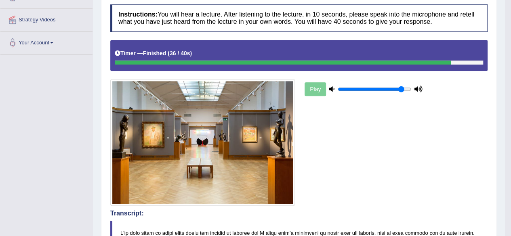
drag, startPoint x: 517, startPoint y: 92, endPoint x: 517, endPoint y: 133, distance: 40.8
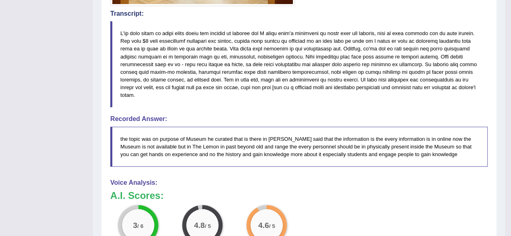
scroll to position [350, 0]
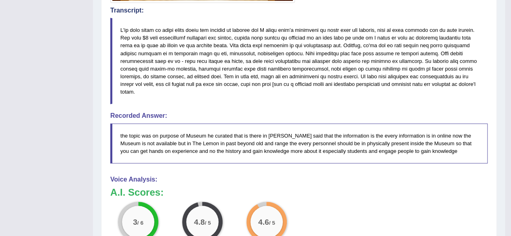
drag, startPoint x: 510, startPoint y: 138, endPoint x: 517, endPoint y: 83, distance: 55.4
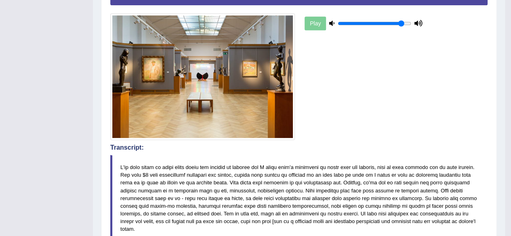
scroll to position [12, 0]
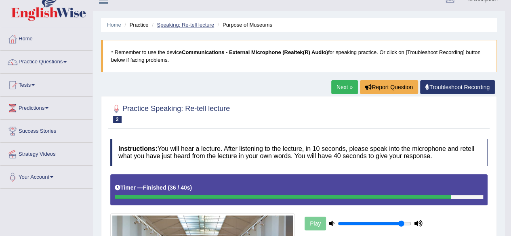
click at [200, 27] on link "Speaking: Re-tell lecture" at bounding box center [185, 25] width 57 height 6
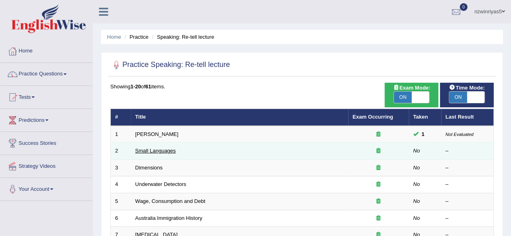
click at [164, 152] on link "Small Languages" at bounding box center [155, 151] width 40 height 6
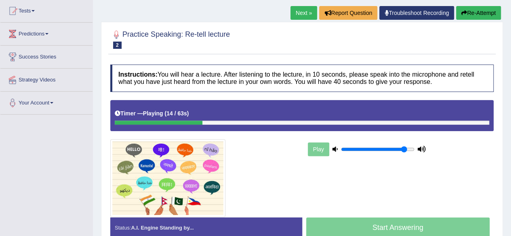
scroll to position [85, 0]
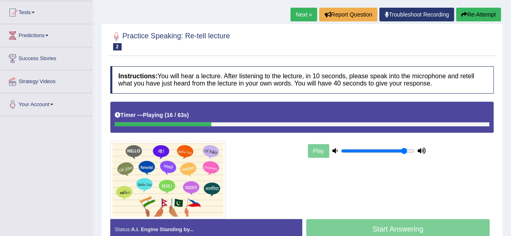
click at [460, 17] on button "Re-Attempt" at bounding box center [478, 15] width 45 height 14
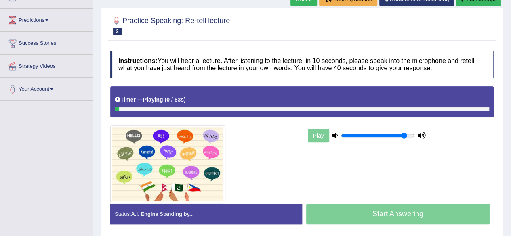
scroll to position [103, 0]
